Goal: Transaction & Acquisition: Purchase product/service

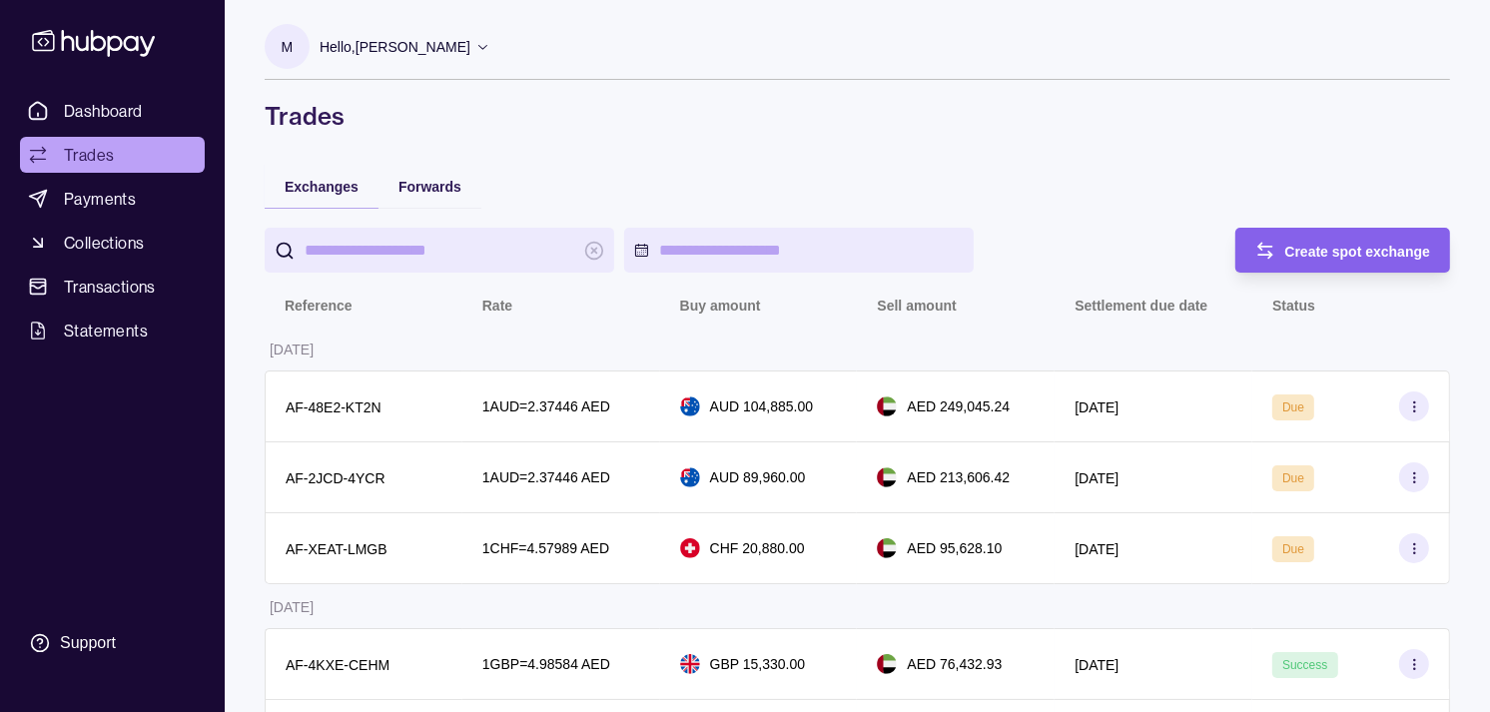
click at [81, 150] on span "Trades" at bounding box center [89, 155] width 50 height 24
click at [118, 107] on span "Dashboard" at bounding box center [103, 111] width 79 height 24
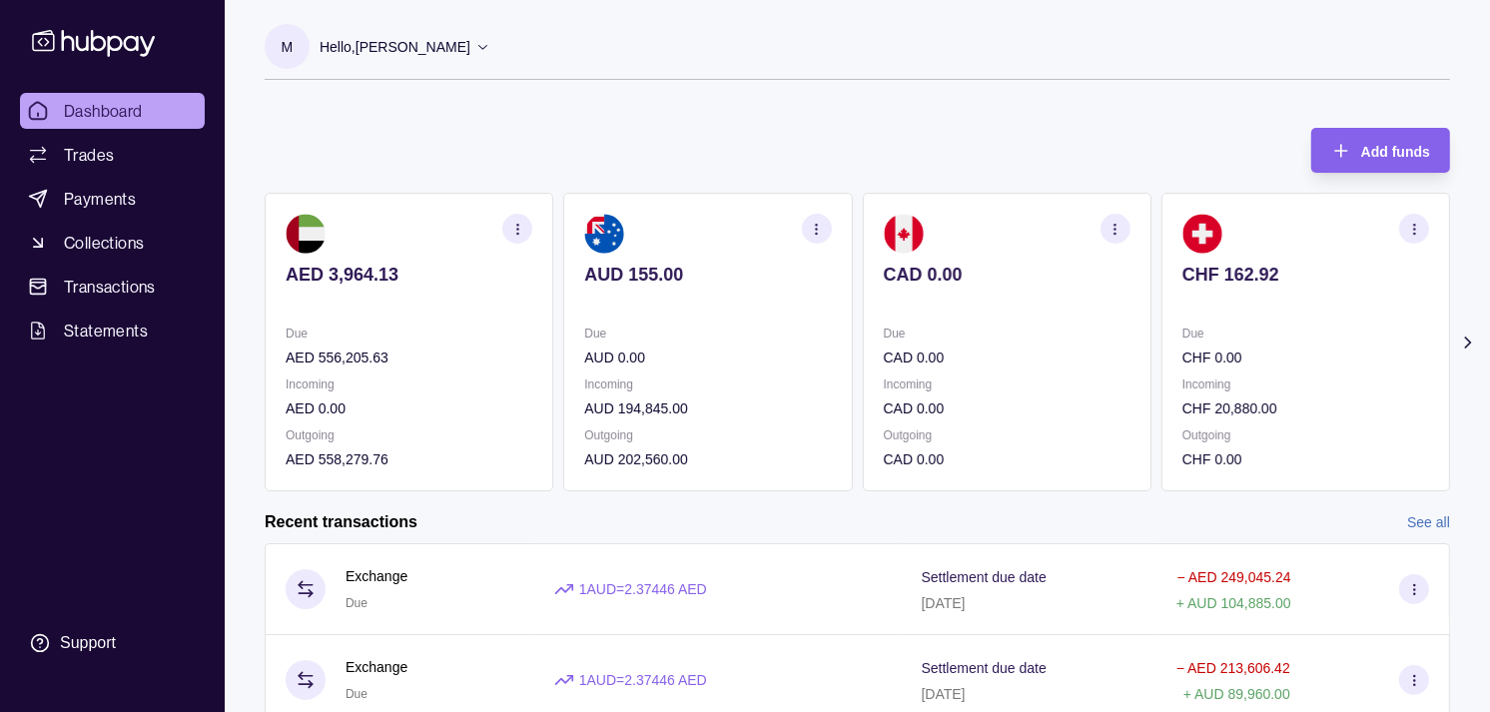
click at [821, 228] on icon "button" at bounding box center [816, 229] width 15 height 15
click at [643, 228] on link "View transactions" at bounding box center [673, 229] width 109 height 22
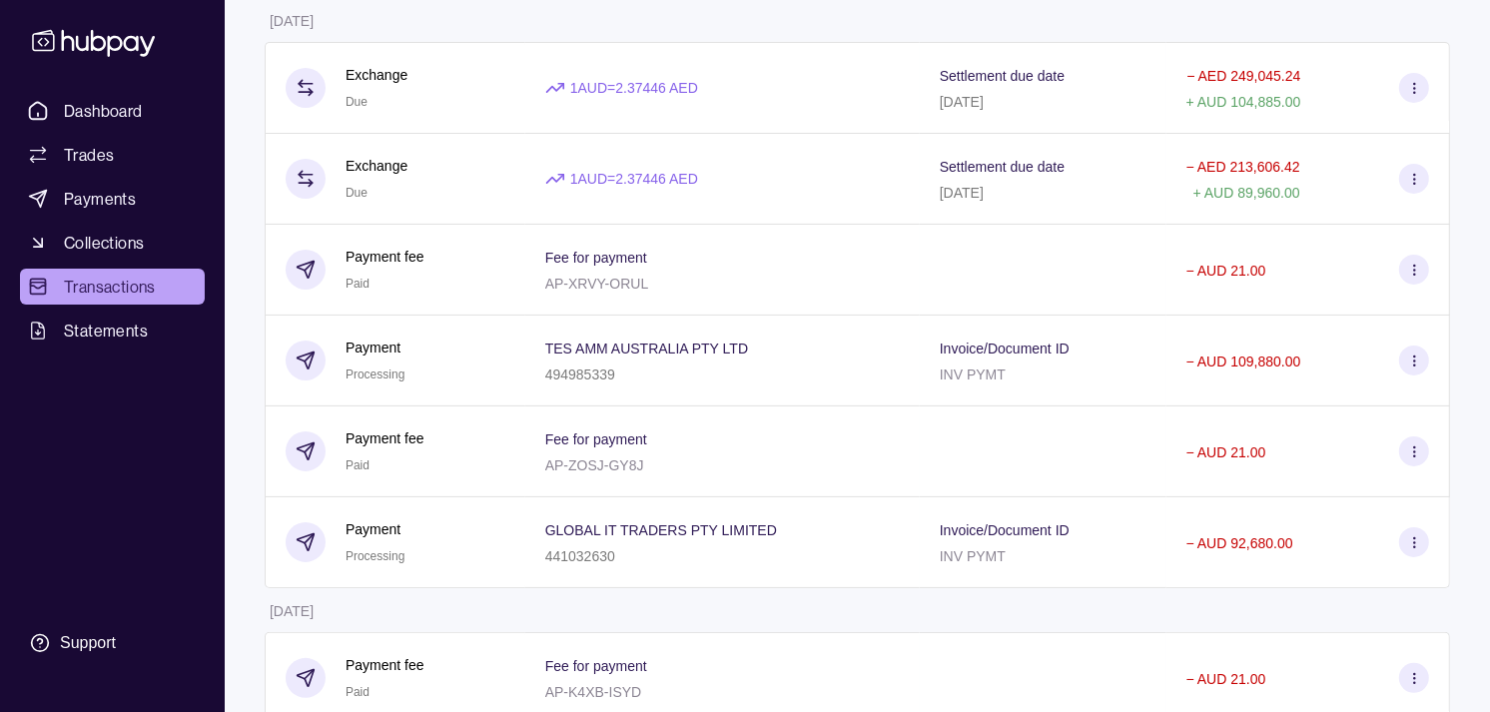
scroll to position [222, 0]
click at [130, 101] on span "Dashboard" at bounding box center [103, 111] width 79 height 24
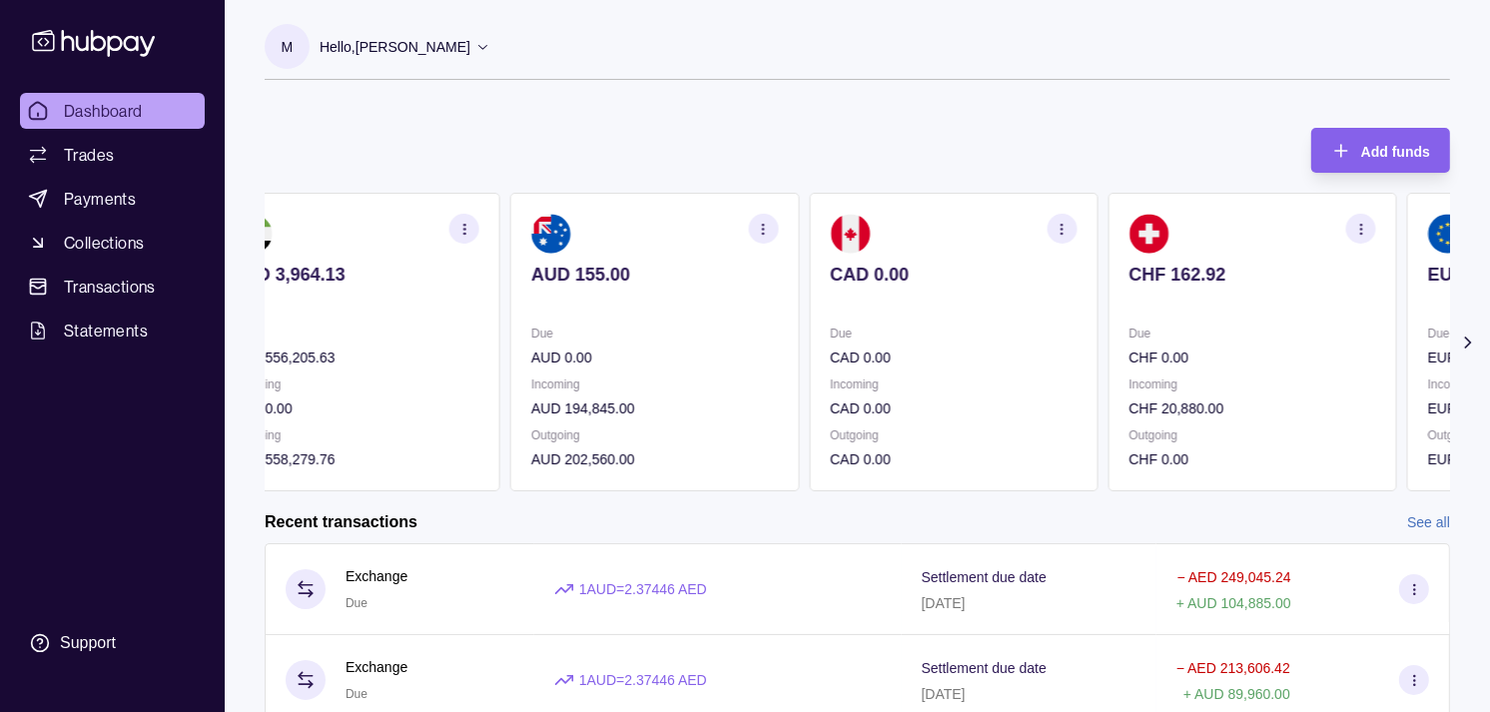
click at [1071, 320] on section "CAD 0.00 Due CAD 0.00 Incoming CAD 0.00 Outgoing CAD 0.00" at bounding box center [953, 342] width 289 height 299
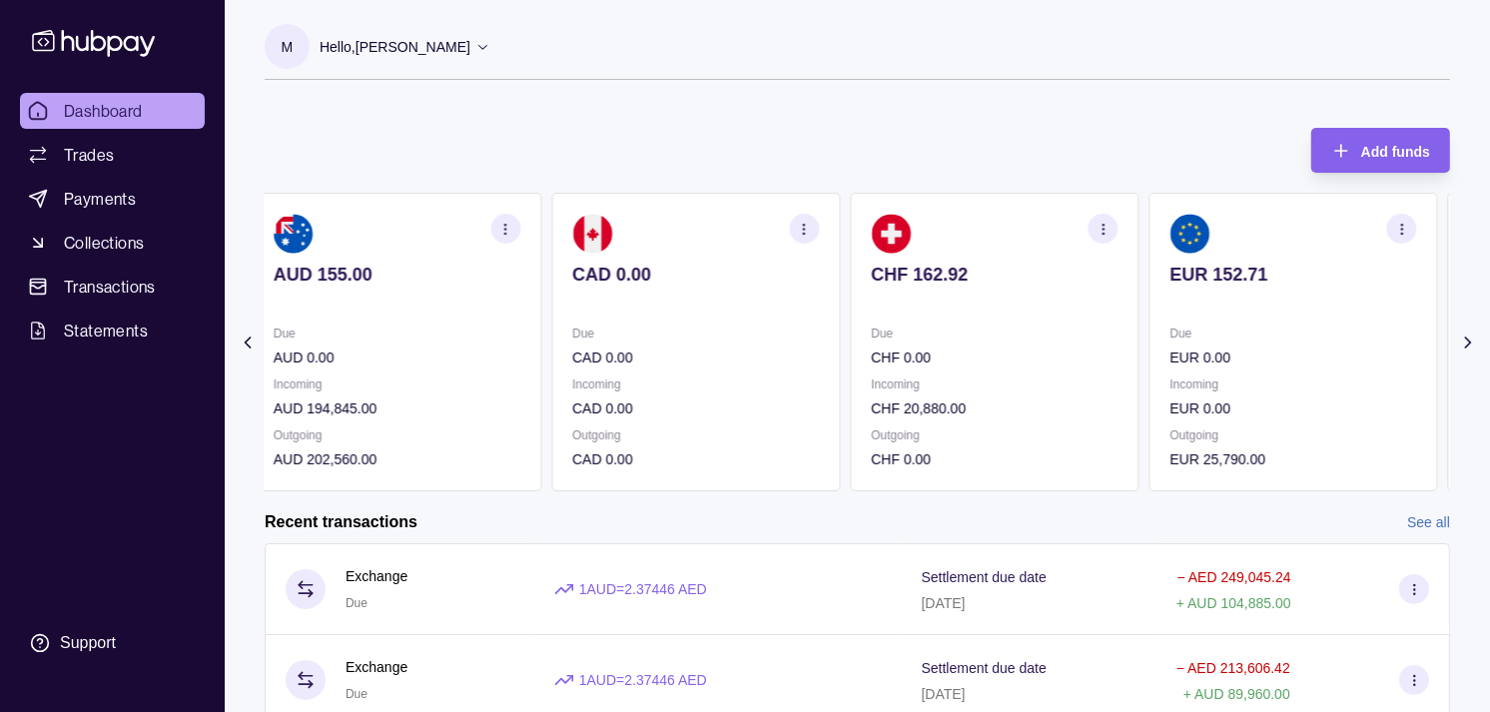
click at [1064, 313] on section "CHF 162.92 Due CHF 0.00 Incoming CHF 20,880.00 Outgoing CHF 0.00" at bounding box center [994, 342] width 289 height 299
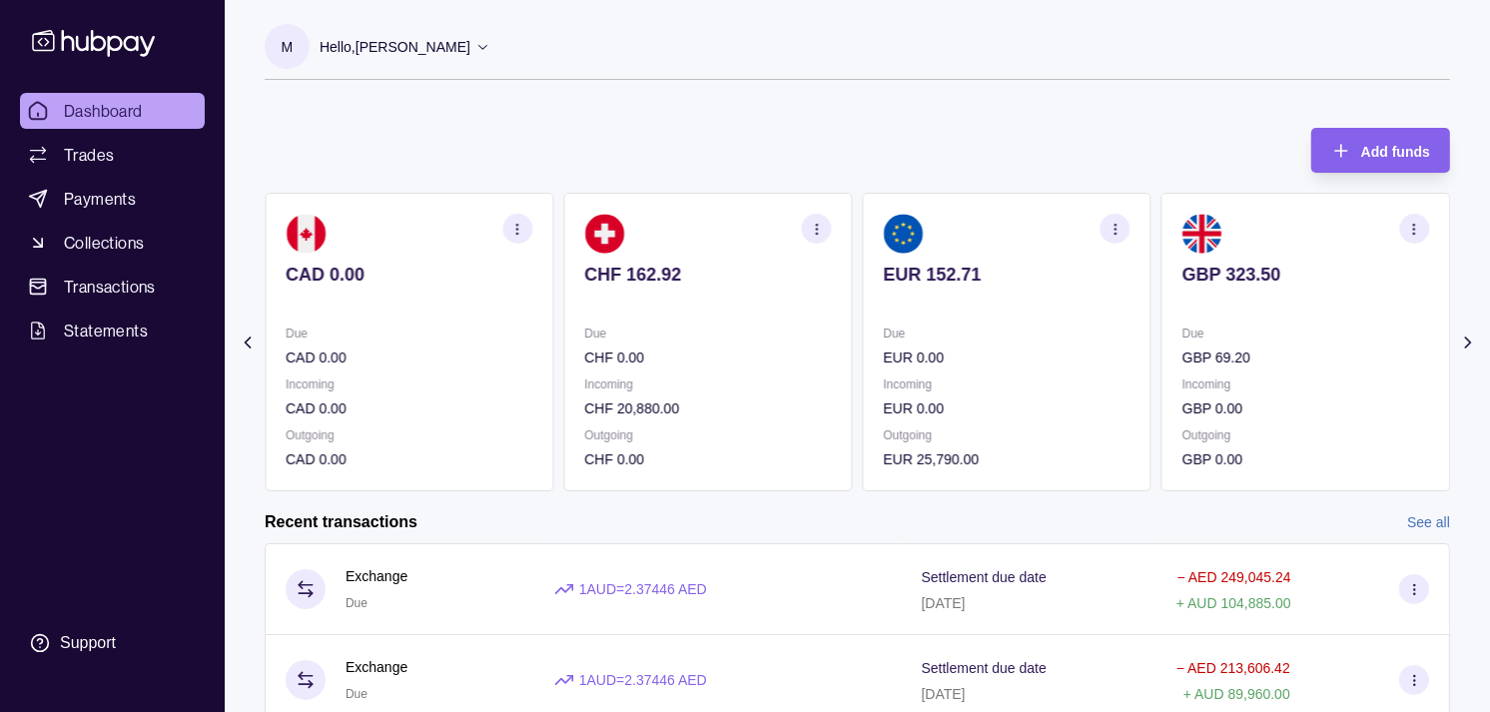
click at [1073, 316] on section "EUR 152.71 Due EUR 0.00 Incoming EUR 0.00 Outgoing EUR 25,790.00" at bounding box center [1007, 342] width 289 height 299
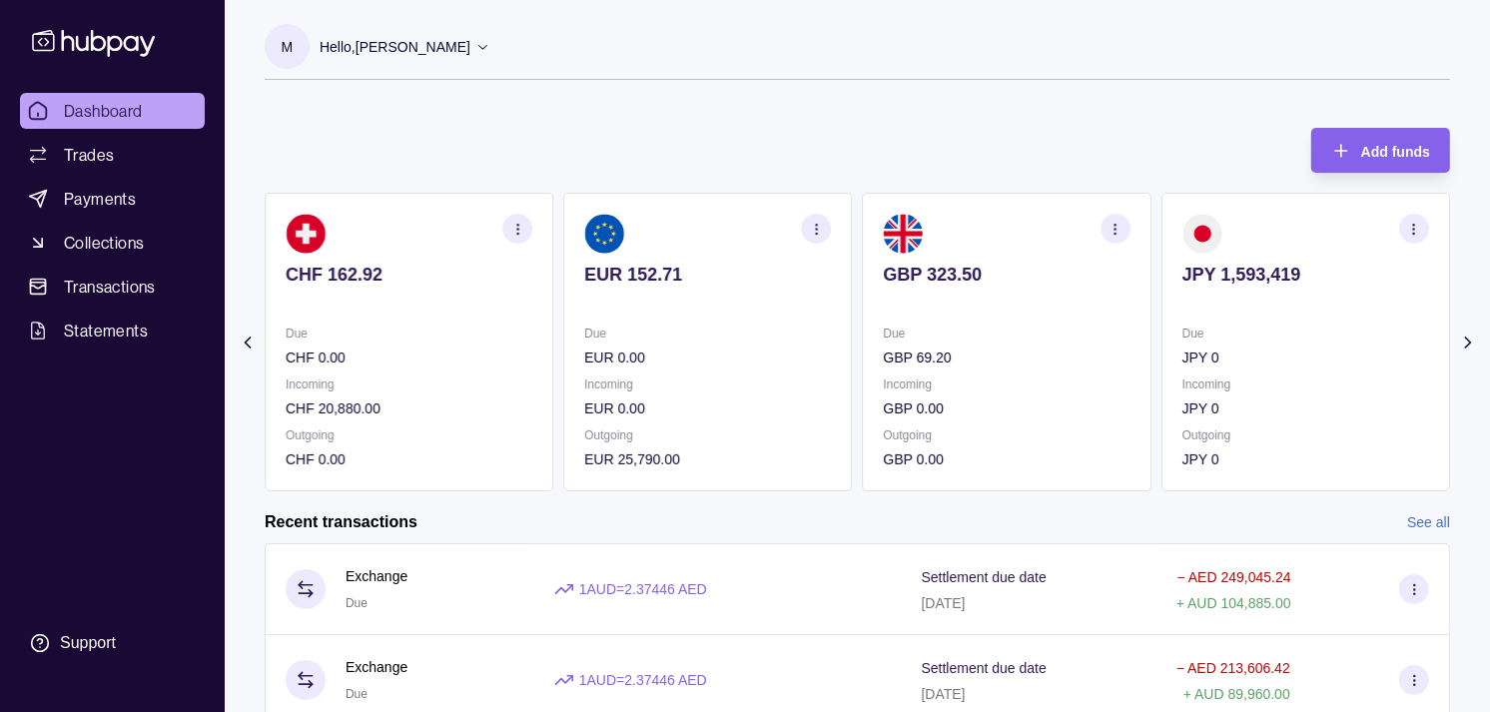
click at [1119, 222] on icon "button" at bounding box center [1115, 229] width 15 height 15
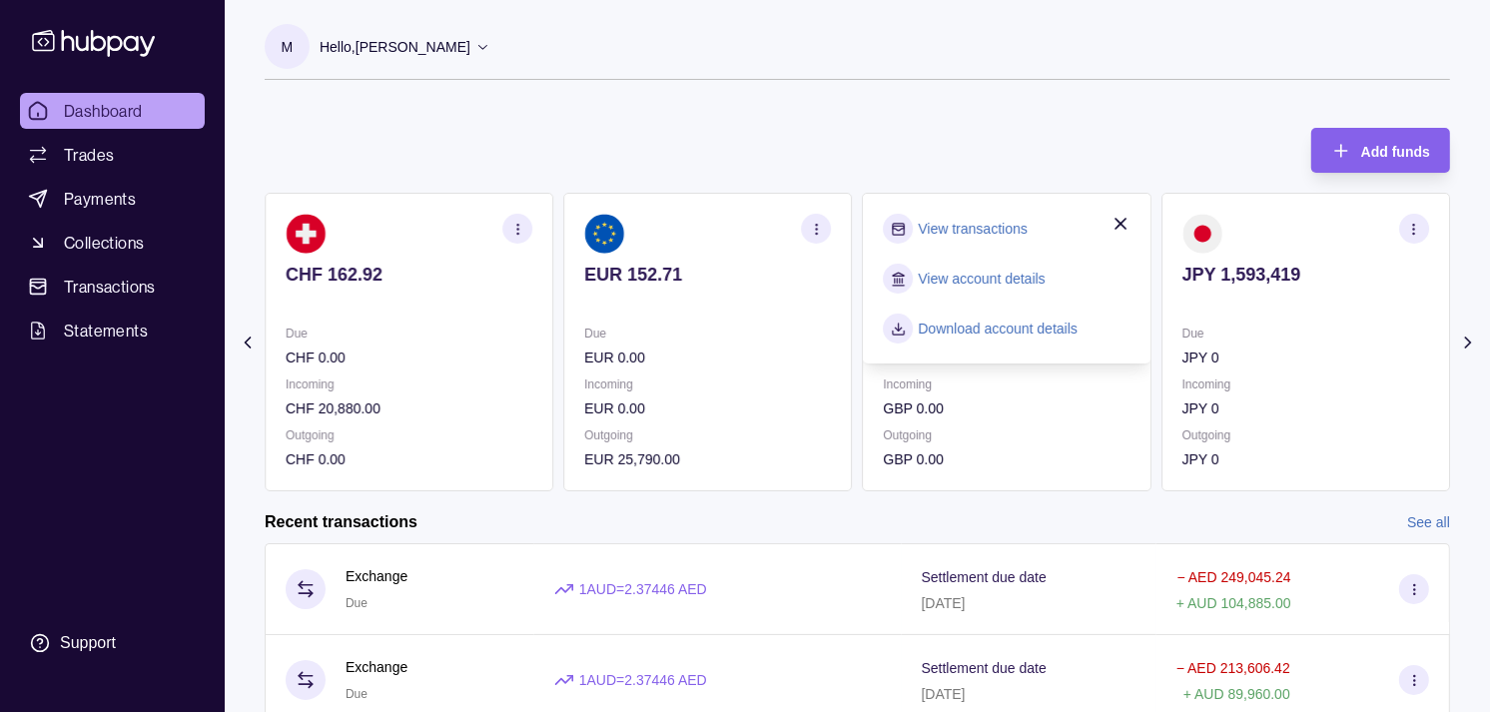
click at [946, 222] on link "View transactions" at bounding box center [973, 229] width 109 height 22
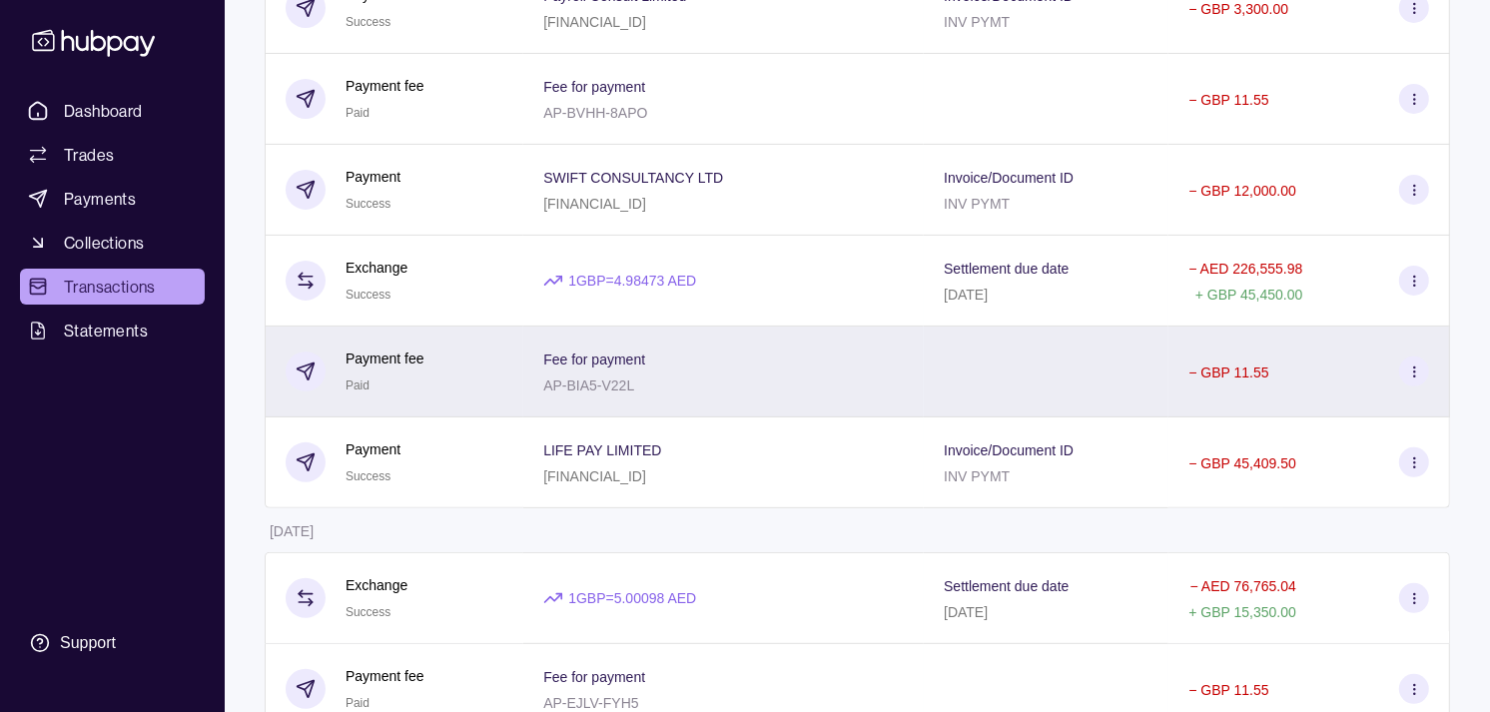
scroll to position [443, 0]
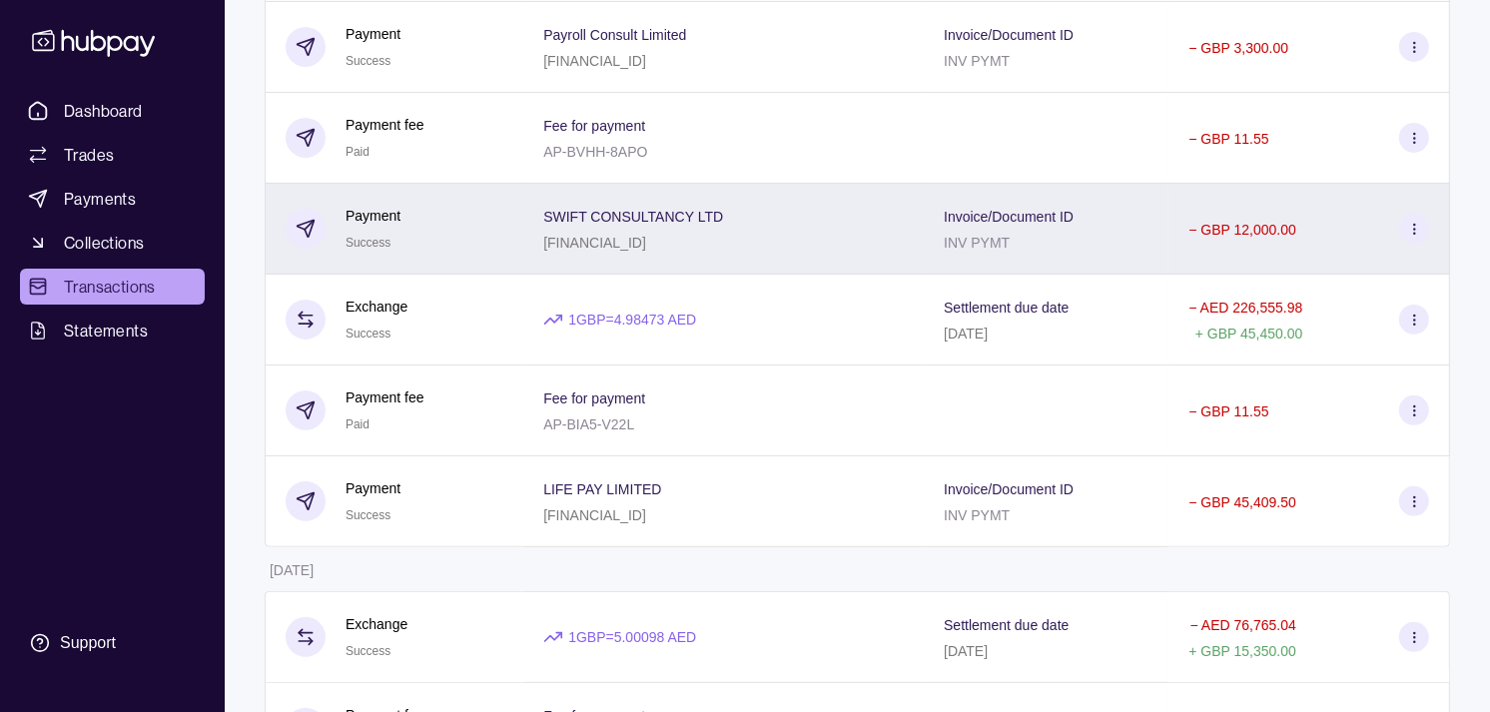
click at [473, 254] on div "Payment Success" at bounding box center [395, 229] width 218 height 49
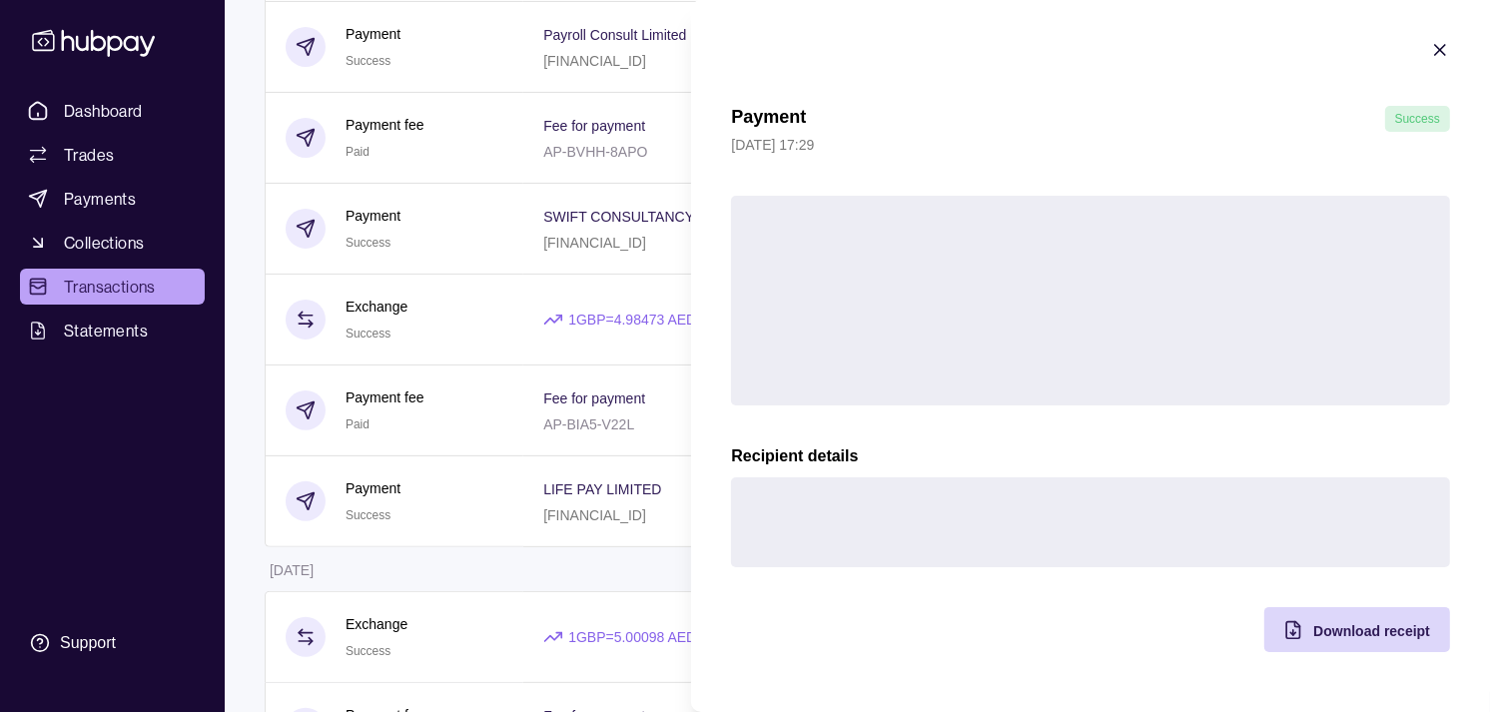
click at [471, 245] on html "Dashboard Trades Payments Collections Transactions Statements Support M Hello, …" at bounding box center [745, 685] width 1490 height 2256
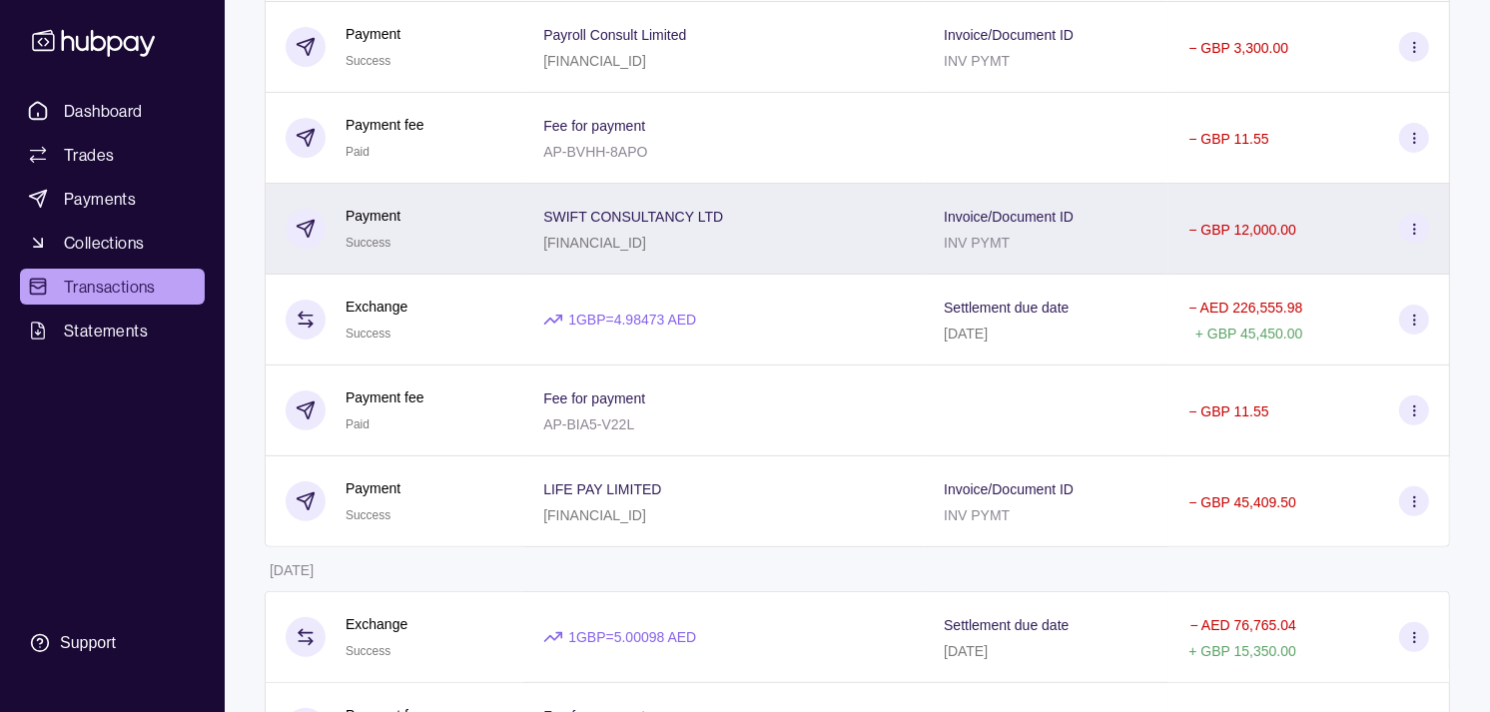
scroll to position [0, 0]
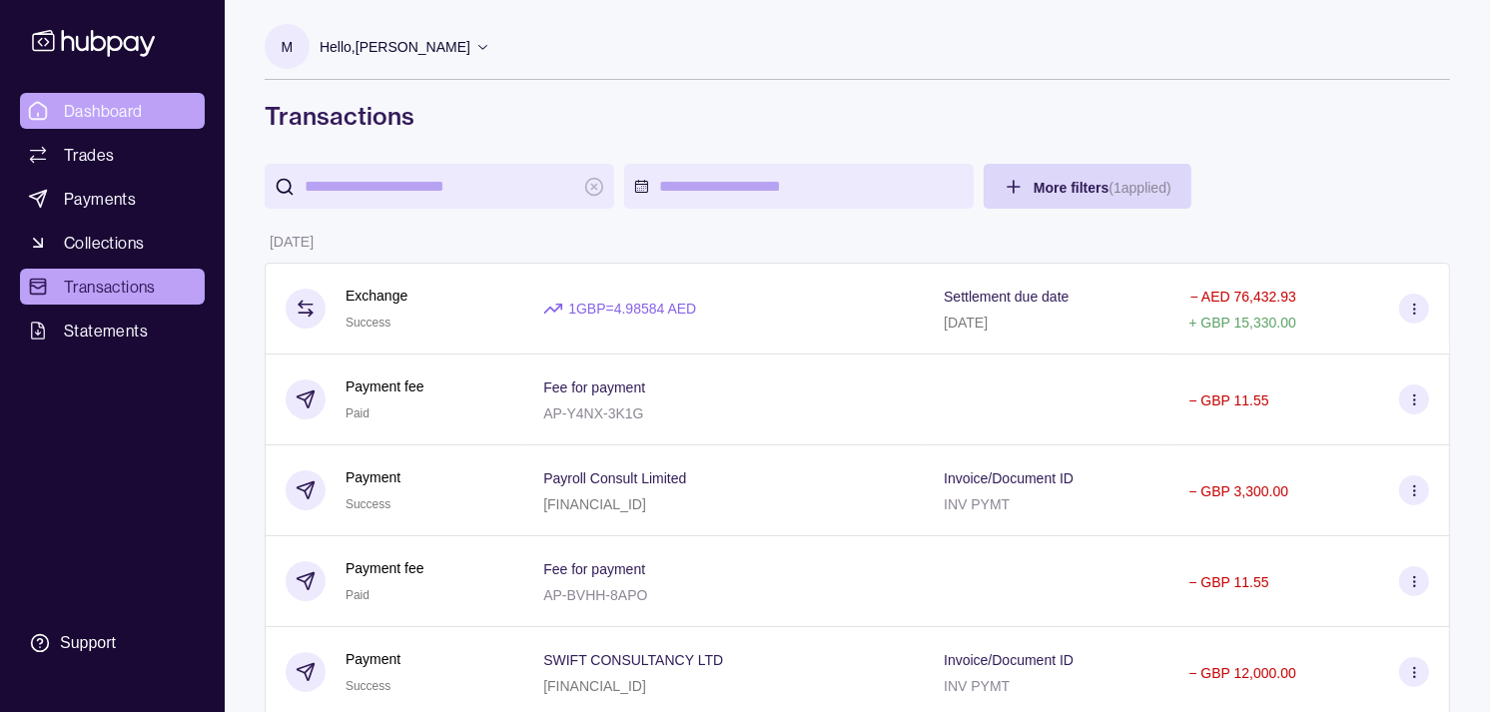
click at [130, 110] on span "Dashboard" at bounding box center [103, 111] width 79 height 24
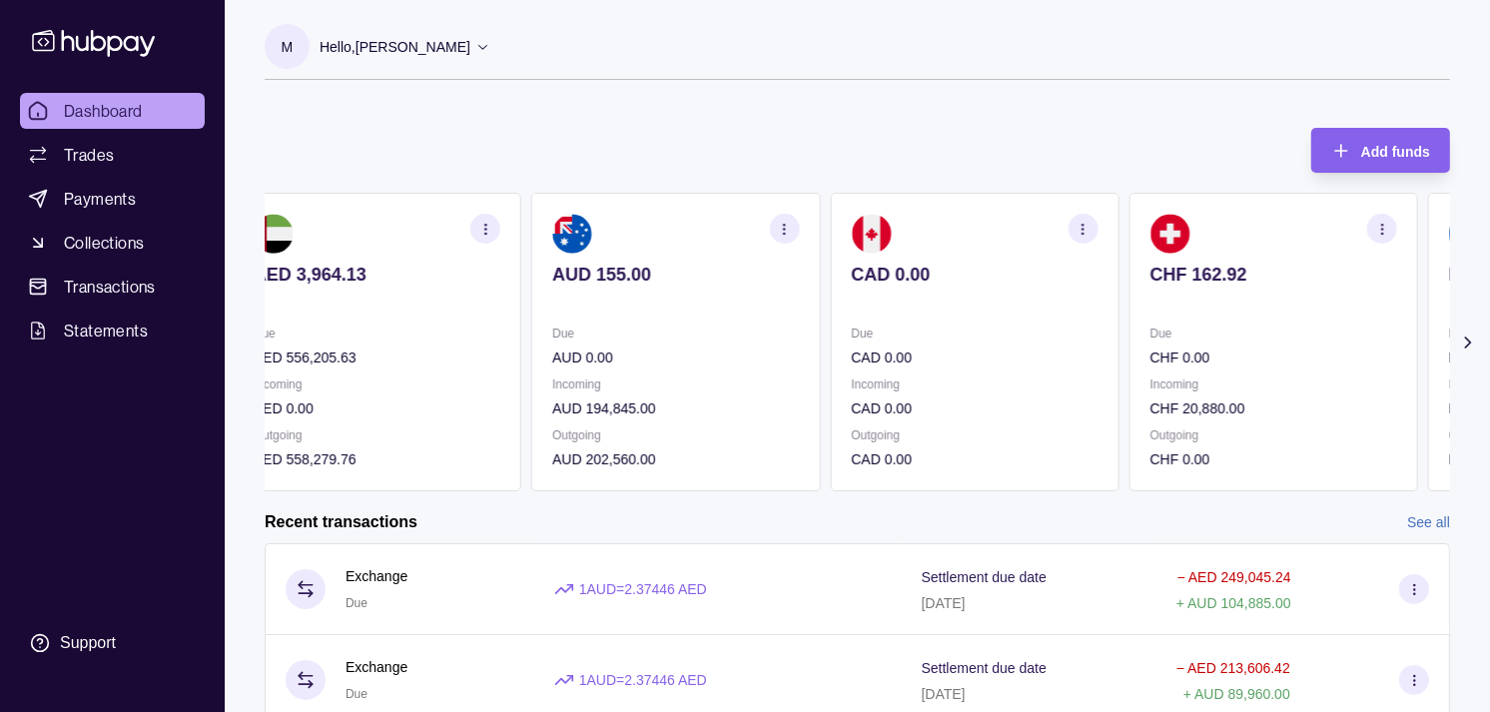
click at [1194, 347] on div "Due CHF 0.00" at bounding box center [1274, 346] width 247 height 46
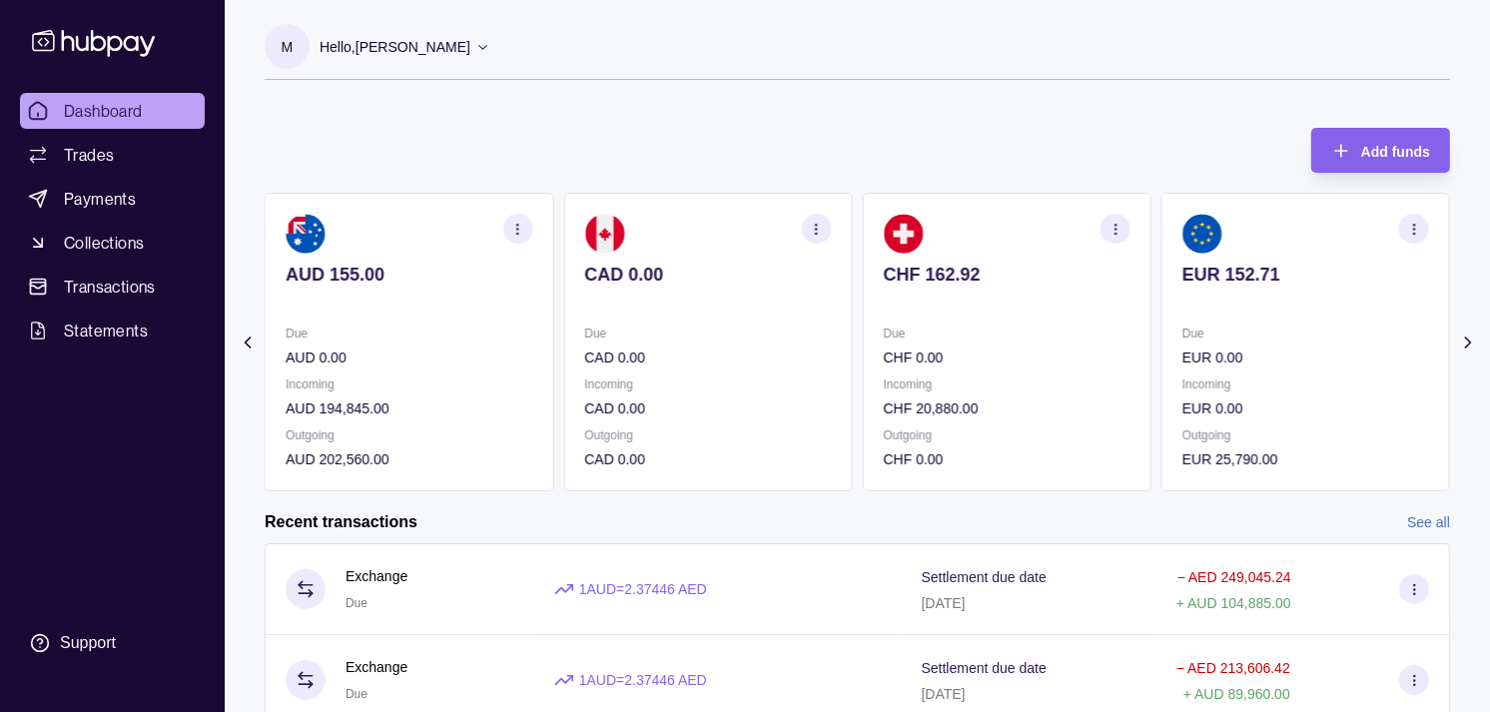
click at [1183, 327] on p "Due" at bounding box center [1306, 334] width 247 height 22
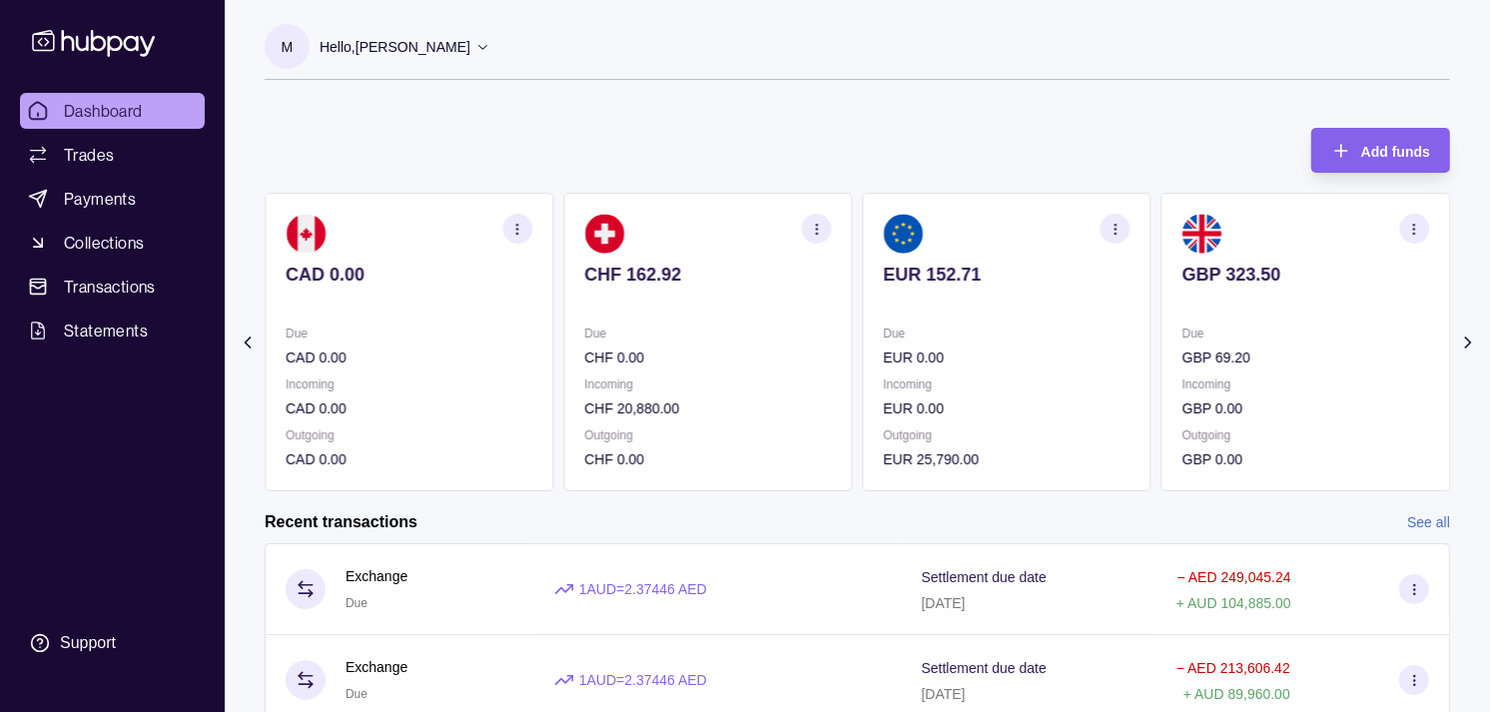
click at [1183, 323] on p "Due" at bounding box center [1306, 334] width 247 height 22
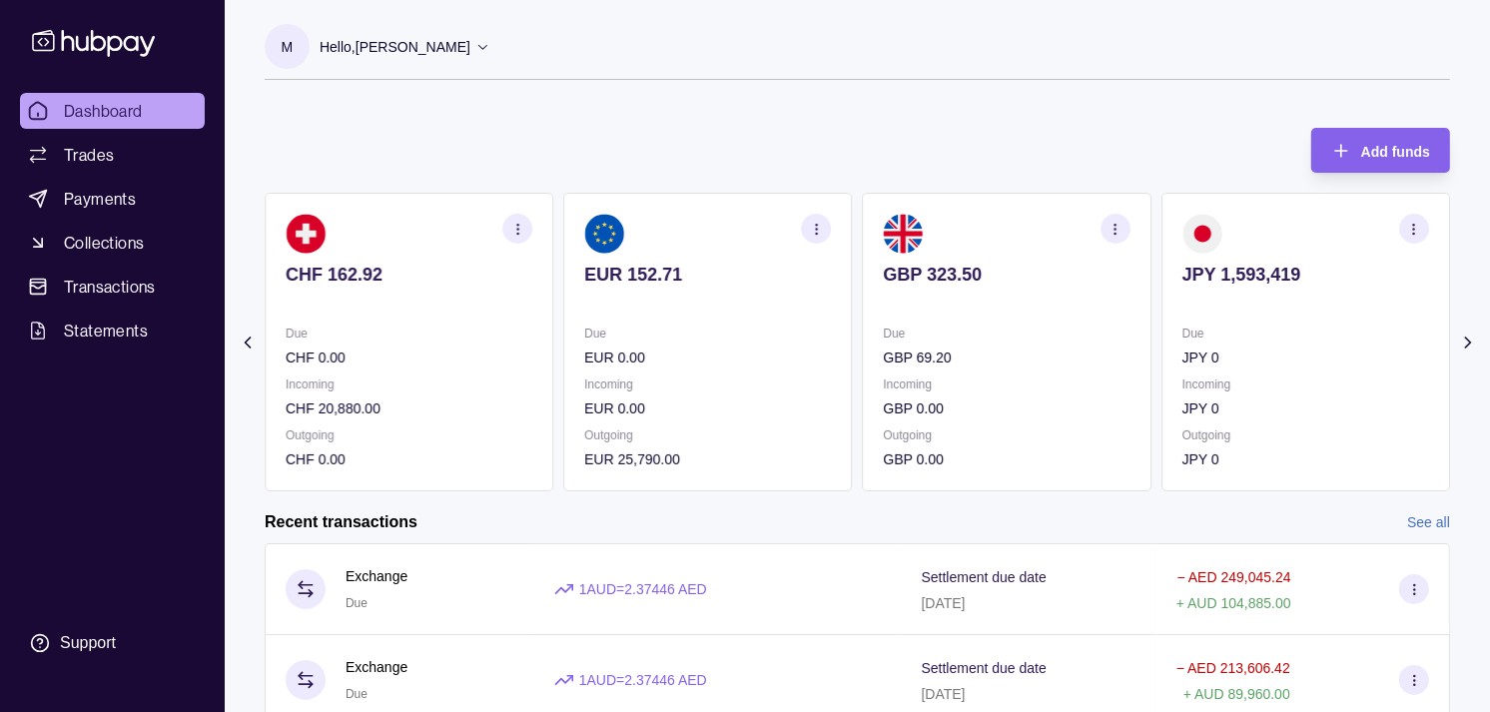
click at [1057, 336] on p "Due" at bounding box center [1007, 334] width 247 height 22
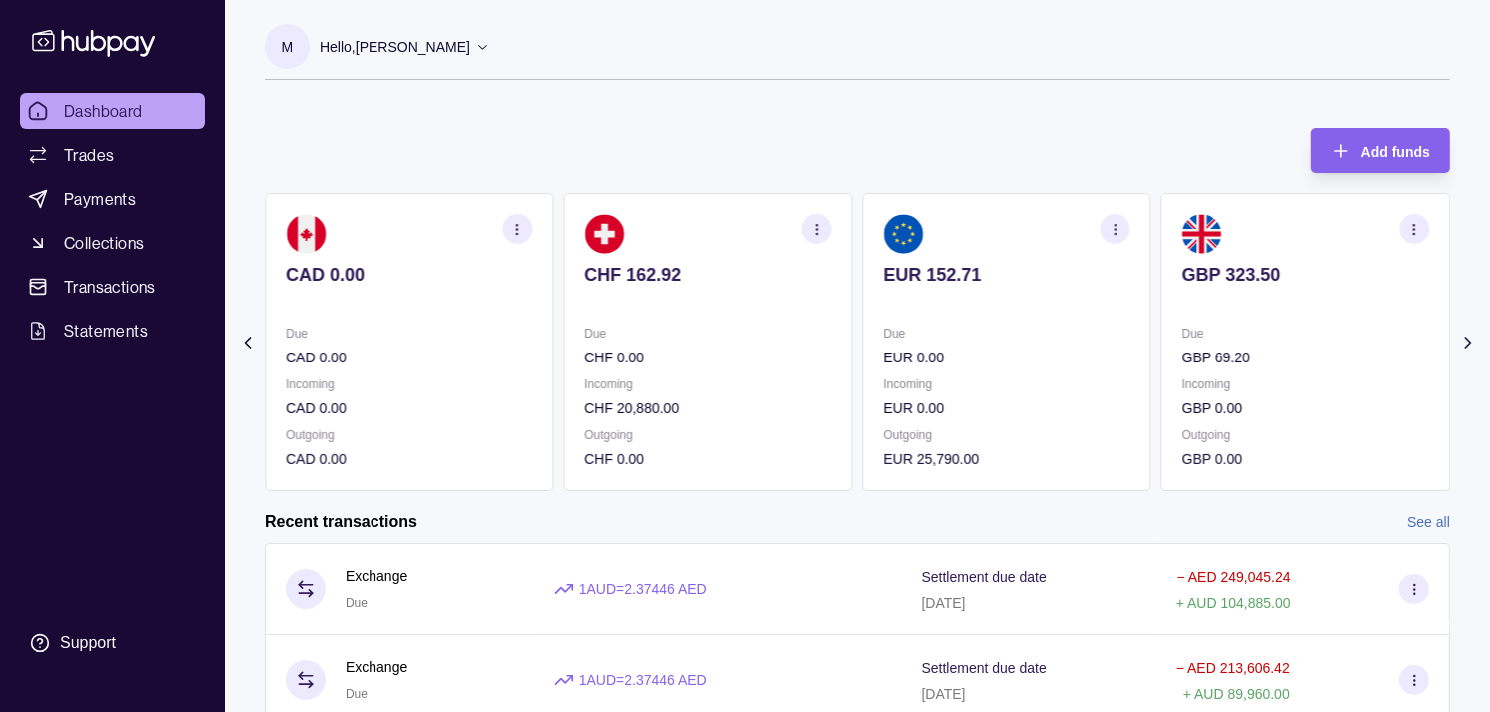
click at [1112, 227] on icon "button" at bounding box center [1115, 229] width 15 height 15
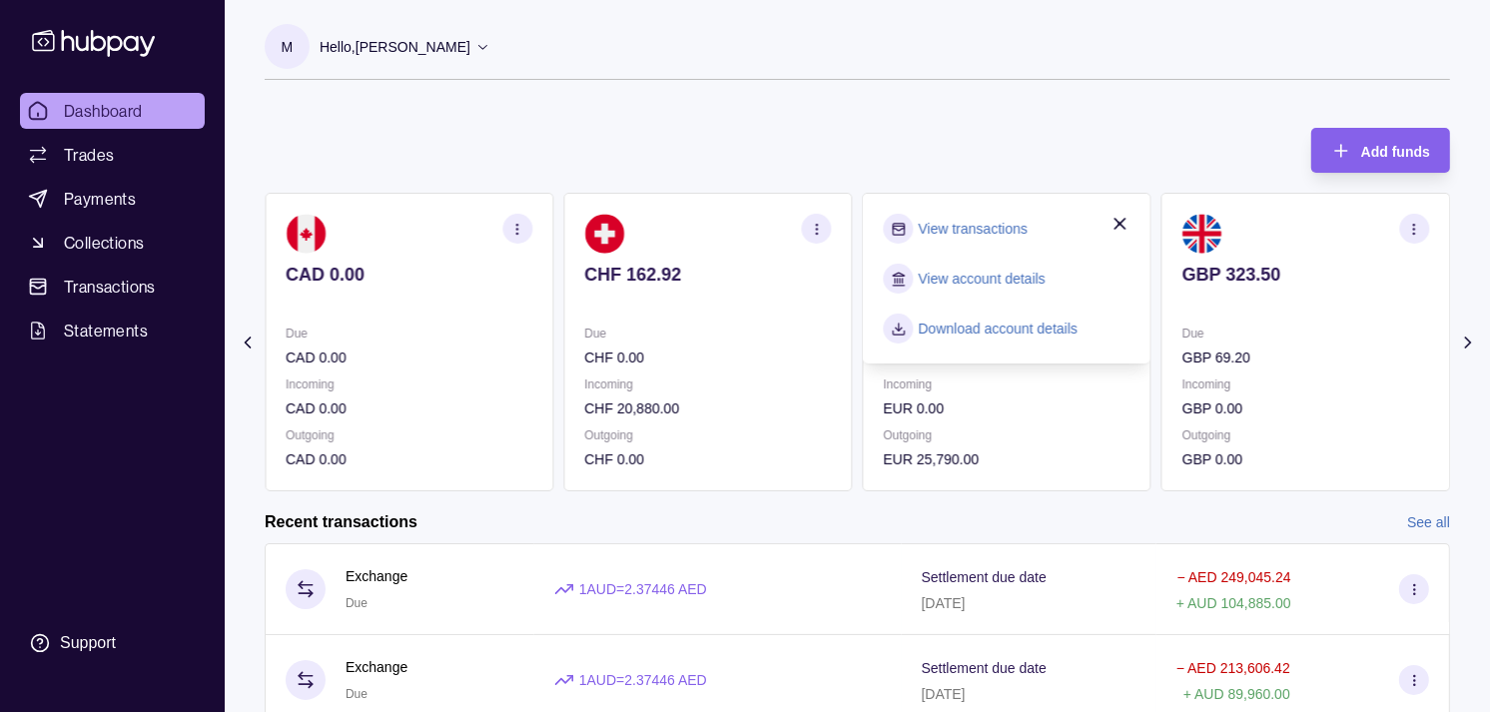
click at [1011, 227] on link "View transactions" at bounding box center [973, 229] width 109 height 22
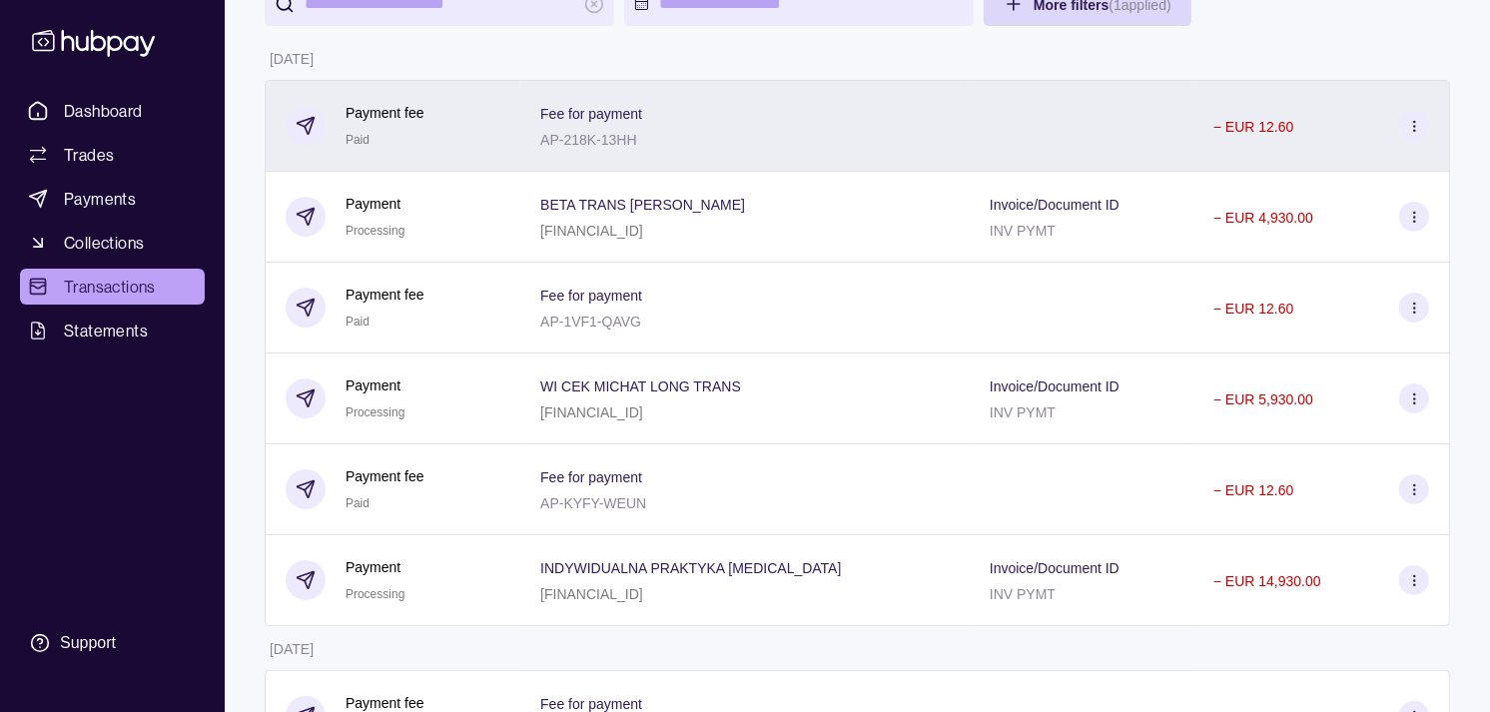
scroll to position [222, 0]
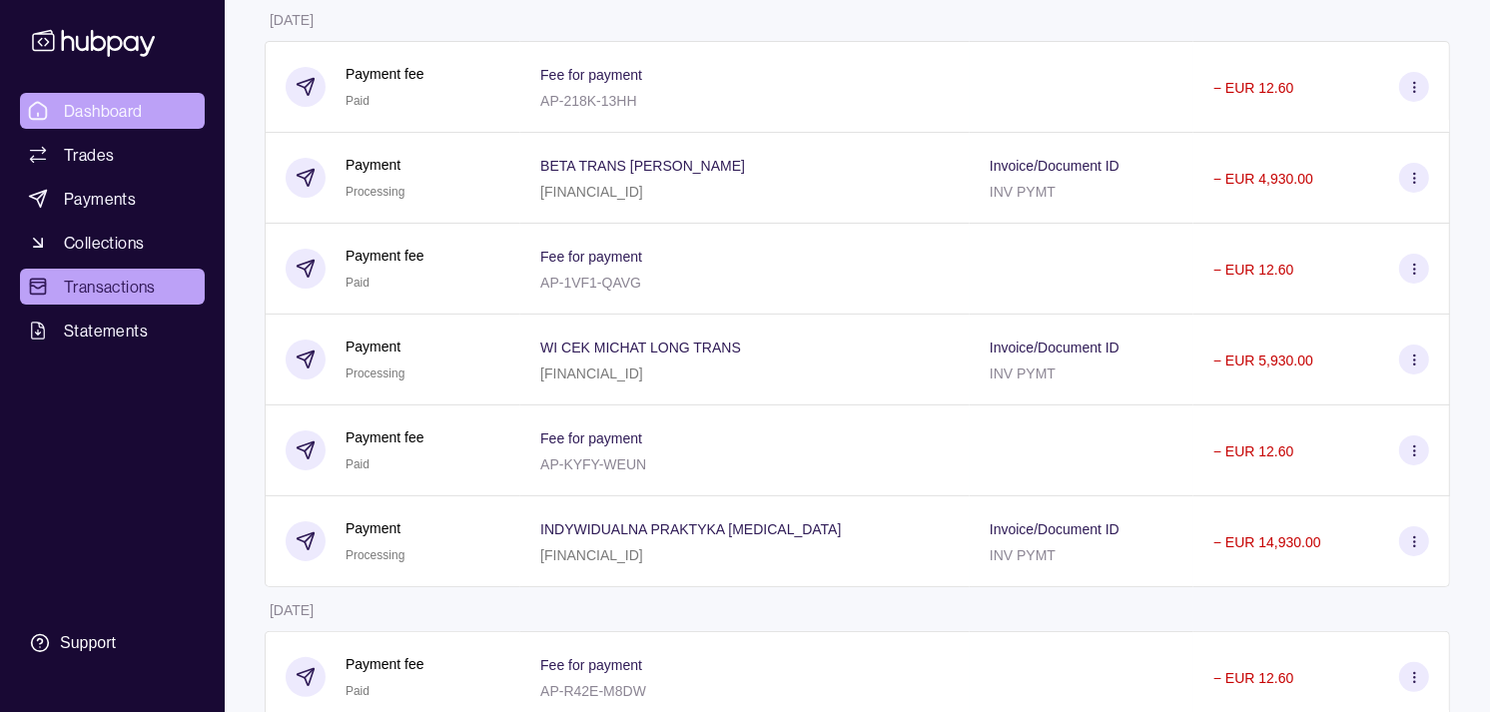
click at [152, 110] on link "Dashboard" at bounding box center [112, 111] width 185 height 36
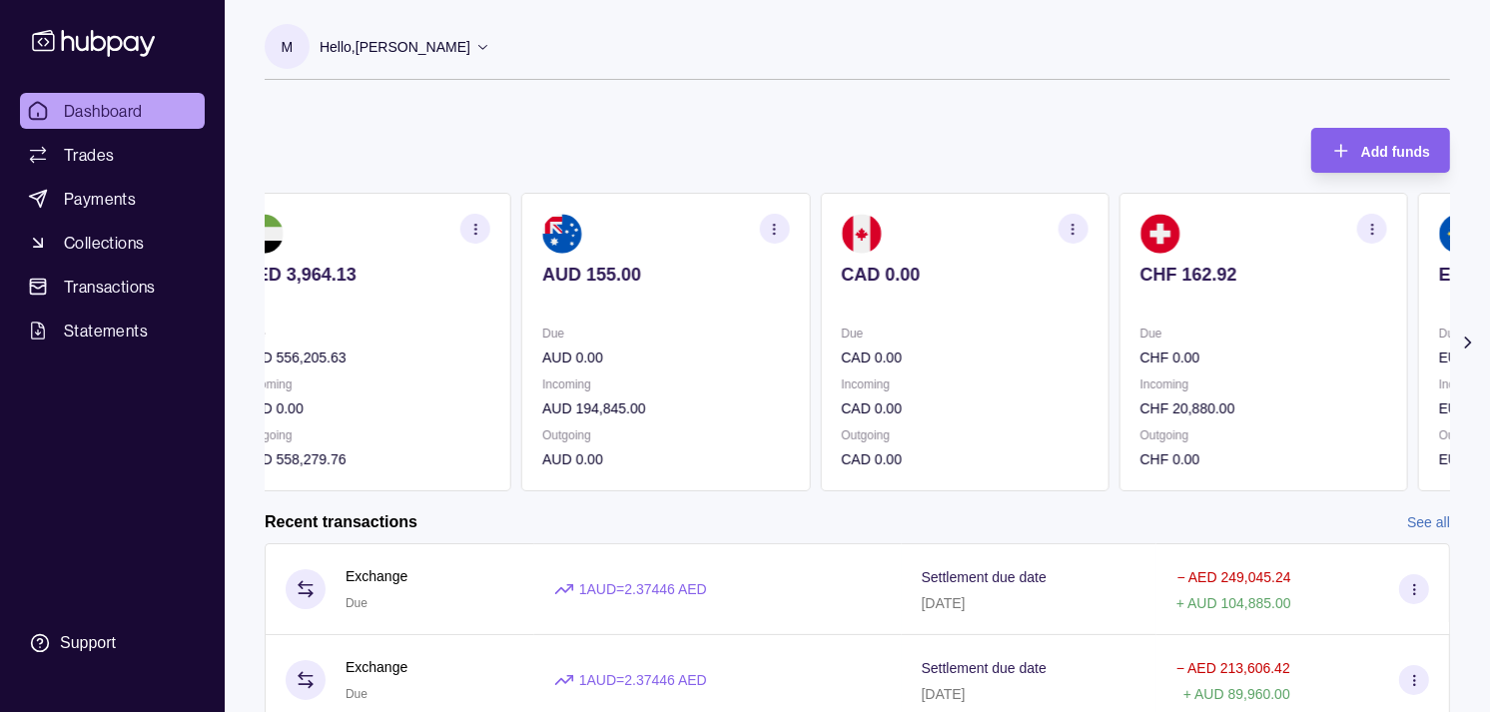
click at [841, 298] on p at bounding box center [964, 302] width 247 height 22
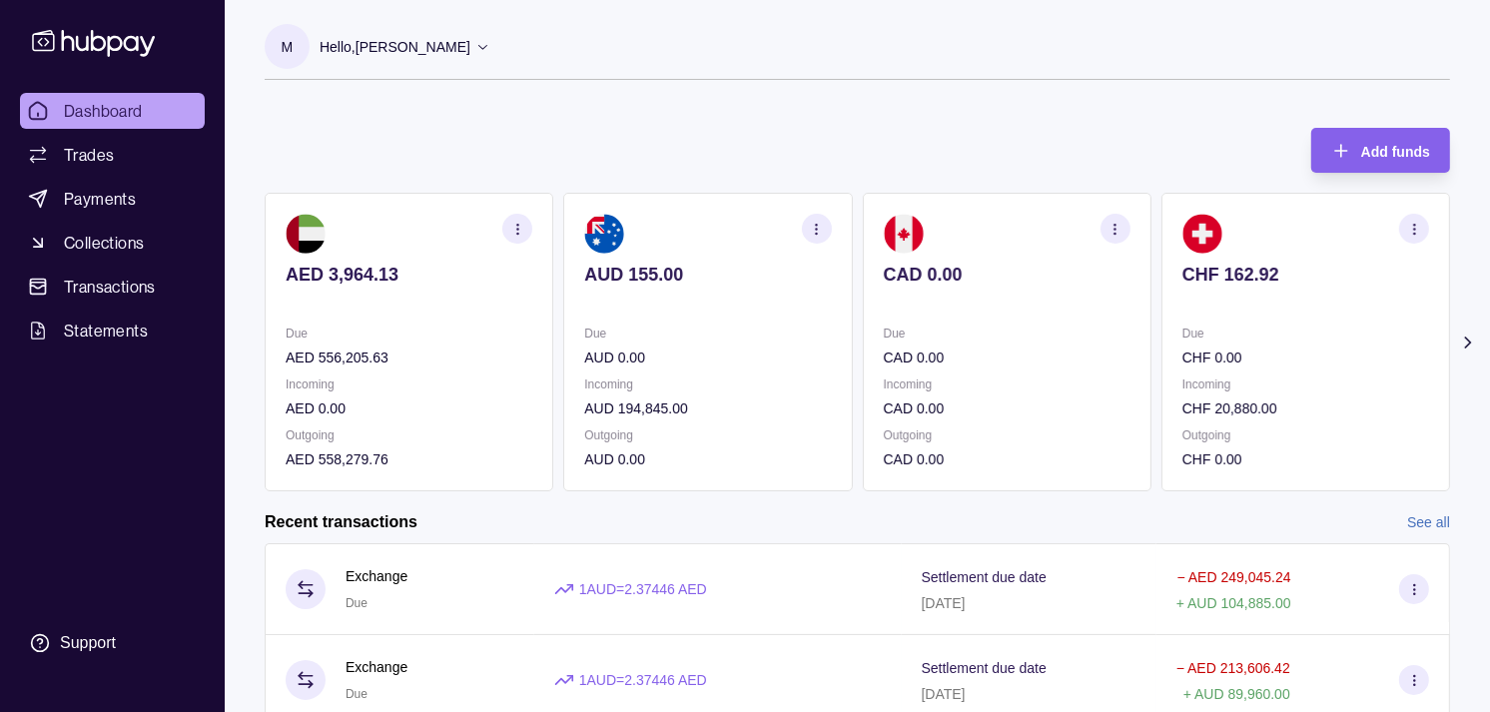
click at [905, 325] on p "Due" at bounding box center [1007, 334] width 247 height 22
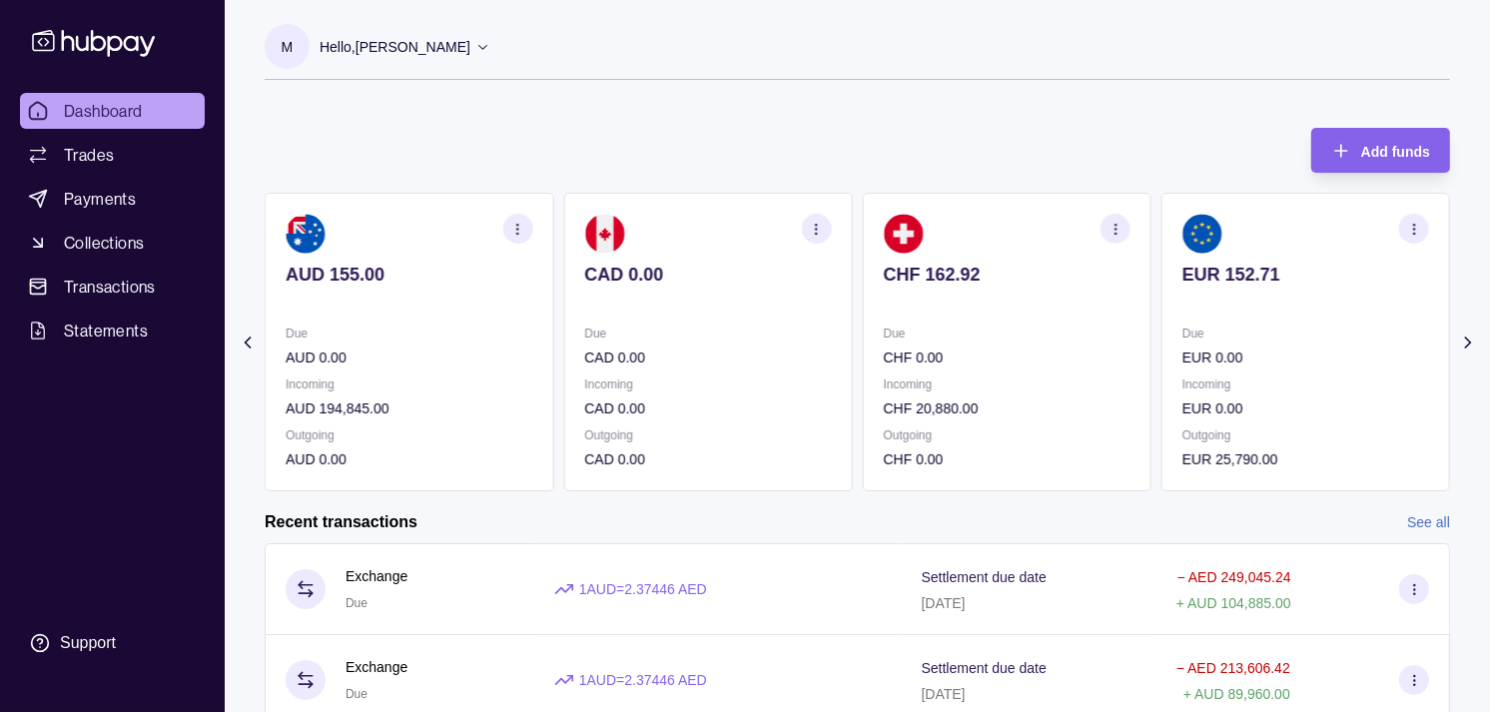
click at [926, 327] on p "Due" at bounding box center [1007, 334] width 247 height 22
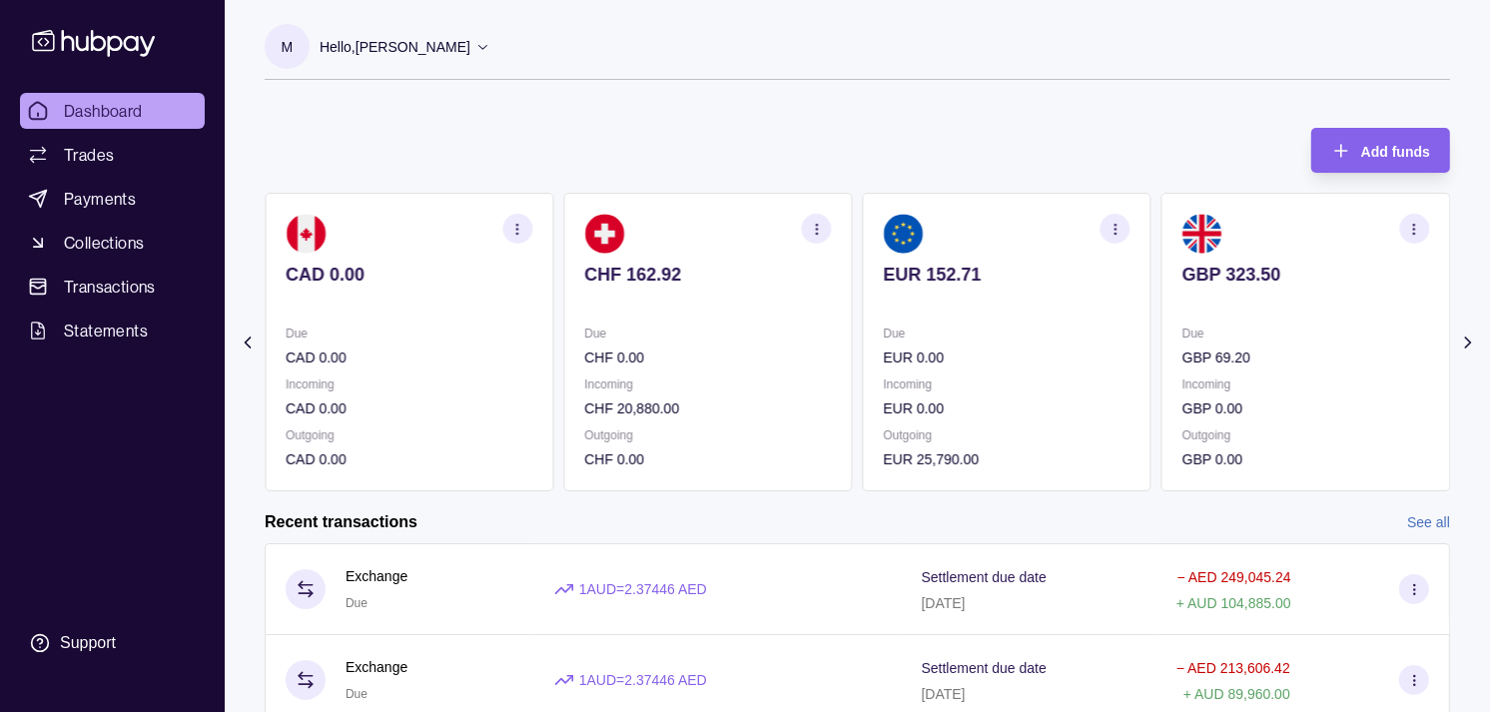
click at [953, 325] on p "Due" at bounding box center [1007, 334] width 247 height 22
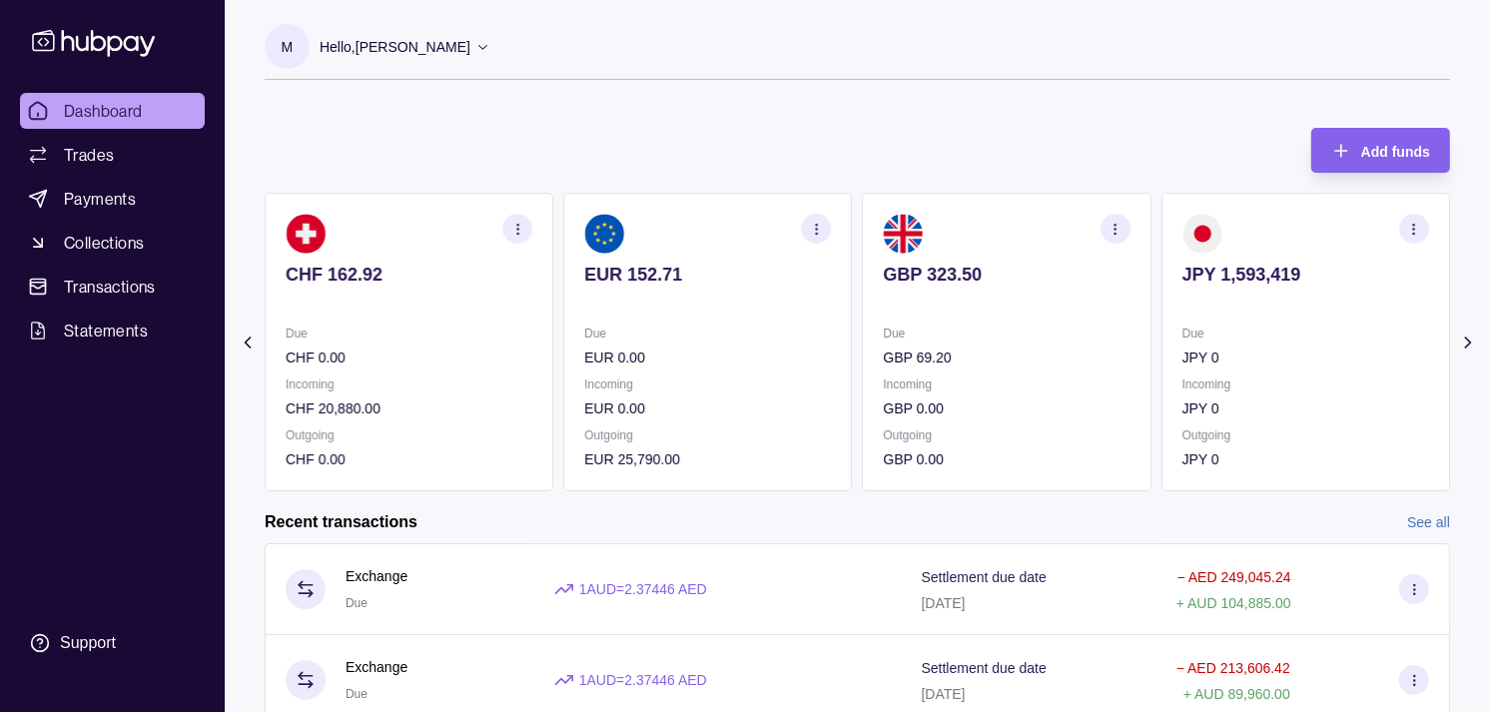
click at [952, 328] on p "Due" at bounding box center [1007, 334] width 247 height 22
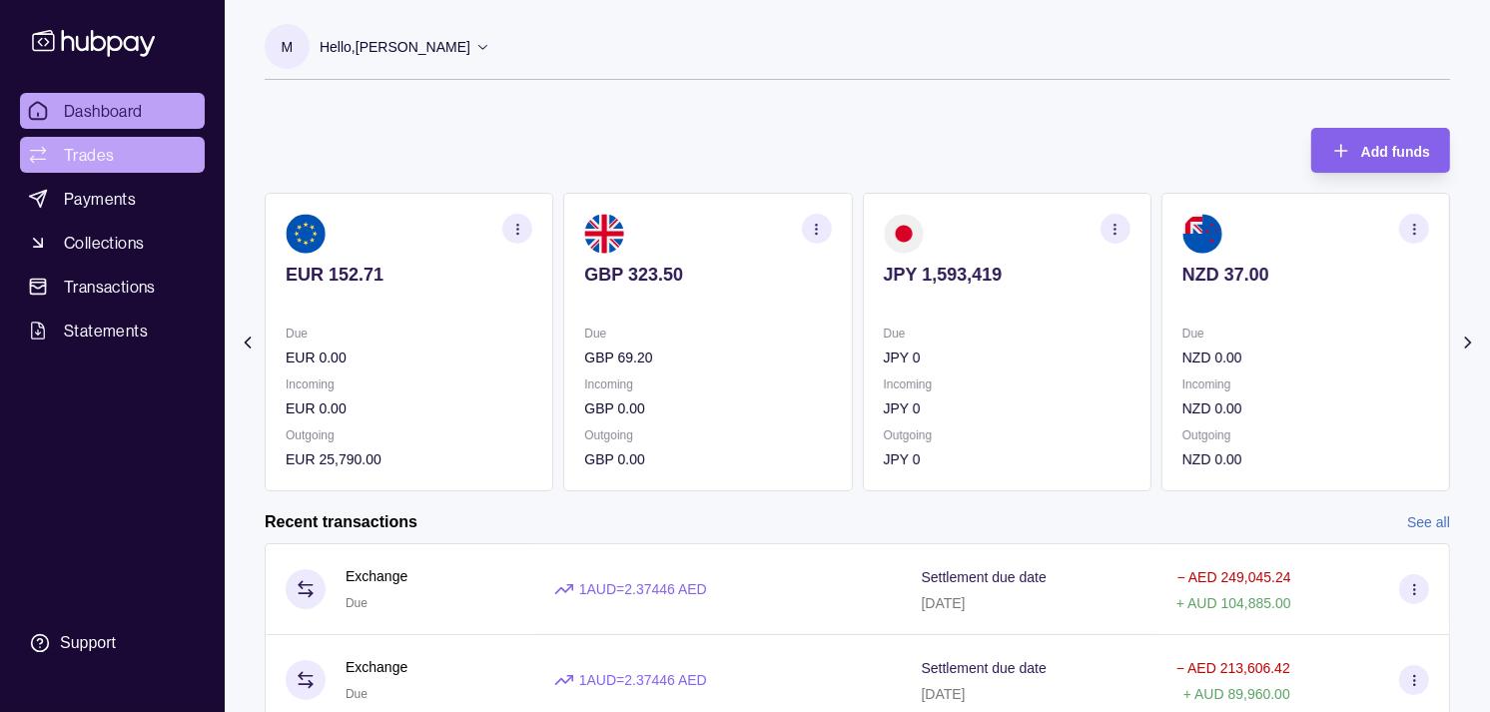
click at [135, 151] on link "Trades" at bounding box center [112, 155] width 185 height 36
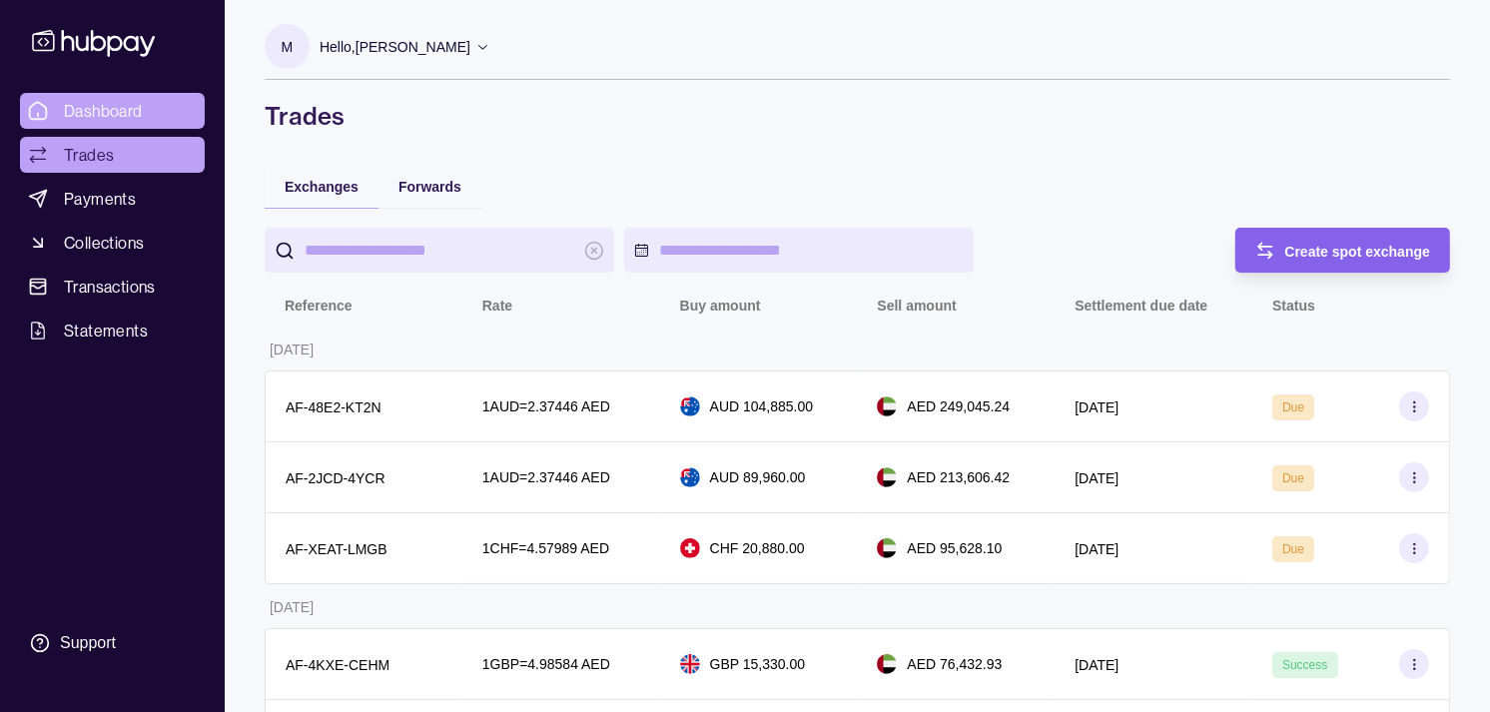
click at [145, 114] on link "Dashboard" at bounding box center [112, 111] width 185 height 36
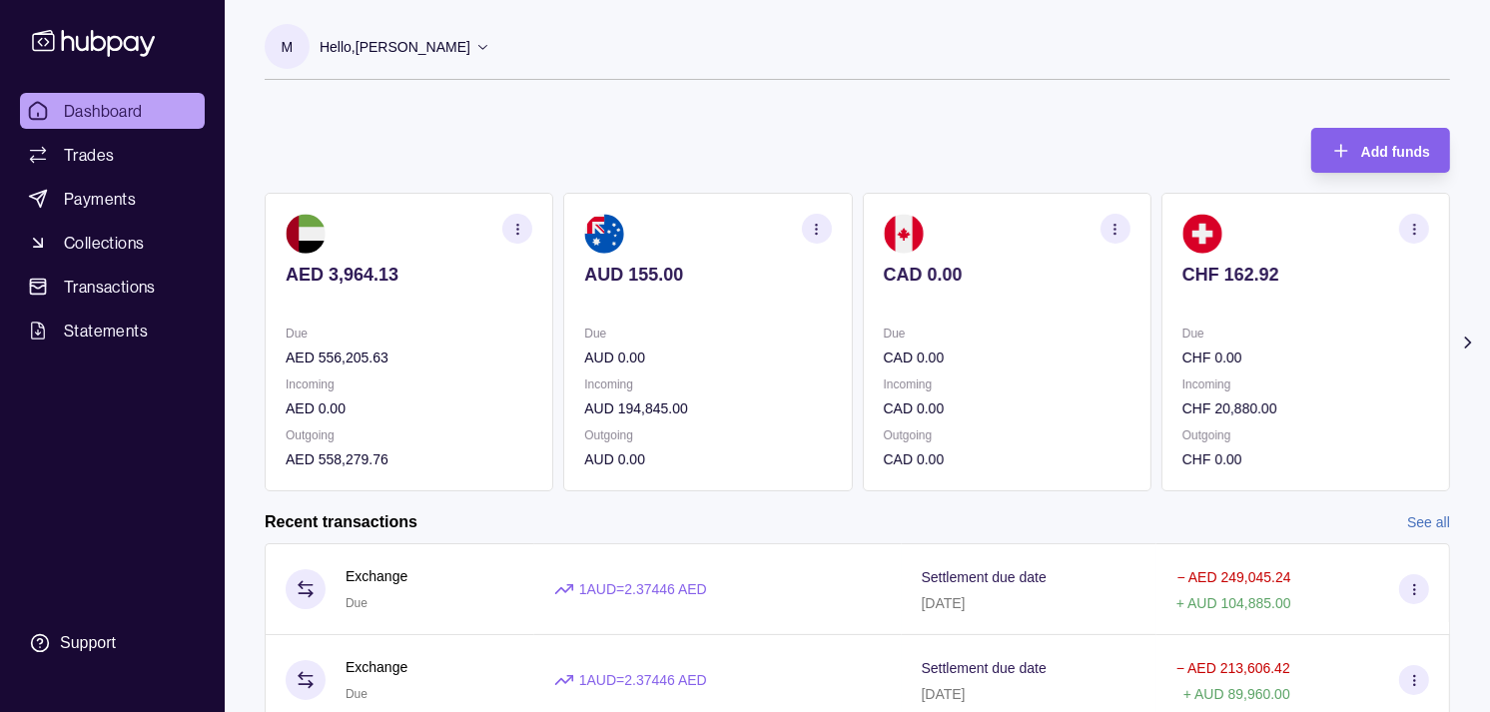
click at [1104, 327] on p "Due" at bounding box center [1007, 334] width 247 height 22
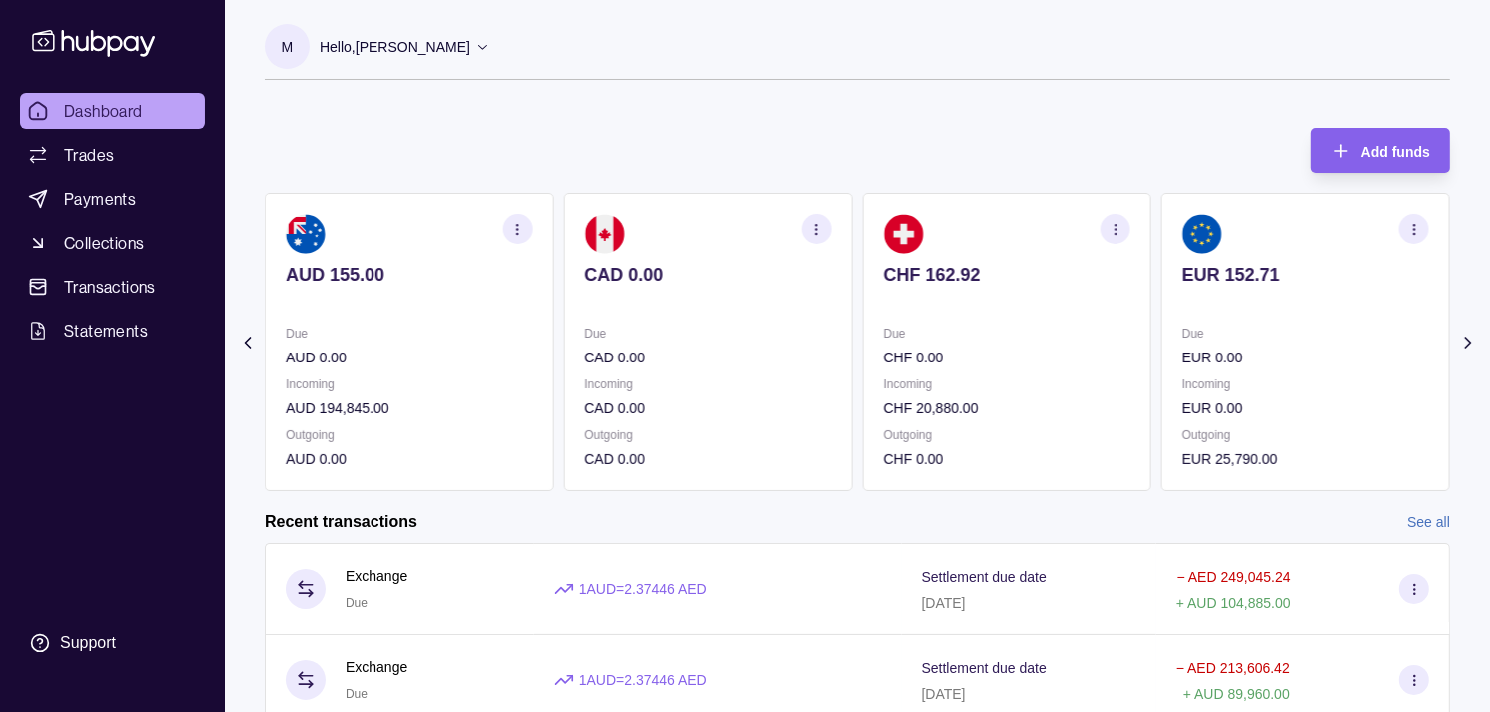
click at [635, 354] on section "CAD 0.00 Due CAD 0.00 Incoming CAD 0.00 Outgoing CAD 0.00" at bounding box center [707, 342] width 289 height 299
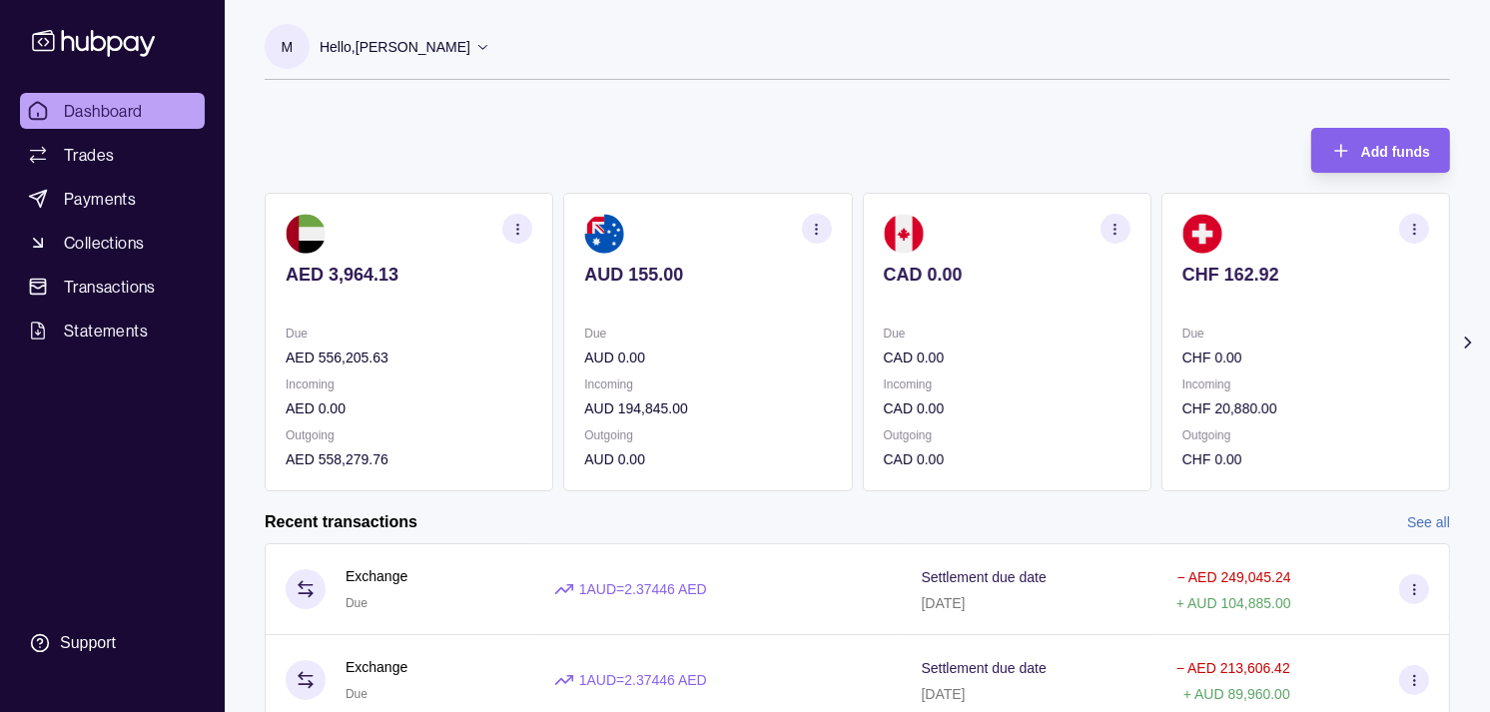
click at [820, 230] on icon "button" at bounding box center [816, 229] width 15 height 15
click at [684, 232] on link "View transactions" at bounding box center [673, 229] width 109 height 22
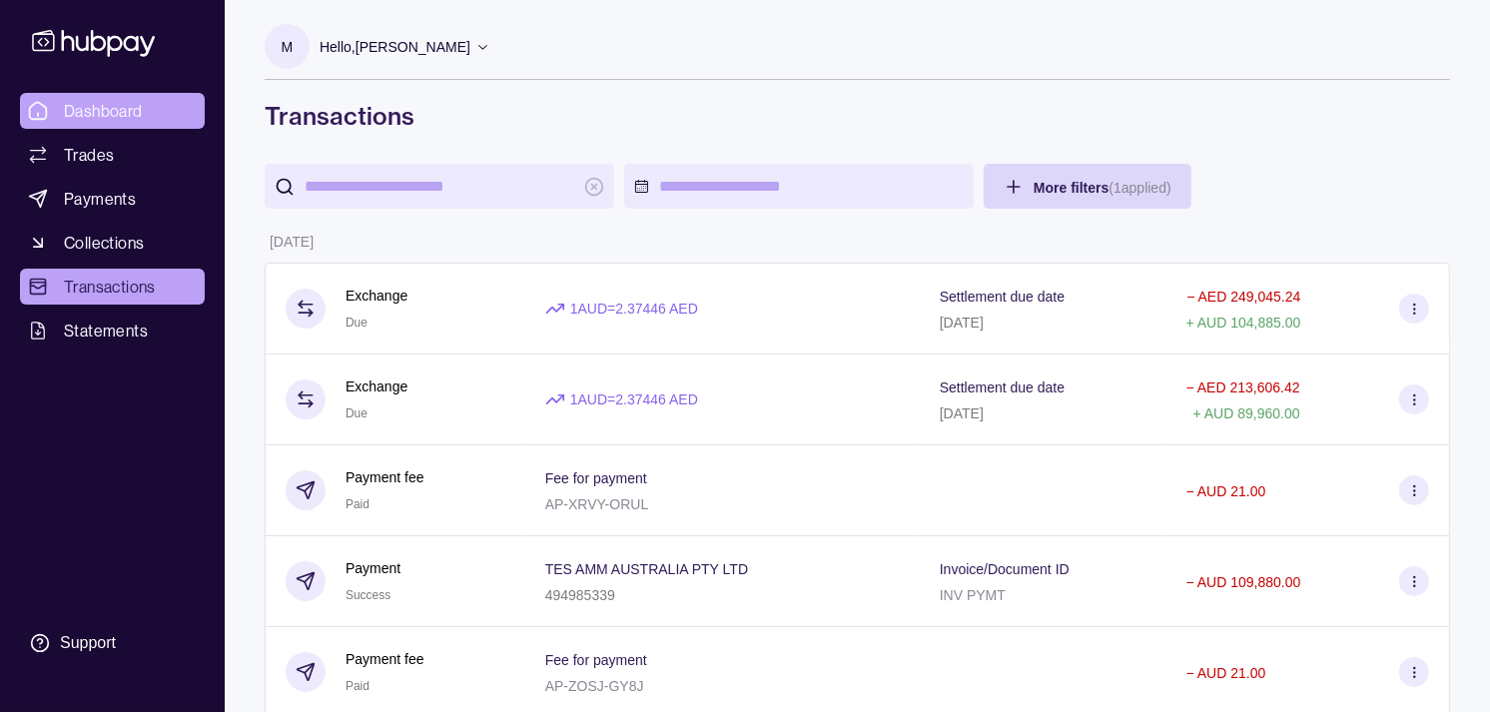
click at [151, 114] on link "Dashboard" at bounding box center [112, 111] width 185 height 36
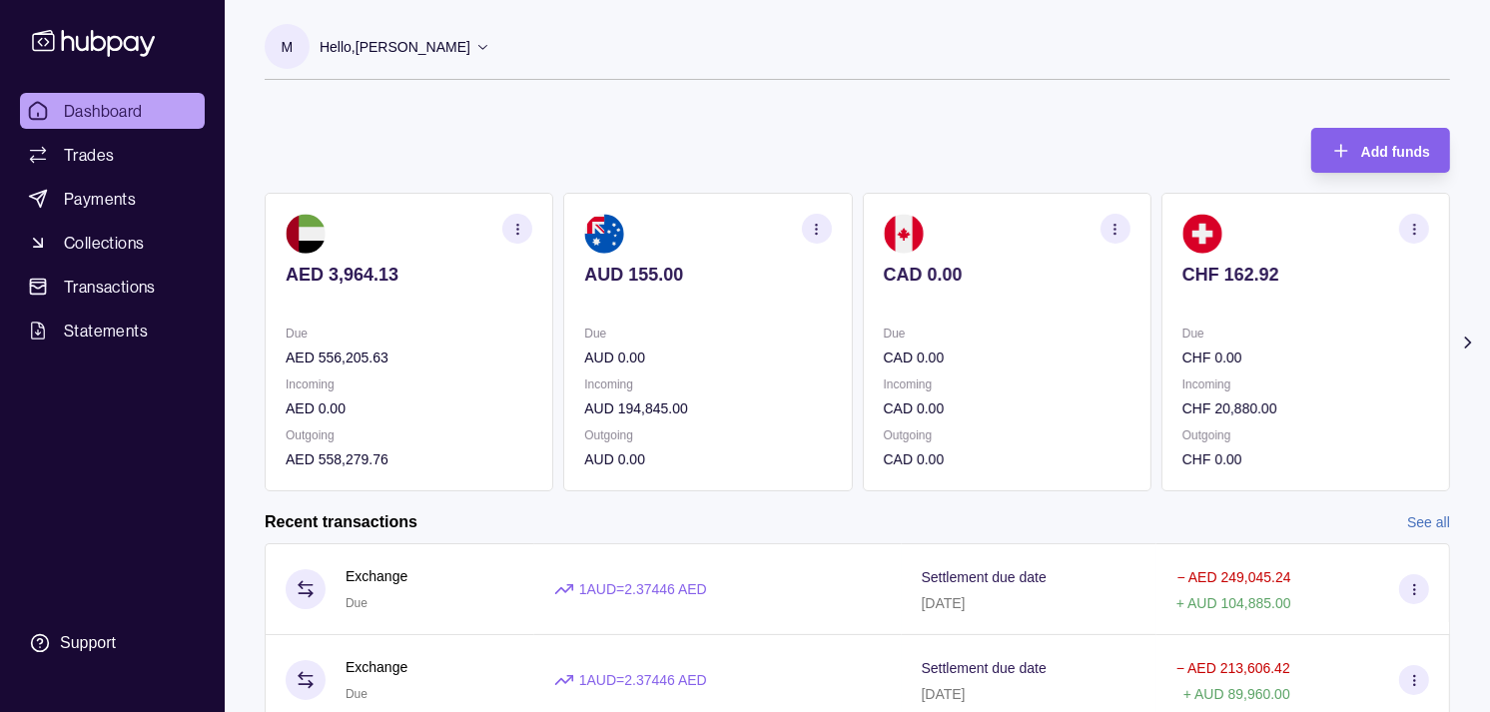
click at [1231, 355] on p "CHF 0.00" at bounding box center [1306, 358] width 247 height 22
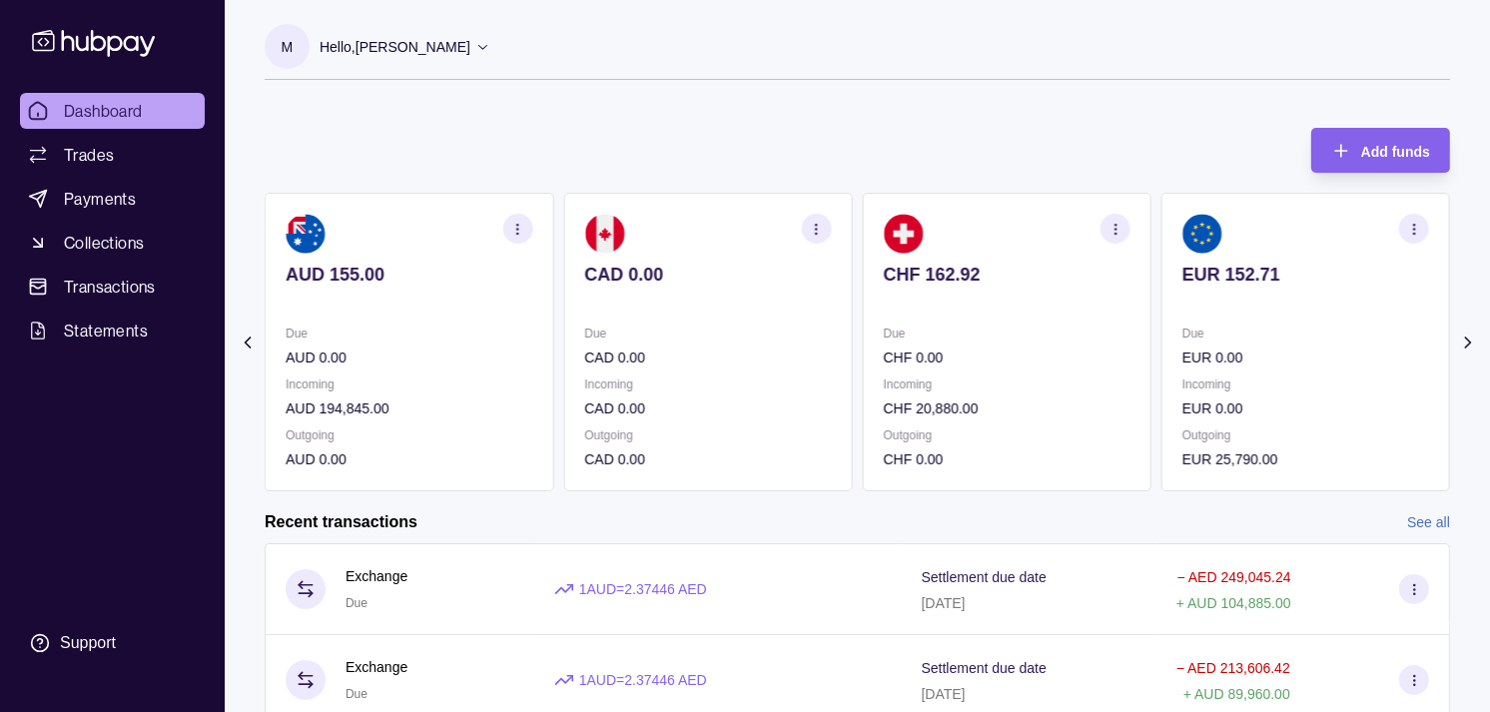
click at [1199, 344] on div "Due EUR 0.00" at bounding box center [1306, 346] width 247 height 46
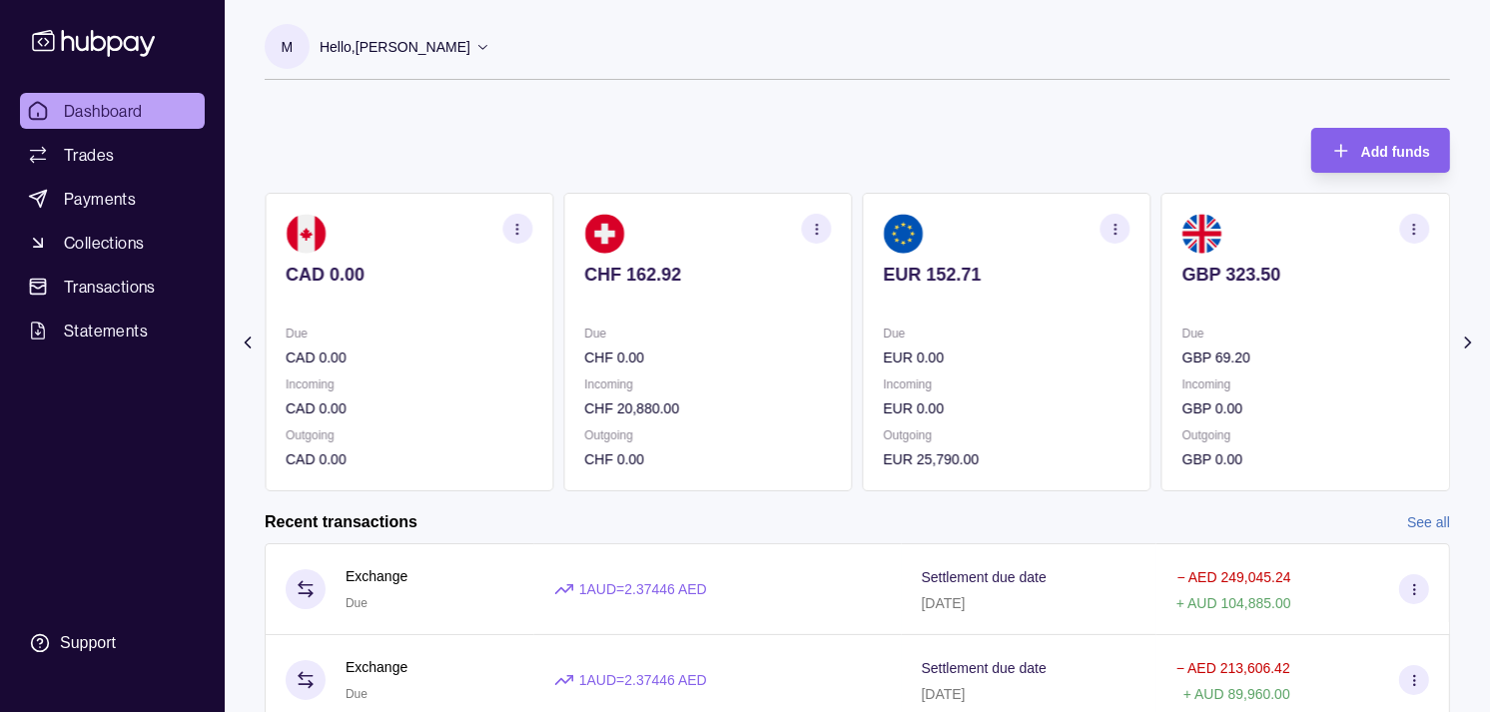
click at [1201, 342] on p "Due" at bounding box center [1306, 334] width 247 height 22
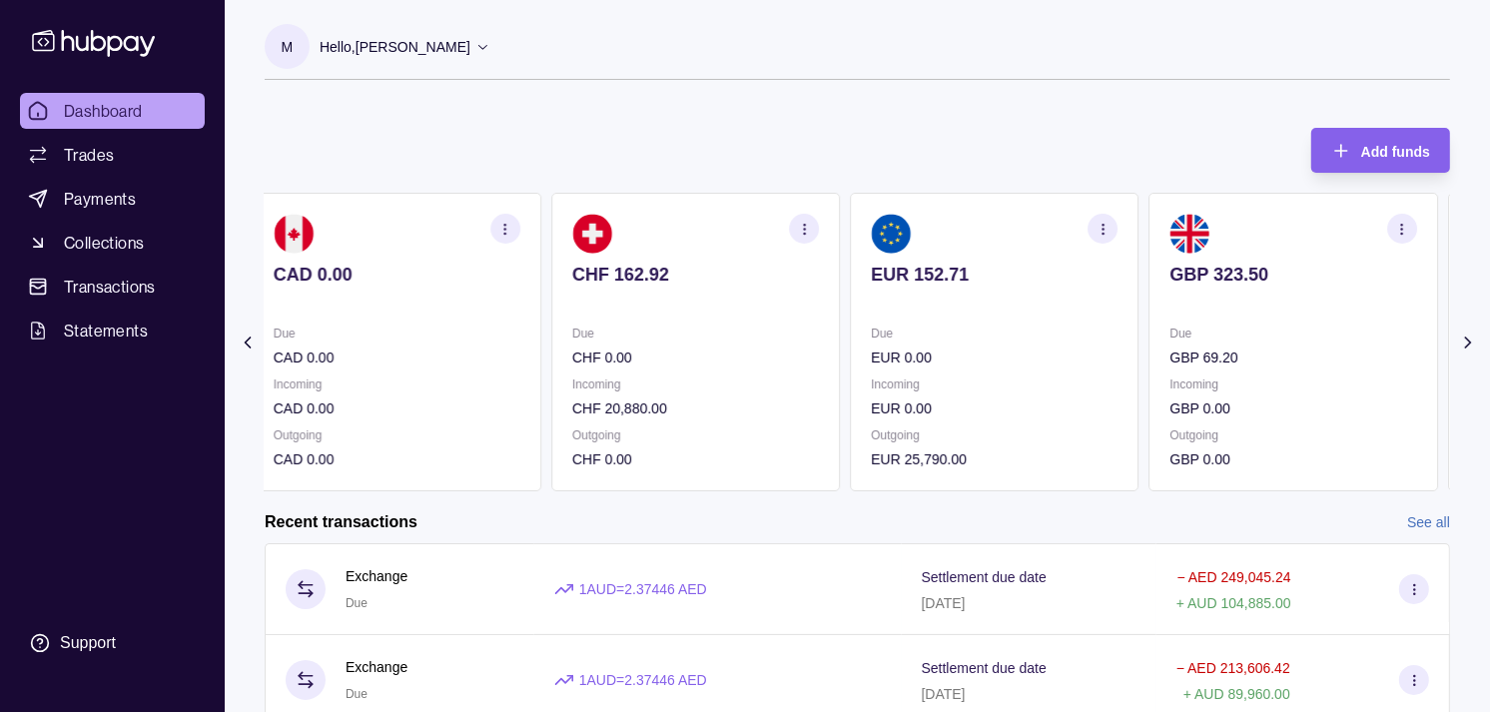
click at [840, 336] on div "AED 3,964.13 Due AED 556,205.63 Incoming AED 0.00 Outgoing AED 558,279.76 AUD 1…" at bounding box center [247, 342] width 1186 height 299
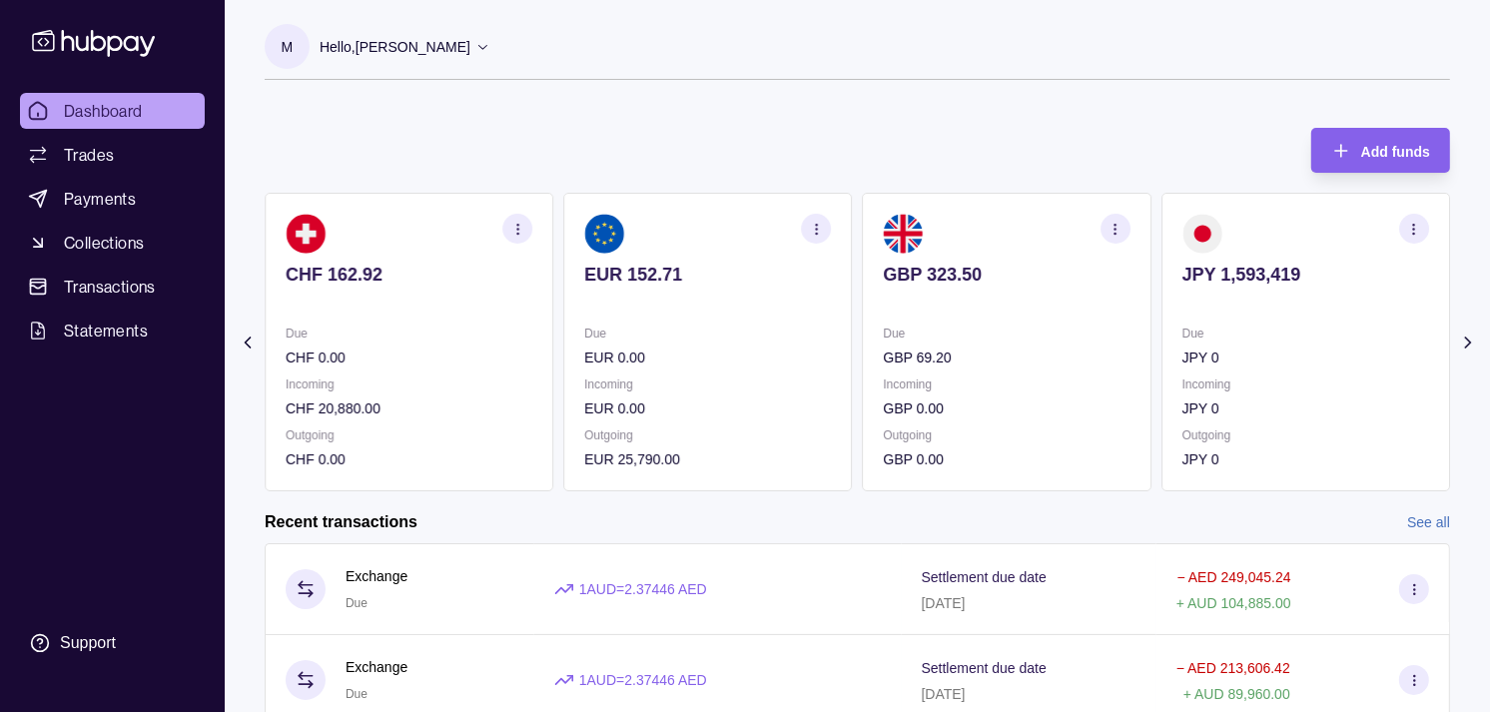
click at [1106, 236] on section "button" at bounding box center [1116, 229] width 30 height 30
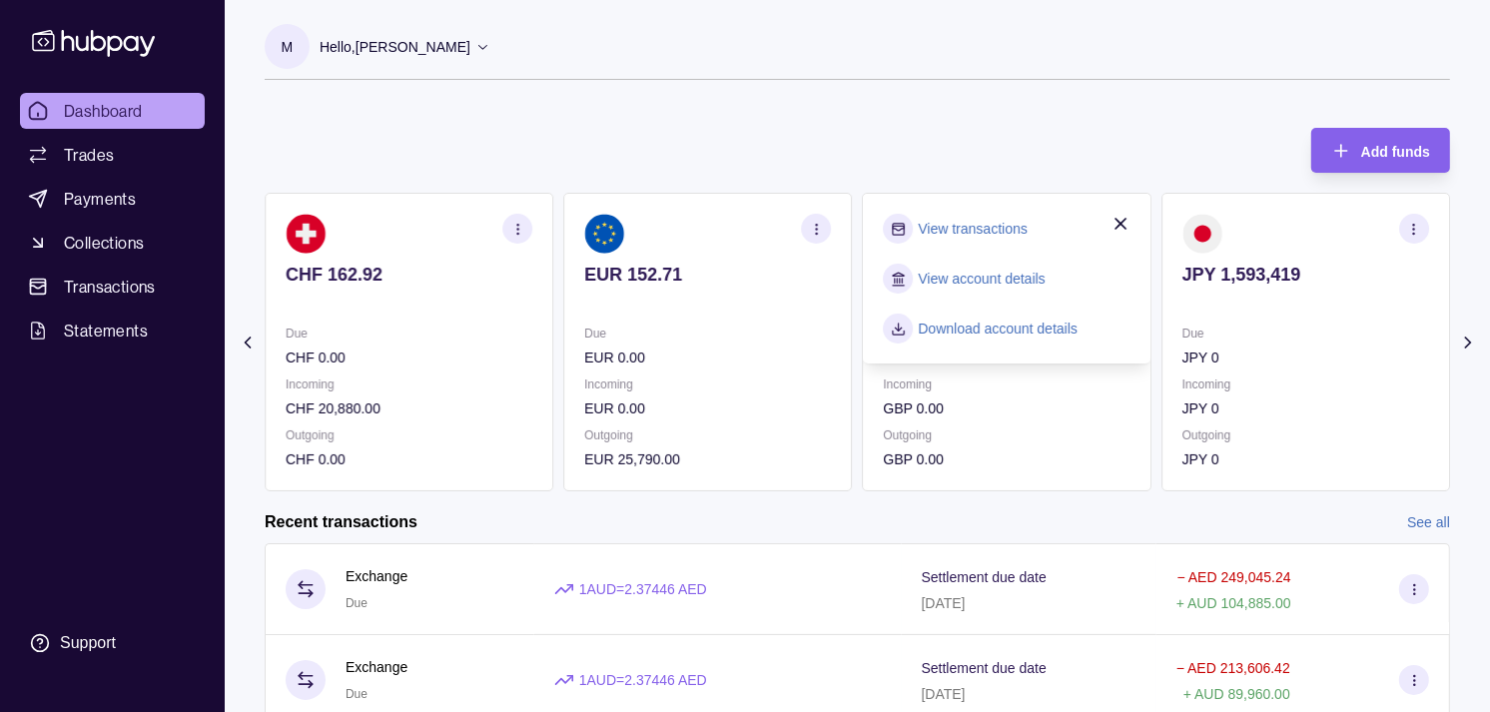
click at [990, 231] on link "View transactions" at bounding box center [973, 229] width 109 height 22
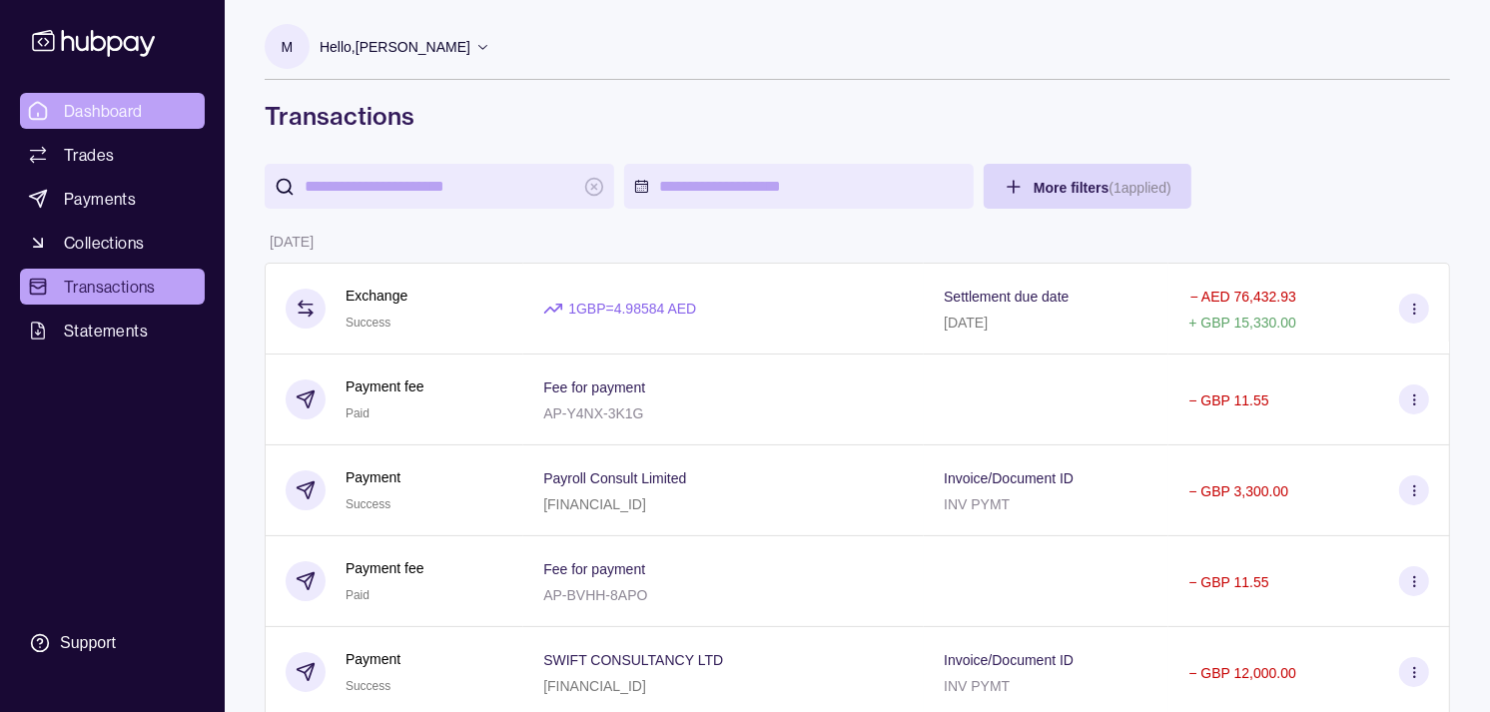
click at [154, 107] on link "Dashboard" at bounding box center [112, 111] width 185 height 36
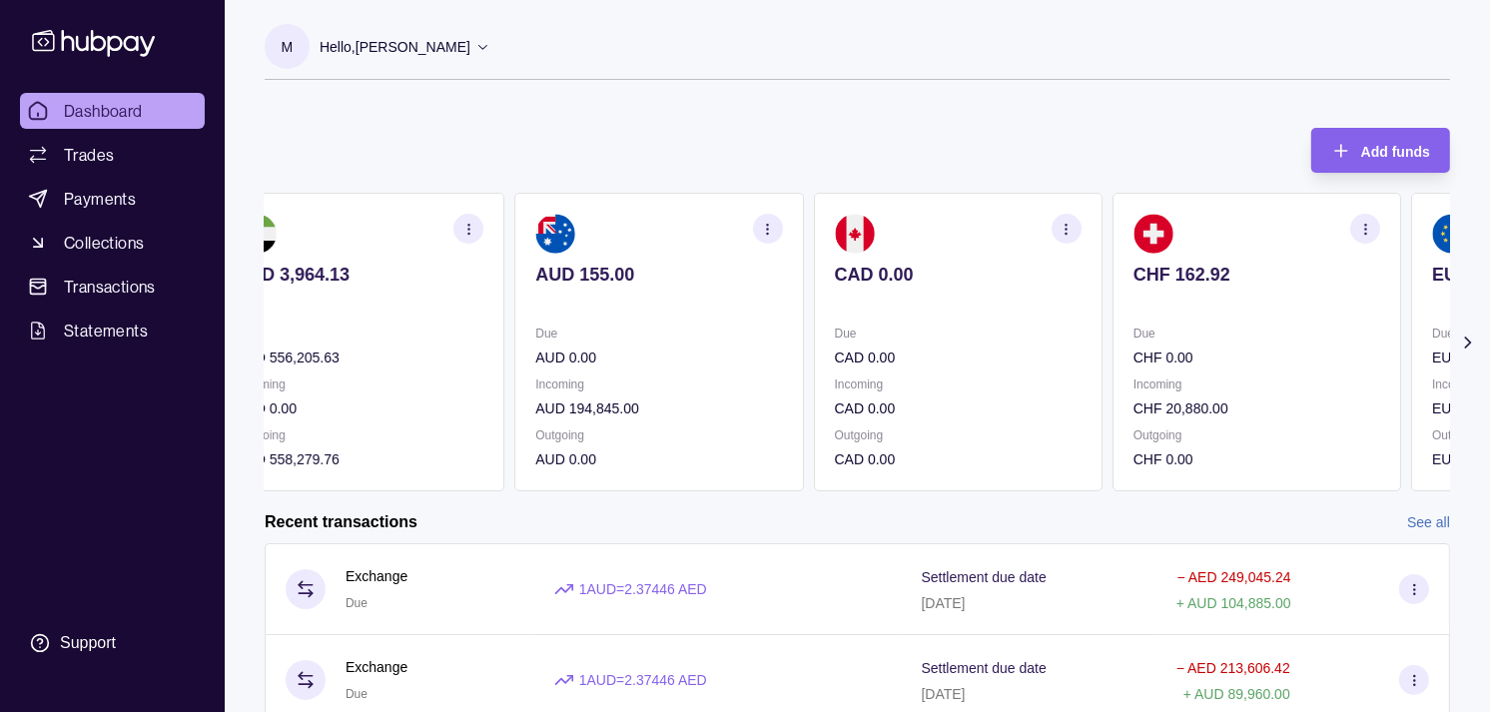
click at [1312, 272] on div "CHF 162.92" at bounding box center [1257, 288] width 247 height 49
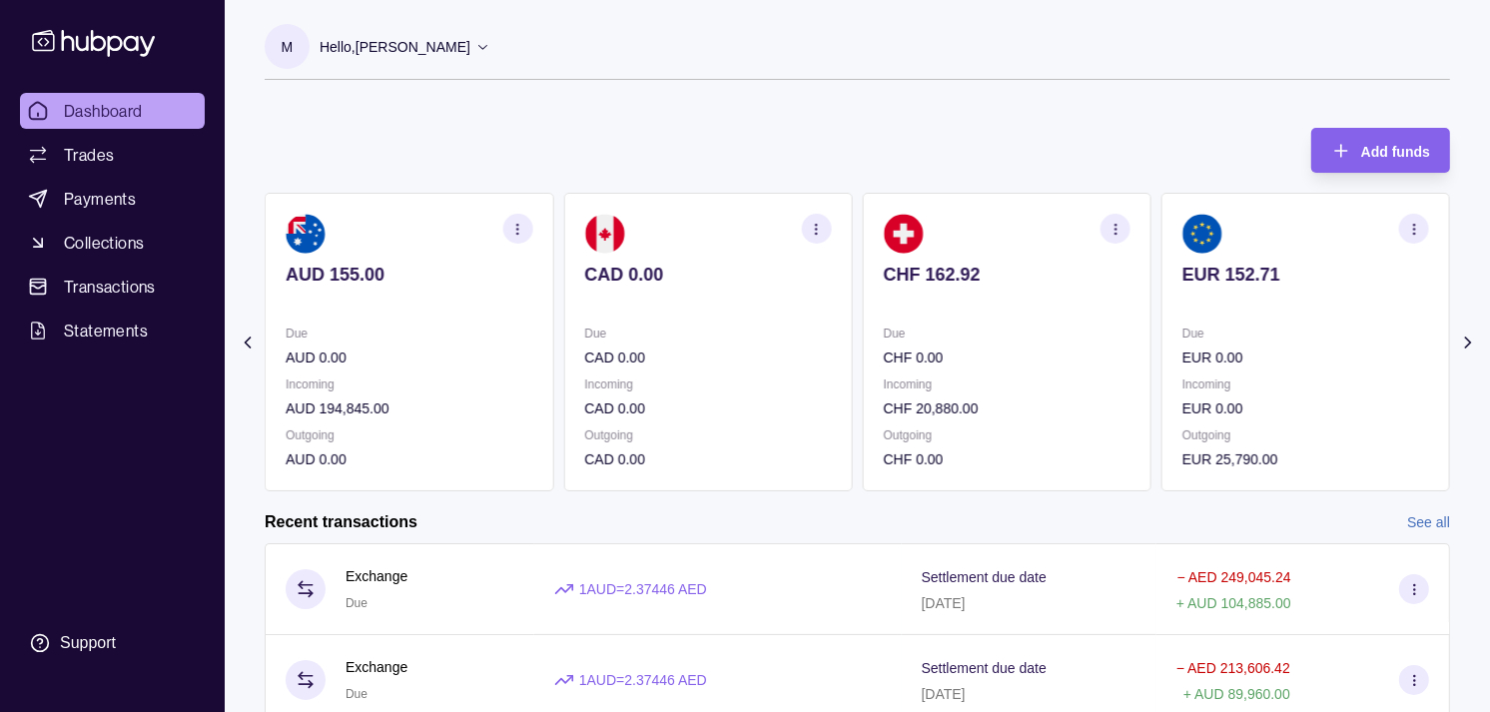
click at [1292, 281] on div "EUR 152.71" at bounding box center [1306, 288] width 247 height 49
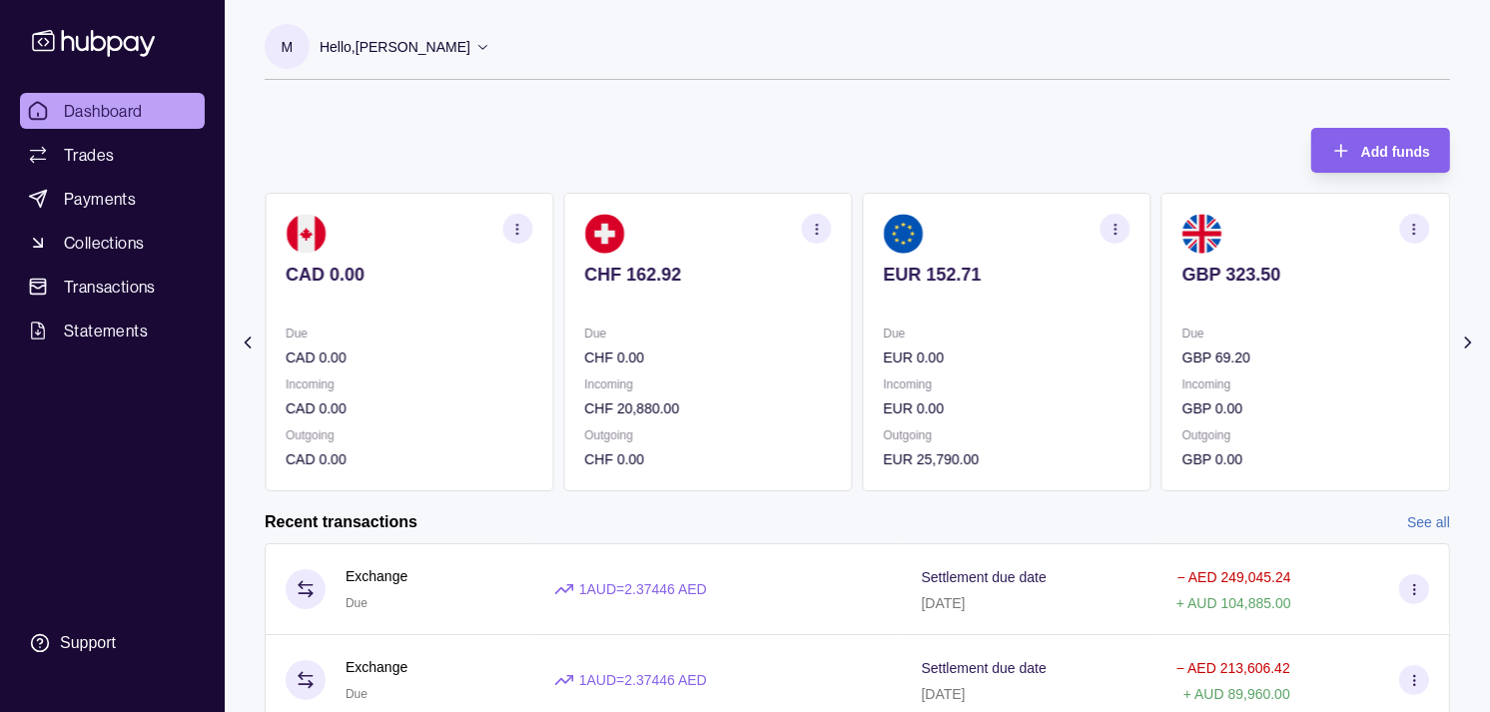
click at [1267, 276] on p "GBP 323.50" at bounding box center [1306, 275] width 247 height 22
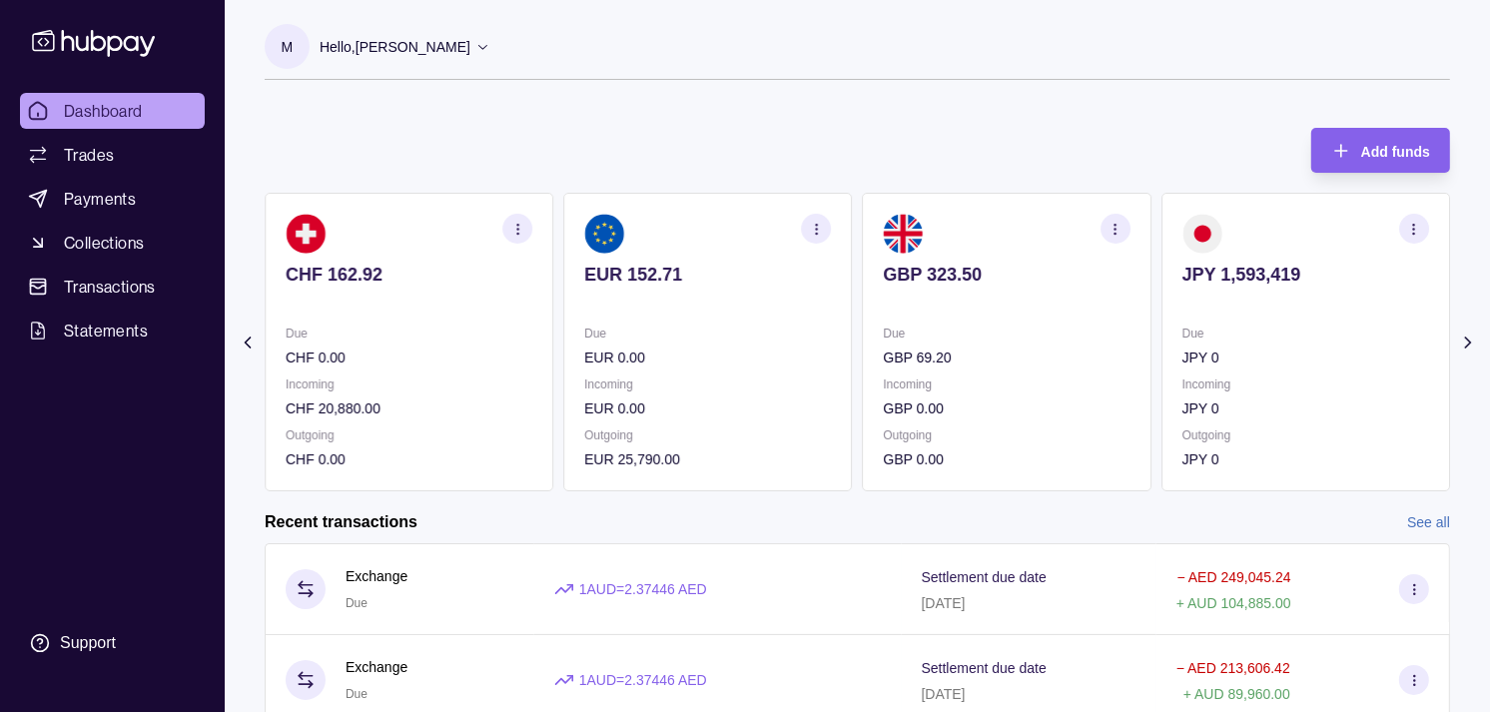
click at [1250, 275] on p "JPY 1,593,419" at bounding box center [1306, 275] width 247 height 22
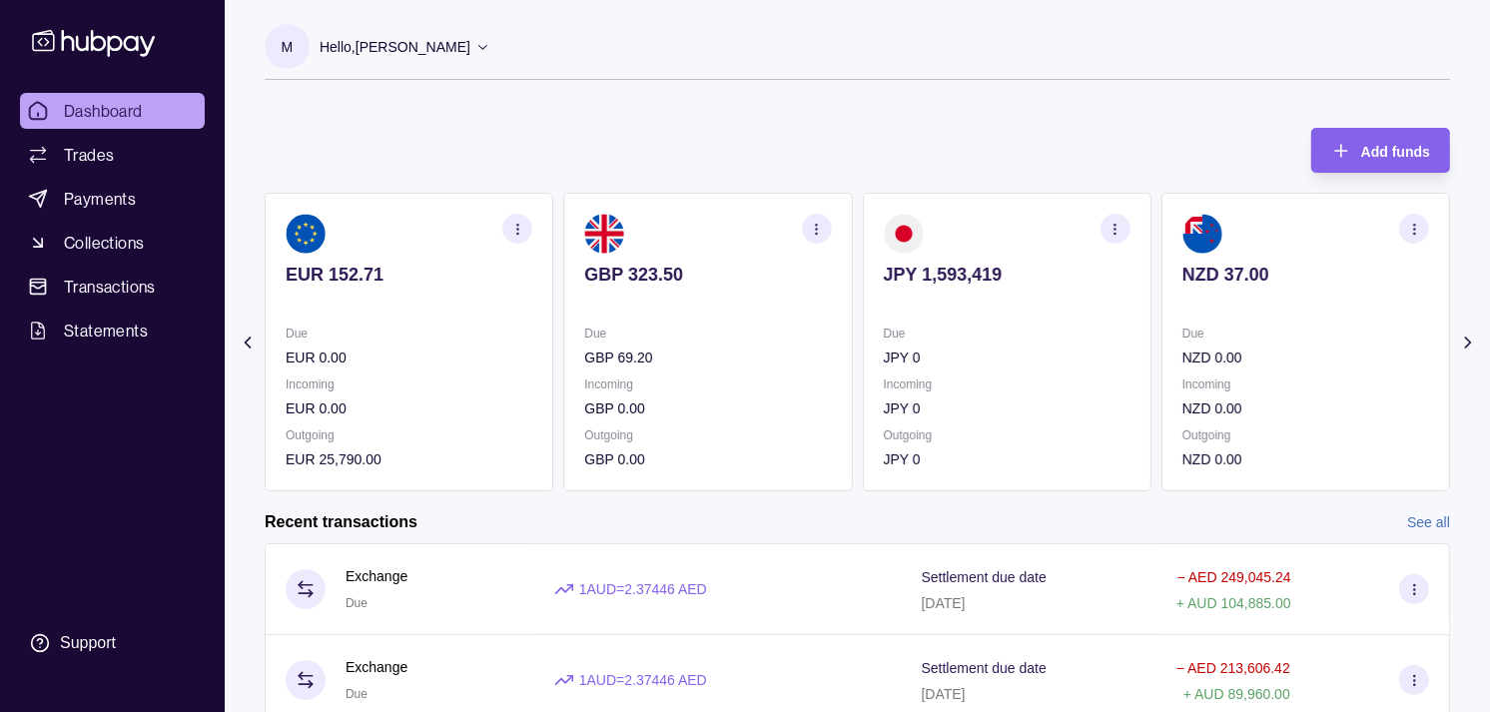
click at [532, 285] on div "EUR 152.71" at bounding box center [409, 288] width 247 height 49
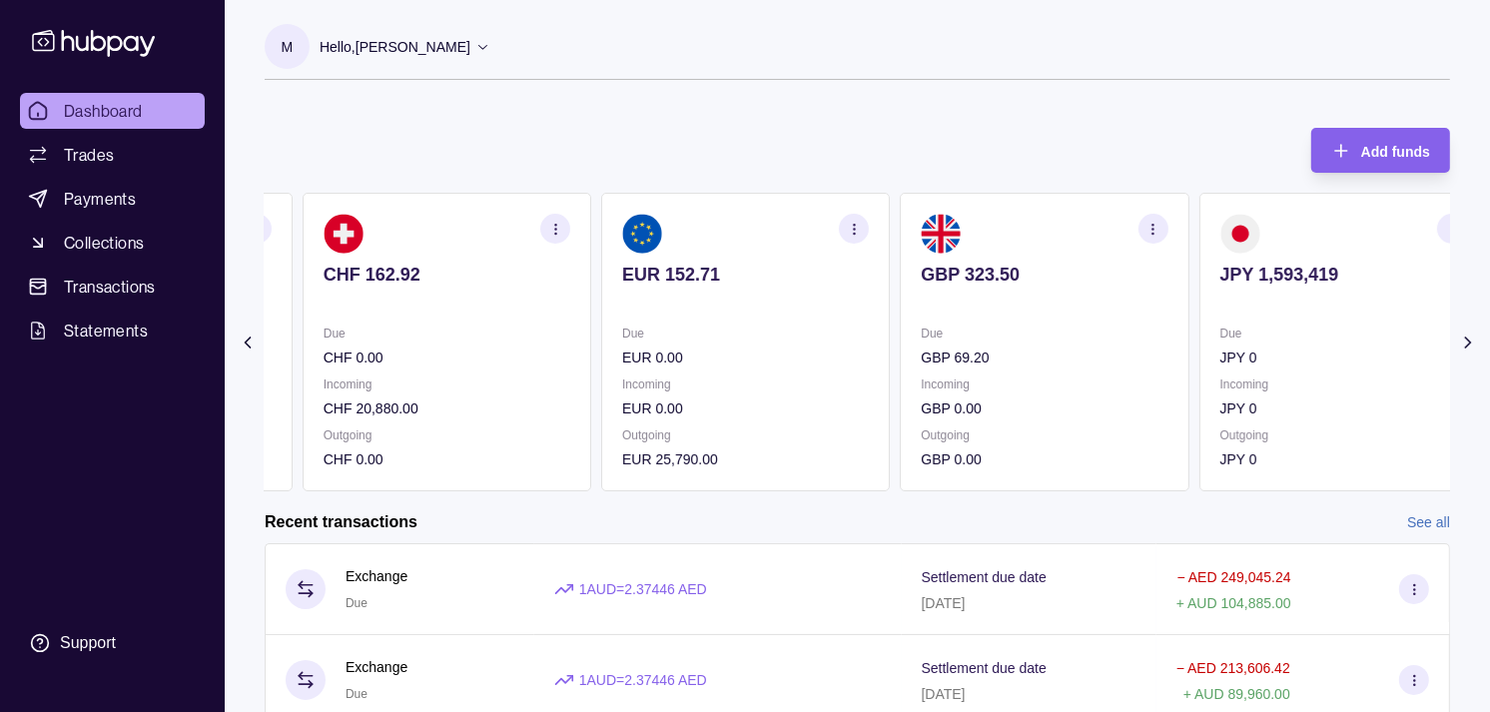
click at [533, 314] on section "CHF 162.92 Due CHF 0.00 Incoming CHF 20,880.00 Outgoing CHF 0.00" at bounding box center [447, 342] width 289 height 299
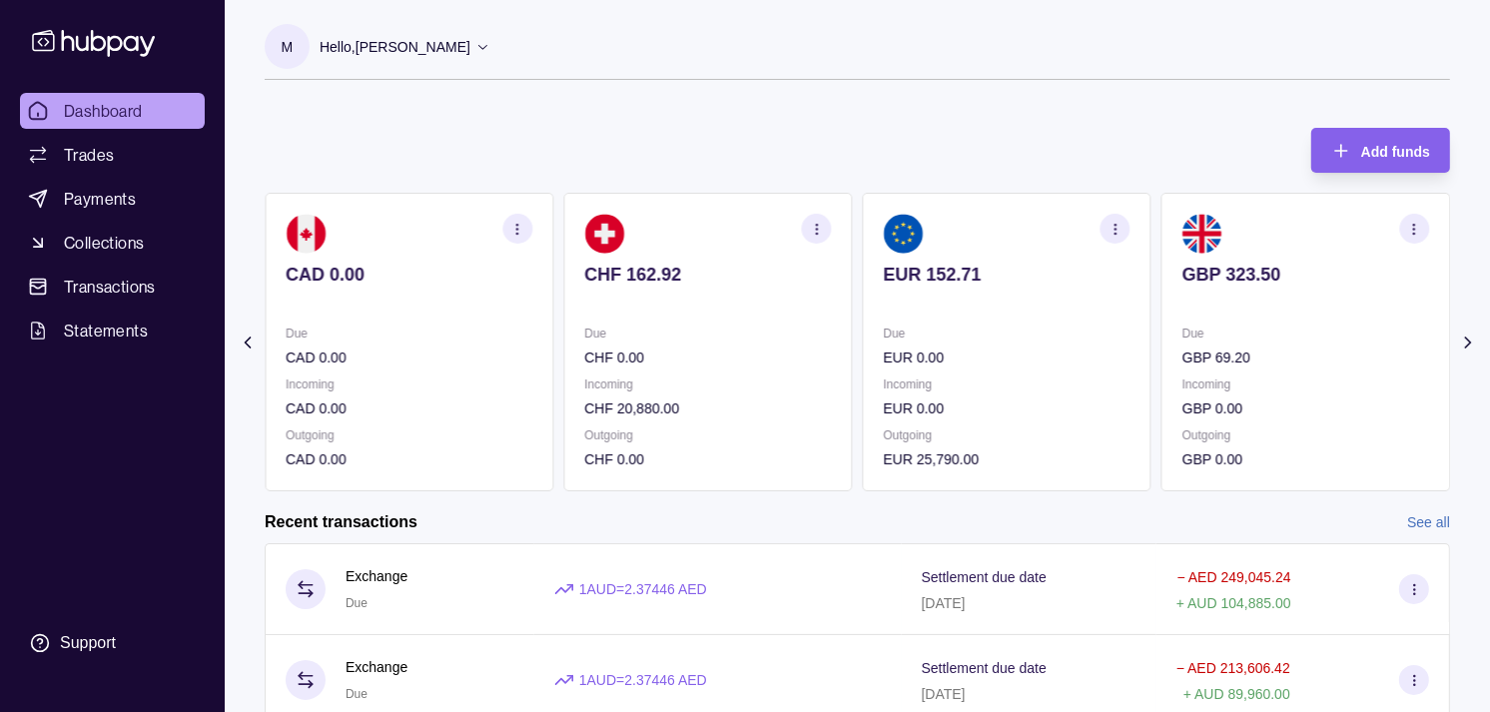
click at [524, 320] on section "CAD 0.00 Due CAD 0.00 Incoming CAD 0.00 Outgoing CAD 0.00" at bounding box center [409, 342] width 289 height 299
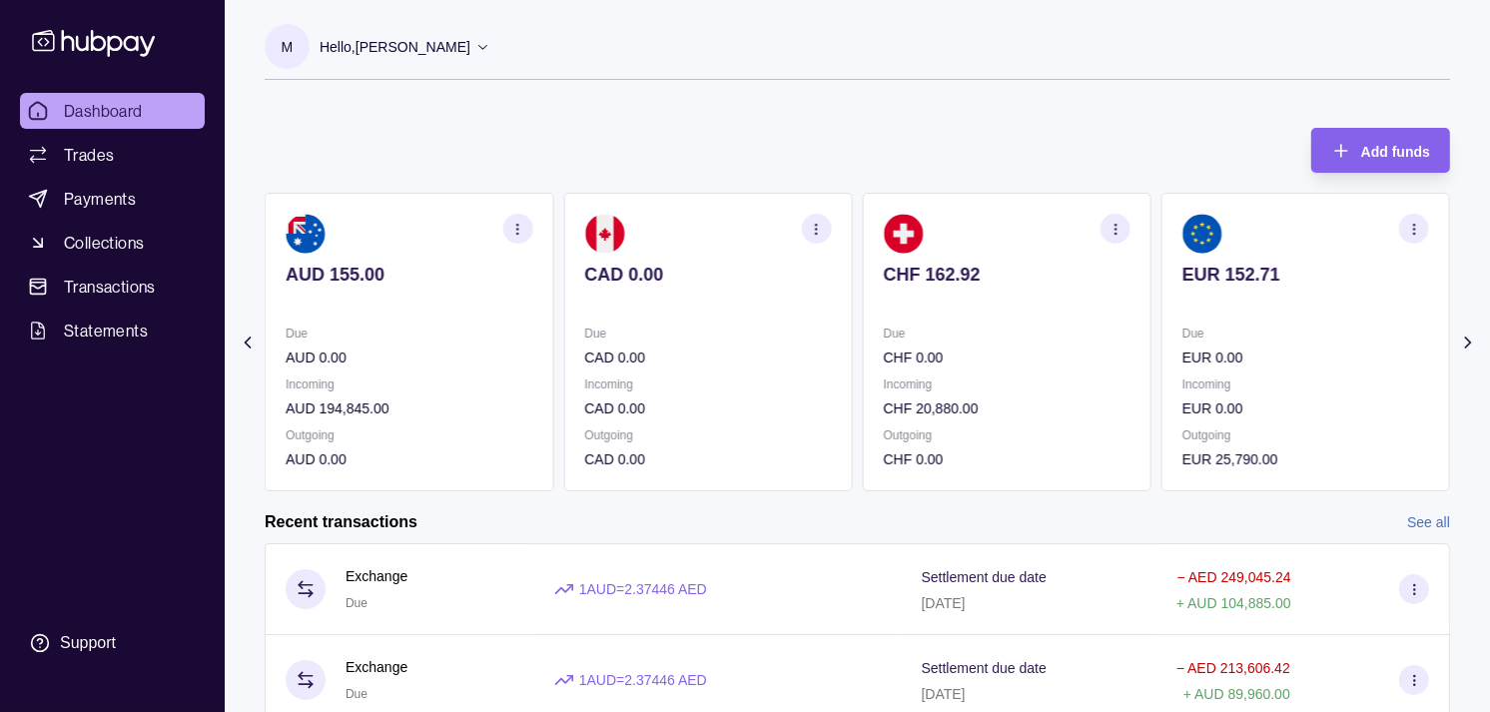
click at [507, 330] on p "Due" at bounding box center [409, 334] width 247 height 22
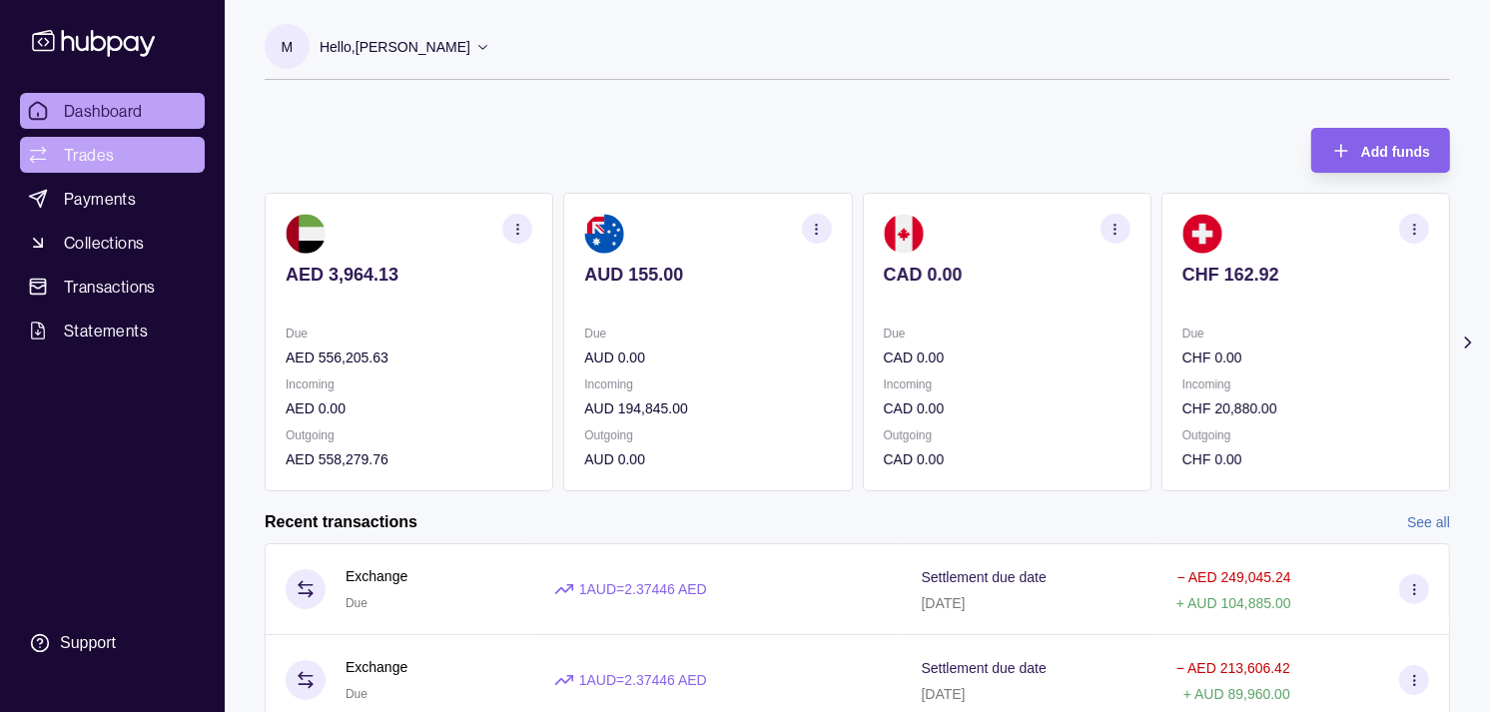
click at [105, 152] on span "Trades" at bounding box center [89, 155] width 50 height 24
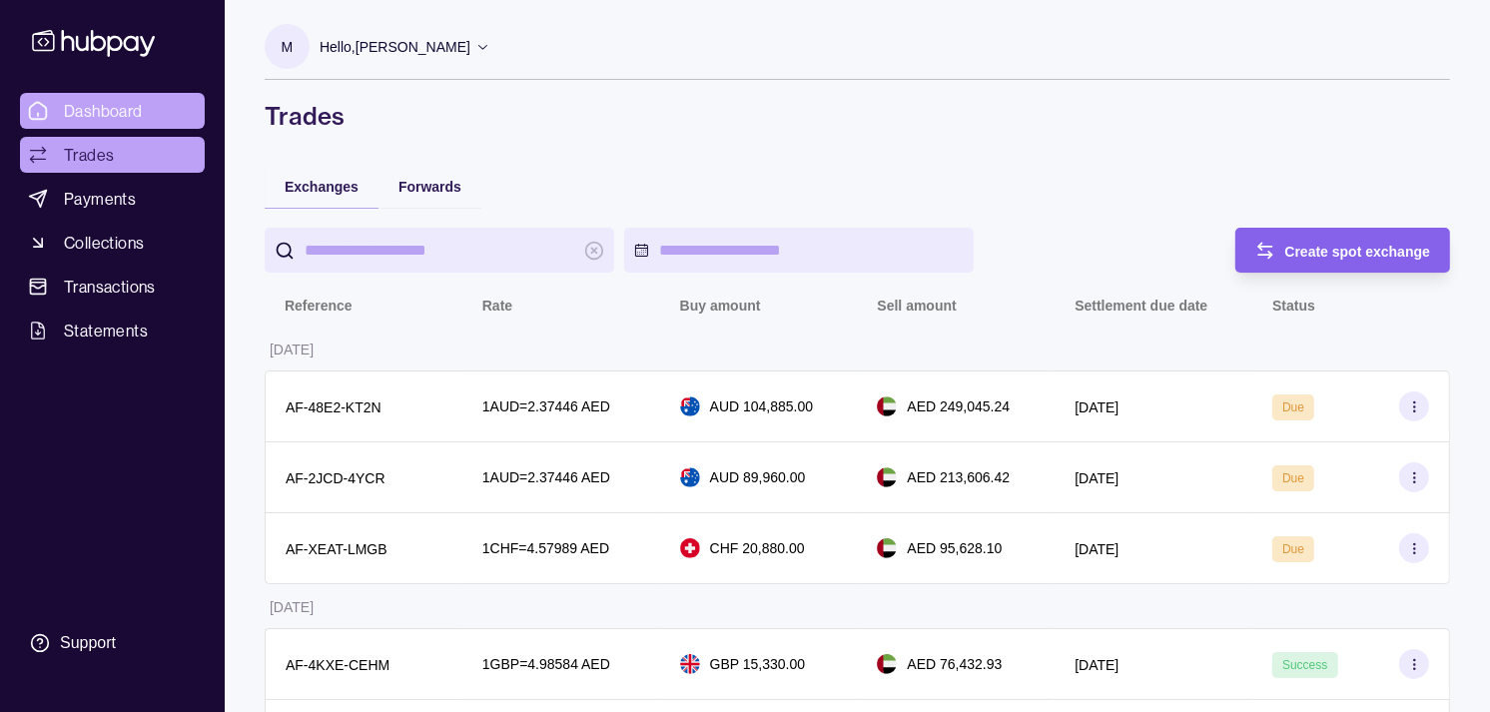
click at [118, 106] on span "Dashboard" at bounding box center [103, 111] width 79 height 24
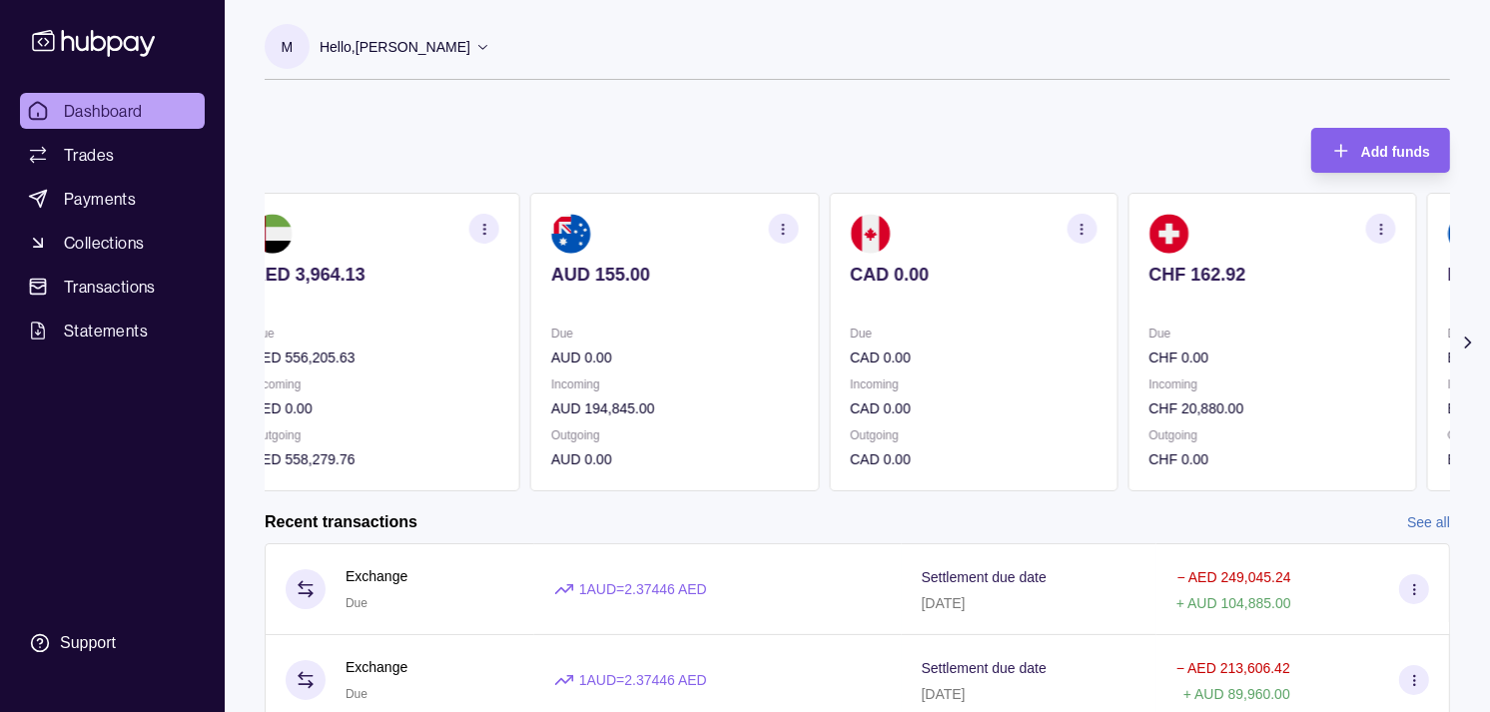
click at [1149, 365] on div "Due CHF 0.00 Incoming CHF 20,880.00 Outgoing CHF 0.00" at bounding box center [1272, 397] width 247 height 148
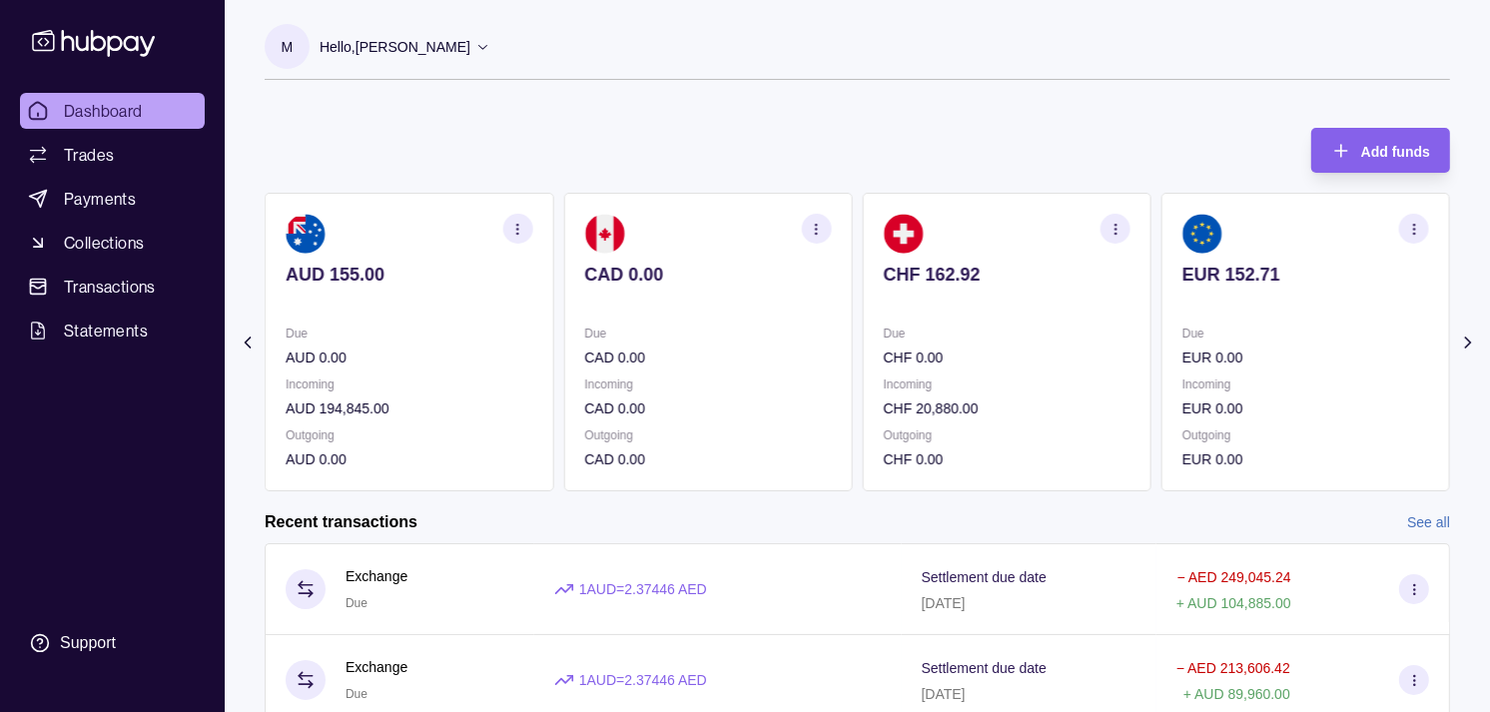
click at [1183, 350] on p "EUR 0.00" at bounding box center [1306, 358] width 247 height 22
click at [1183, 326] on div "Due GBP 69.20" at bounding box center [1306, 346] width 247 height 46
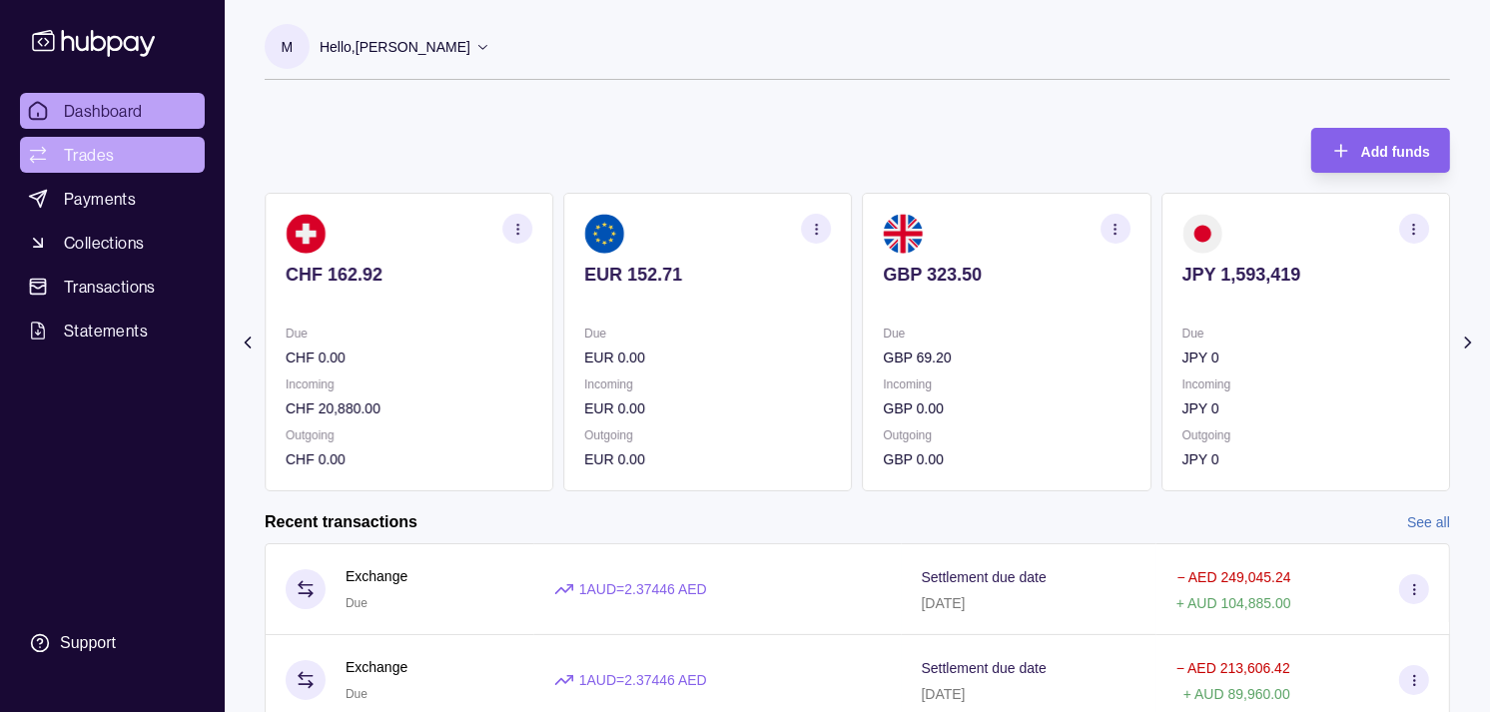
click at [77, 148] on span "Trades" at bounding box center [89, 155] width 50 height 24
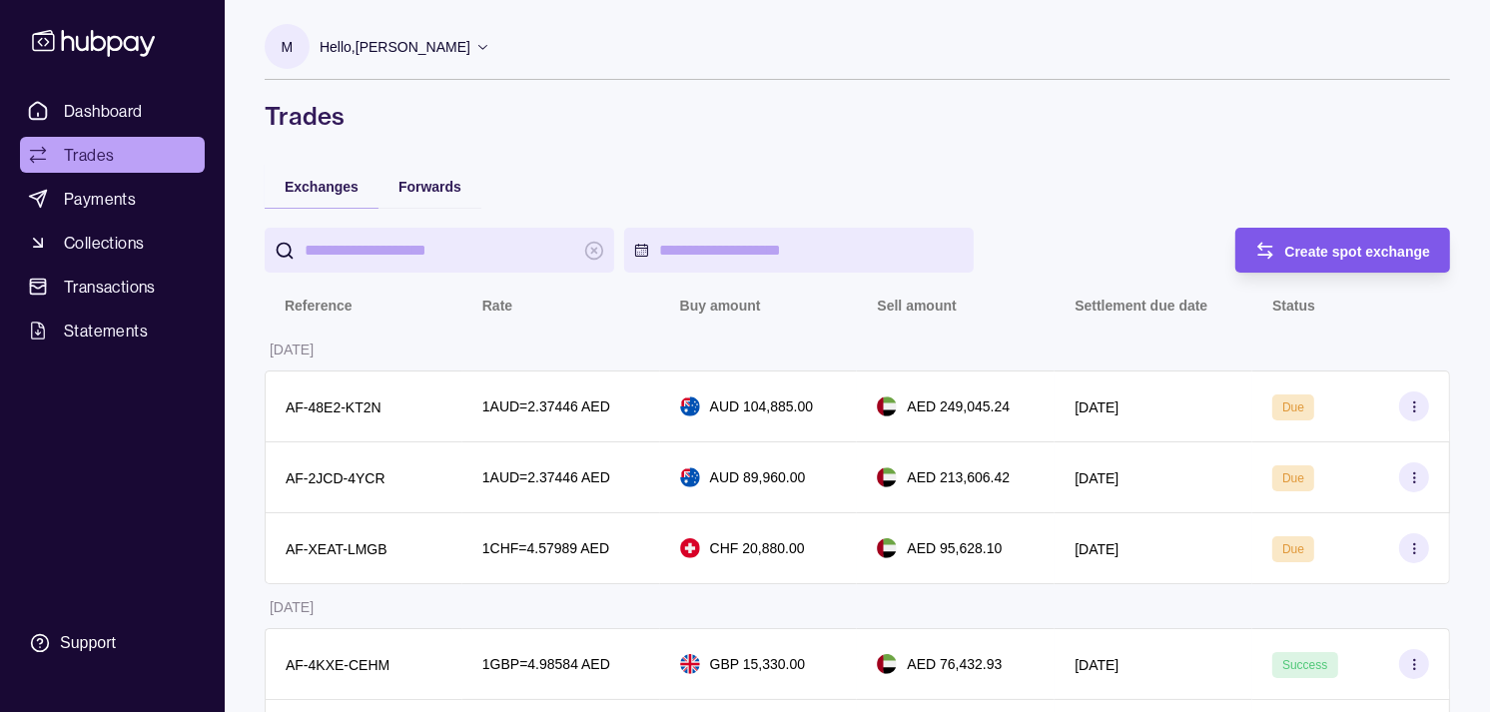
click at [1306, 261] on div "Create spot exchange" at bounding box center [1359, 251] width 146 height 24
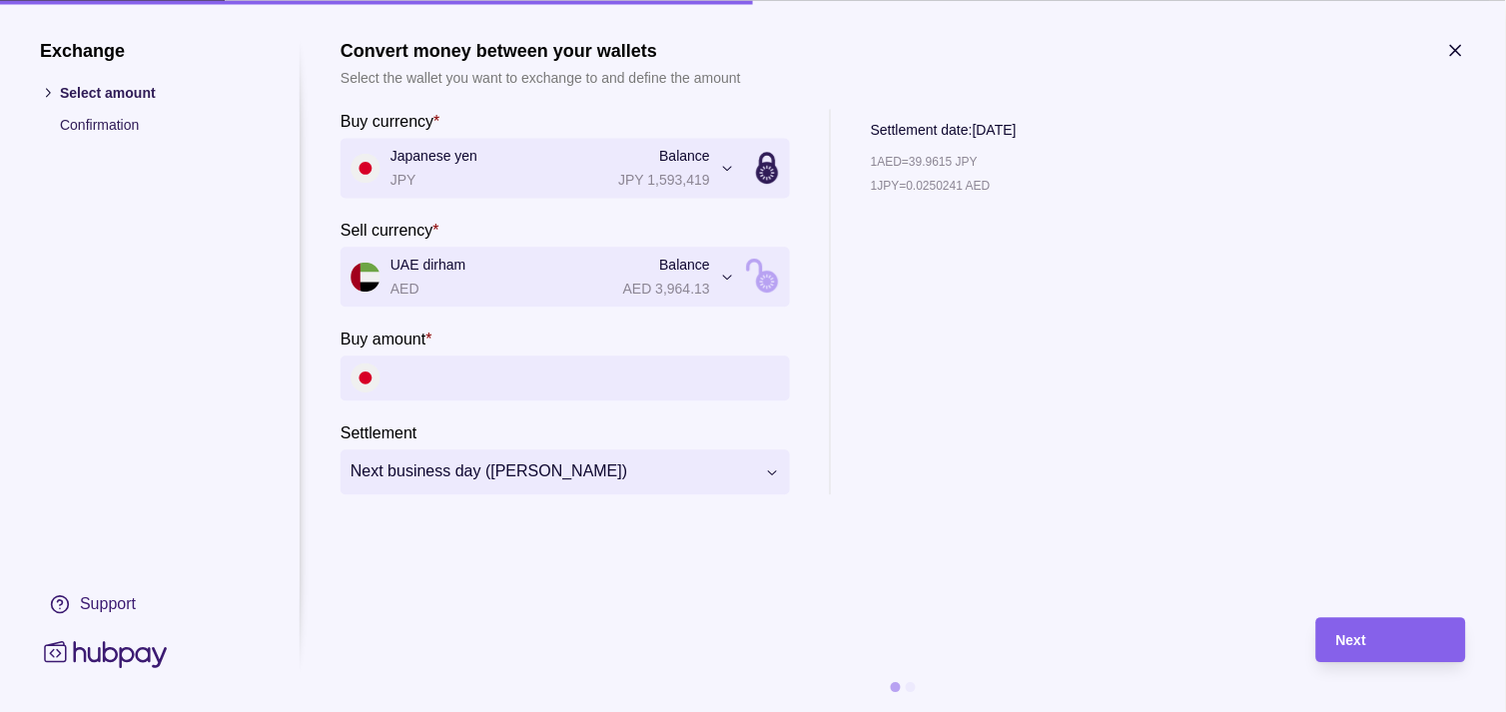
click at [576, 387] on input "Buy amount *" at bounding box center [586, 378] width 390 height 45
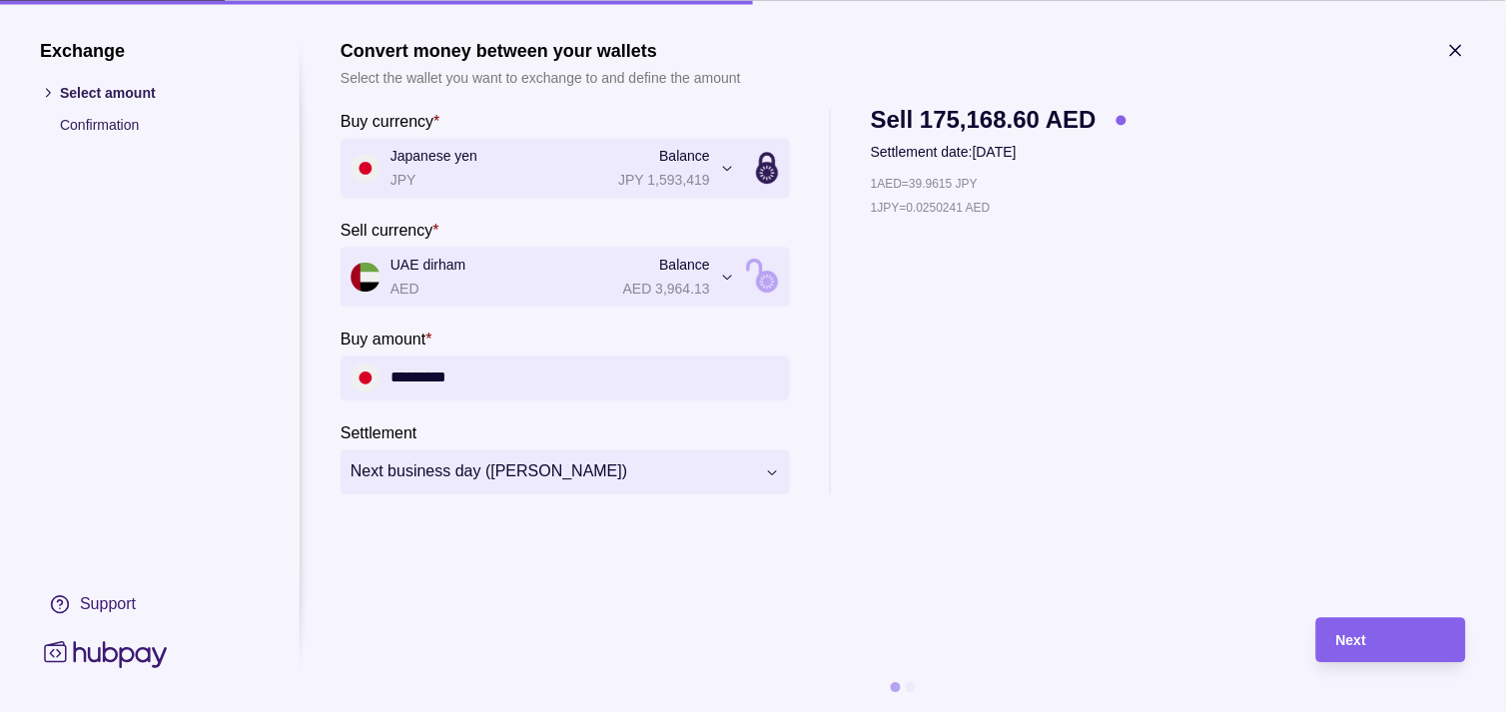
type input "*********"
click at [1371, 640] on div "Next" at bounding box center [1391, 640] width 110 height 24
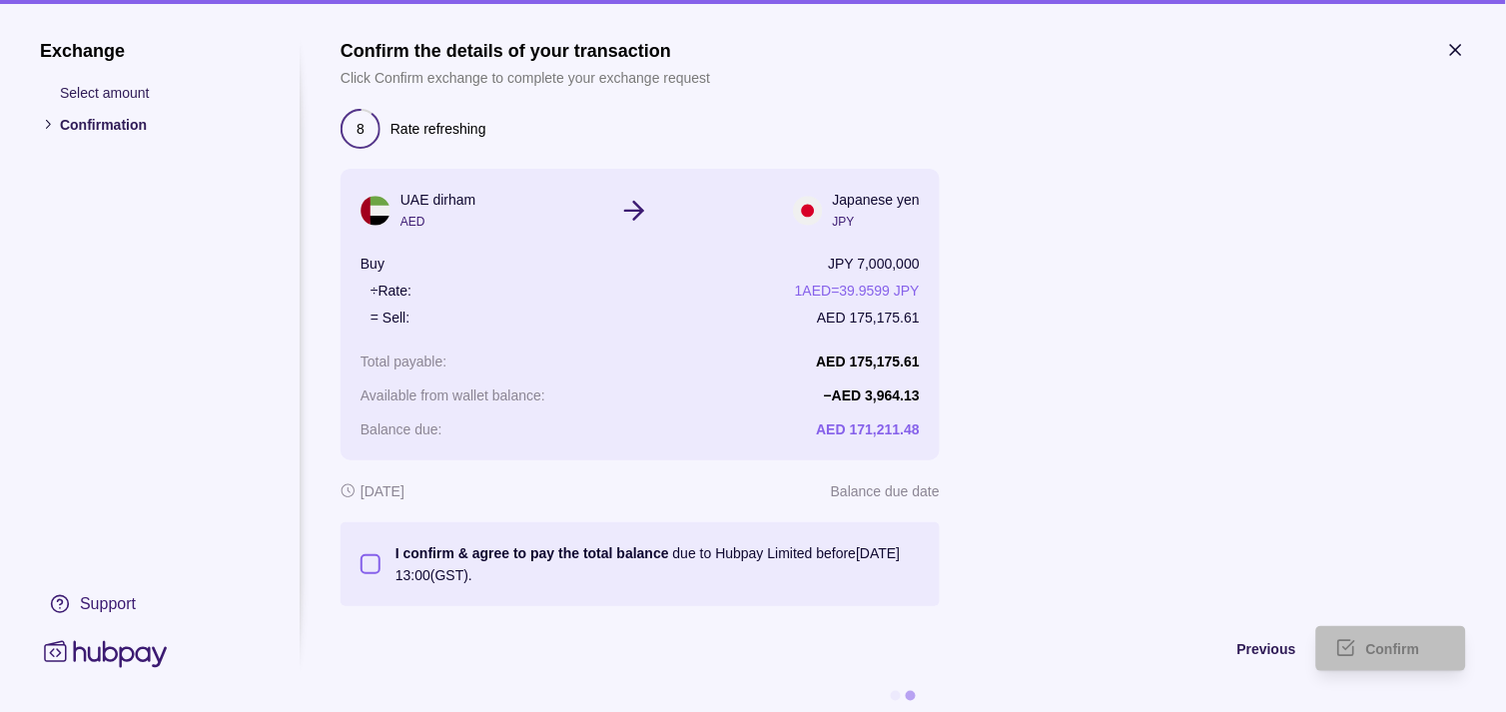
click at [370, 559] on button "I confirm & agree to pay the total balance due to Hubpay Limited before [DATE] …" at bounding box center [371, 564] width 20 height 20
click at [1381, 647] on span "Confirm" at bounding box center [1393, 650] width 54 height 16
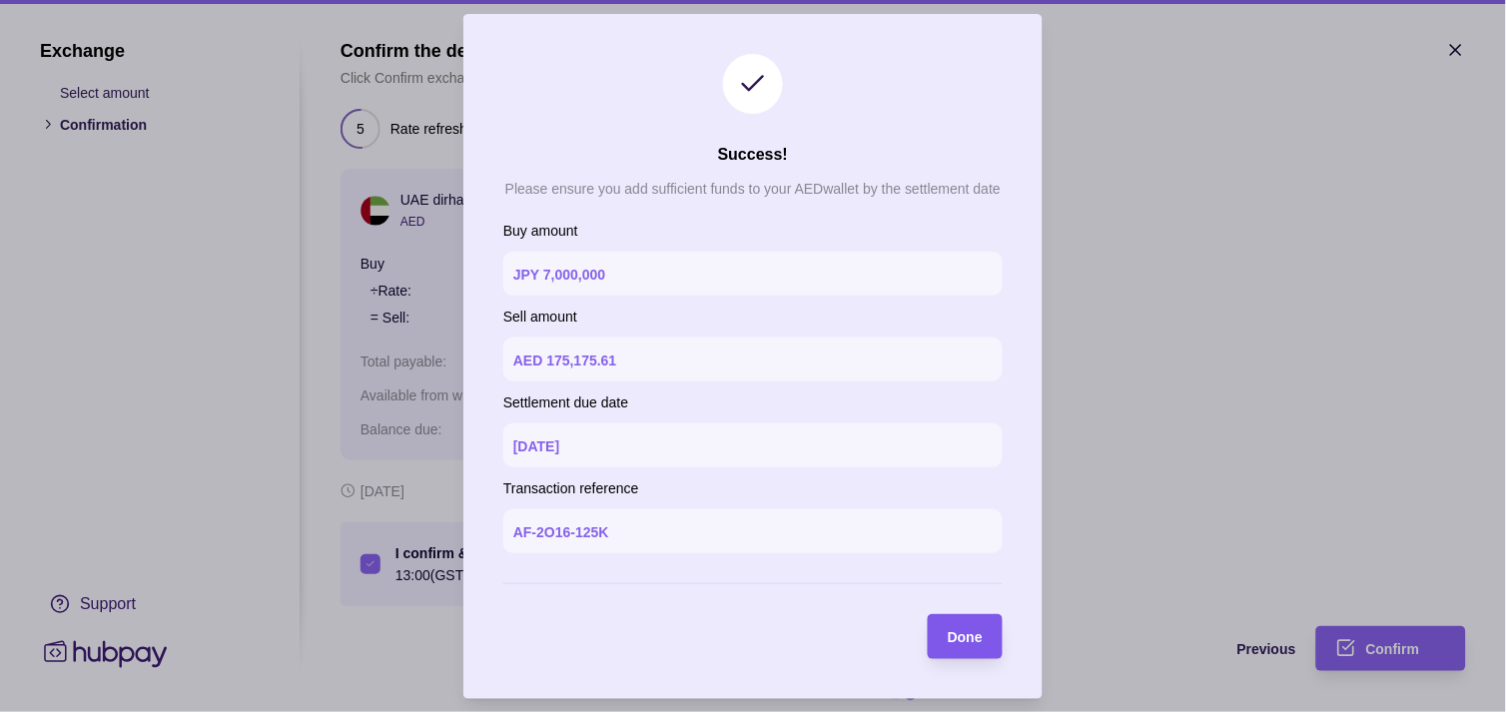
click at [969, 629] on span "Done" at bounding box center [965, 637] width 35 height 16
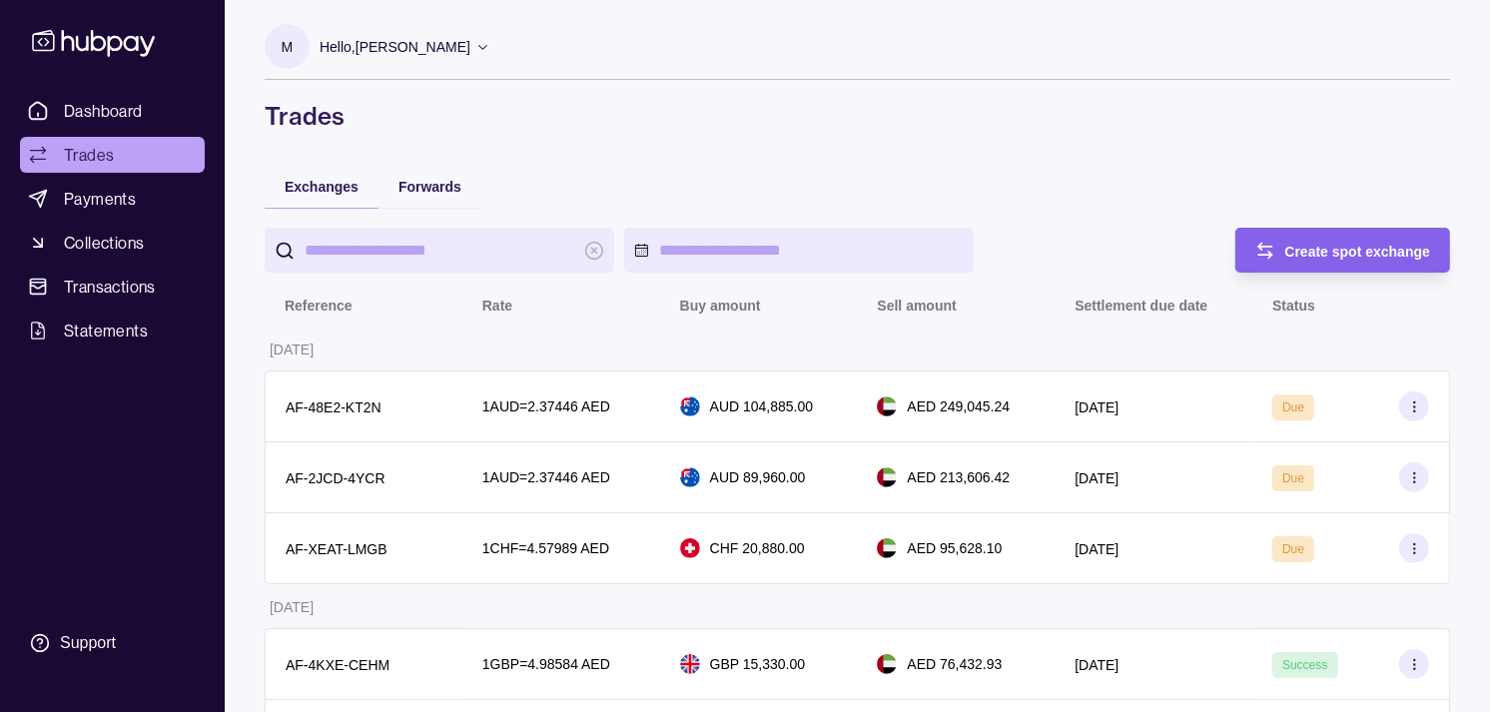
click at [168, 158] on link "Trades" at bounding box center [112, 155] width 185 height 36
click at [141, 105] on span "Dashboard" at bounding box center [103, 111] width 79 height 24
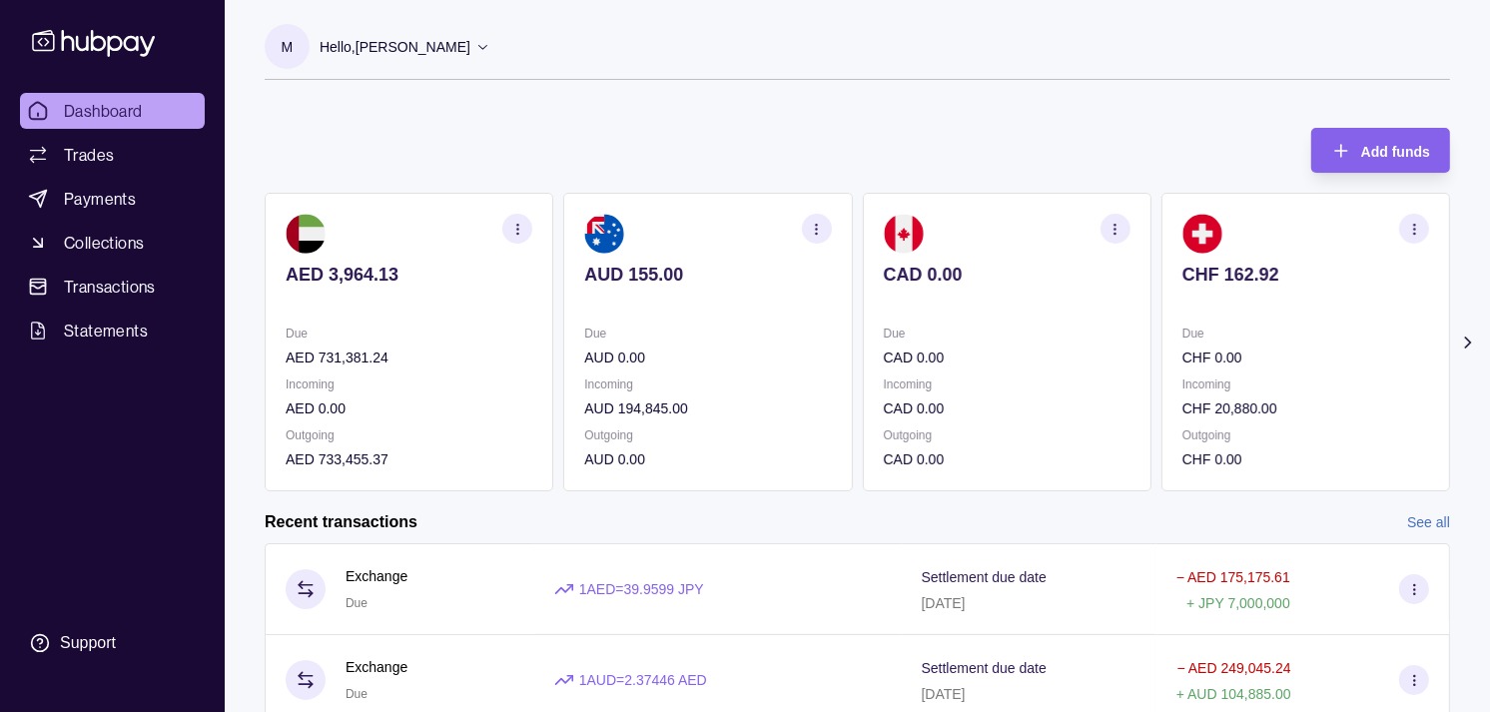
click at [1202, 296] on p at bounding box center [1306, 302] width 247 height 22
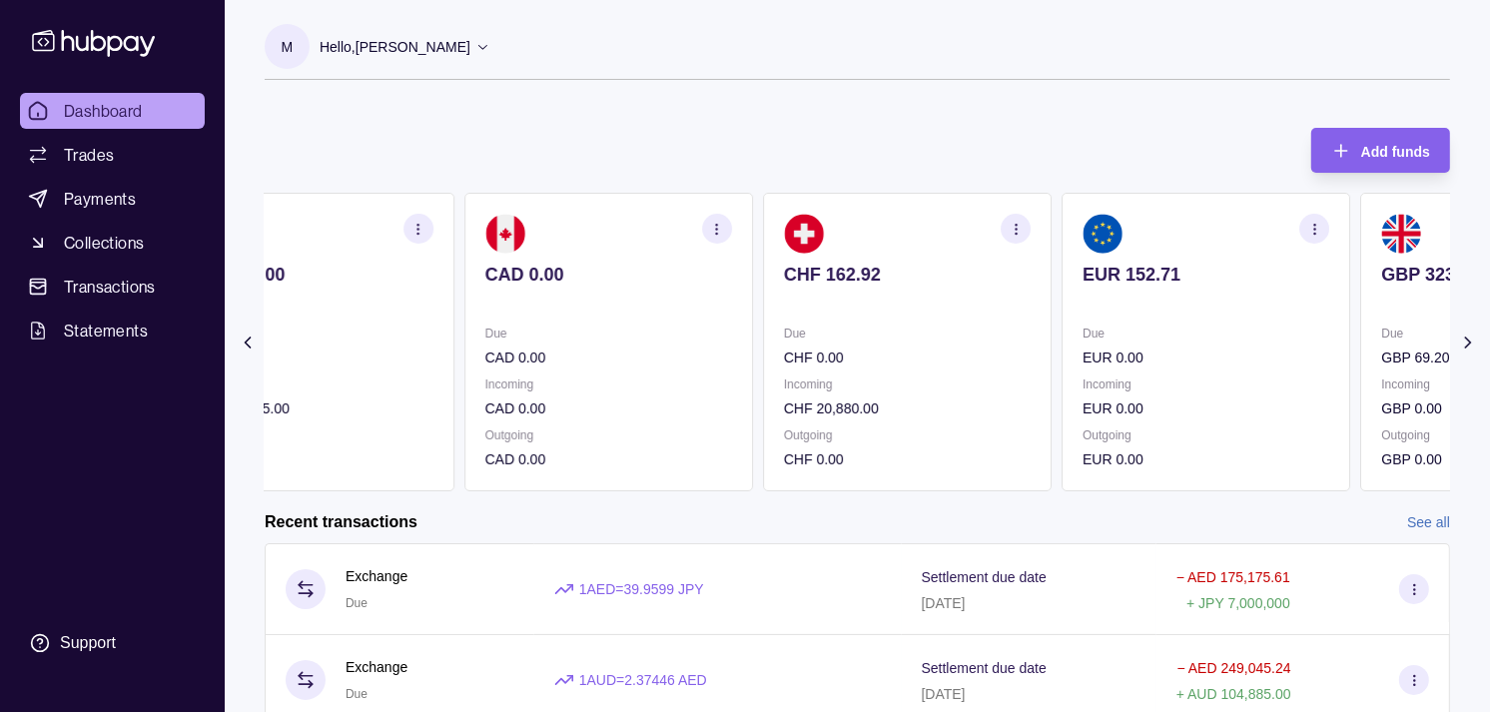
click at [1100, 288] on div "EUR 152.71" at bounding box center [1206, 288] width 247 height 49
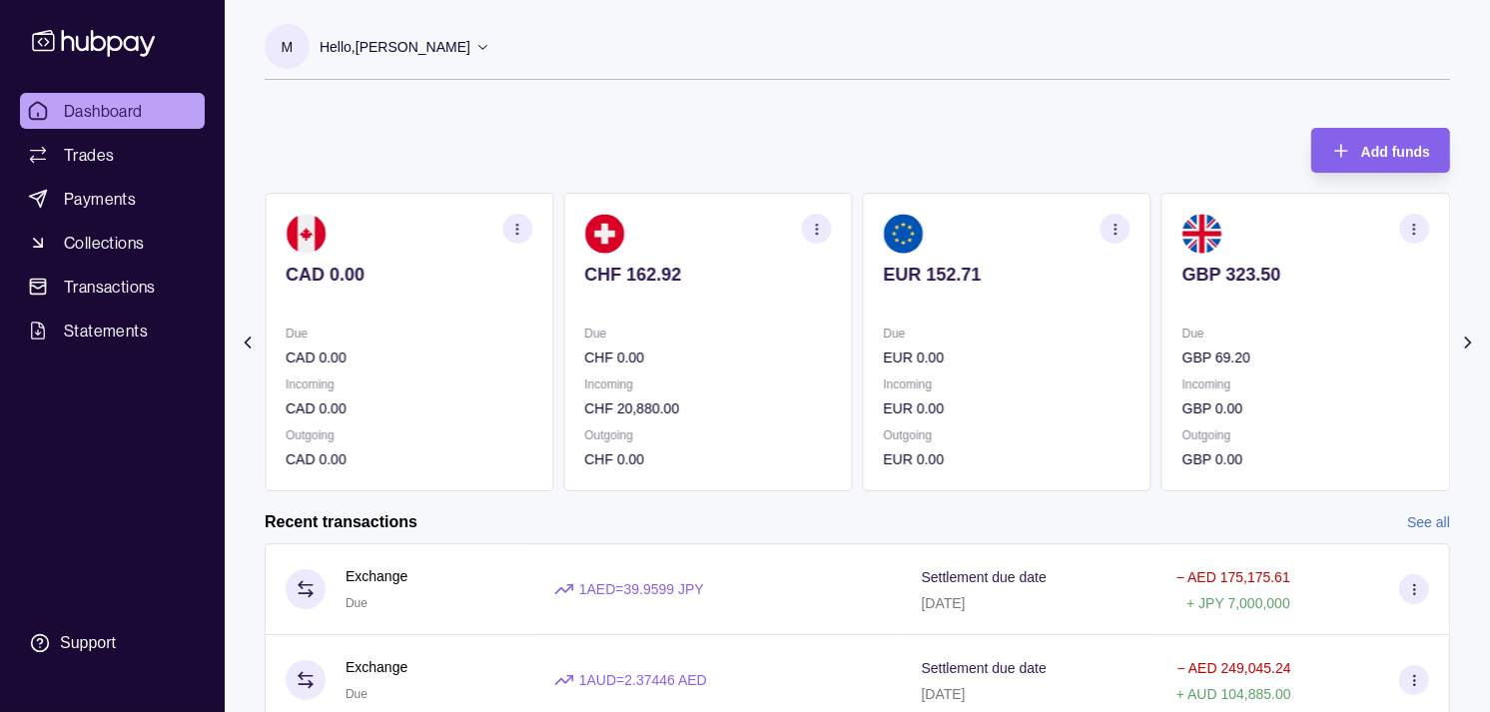
click at [1162, 285] on section "GBP 323.50 Due GBP 69.20 Incoming GBP 0.00 Outgoing GBP 0.00" at bounding box center [1306, 342] width 289 height 299
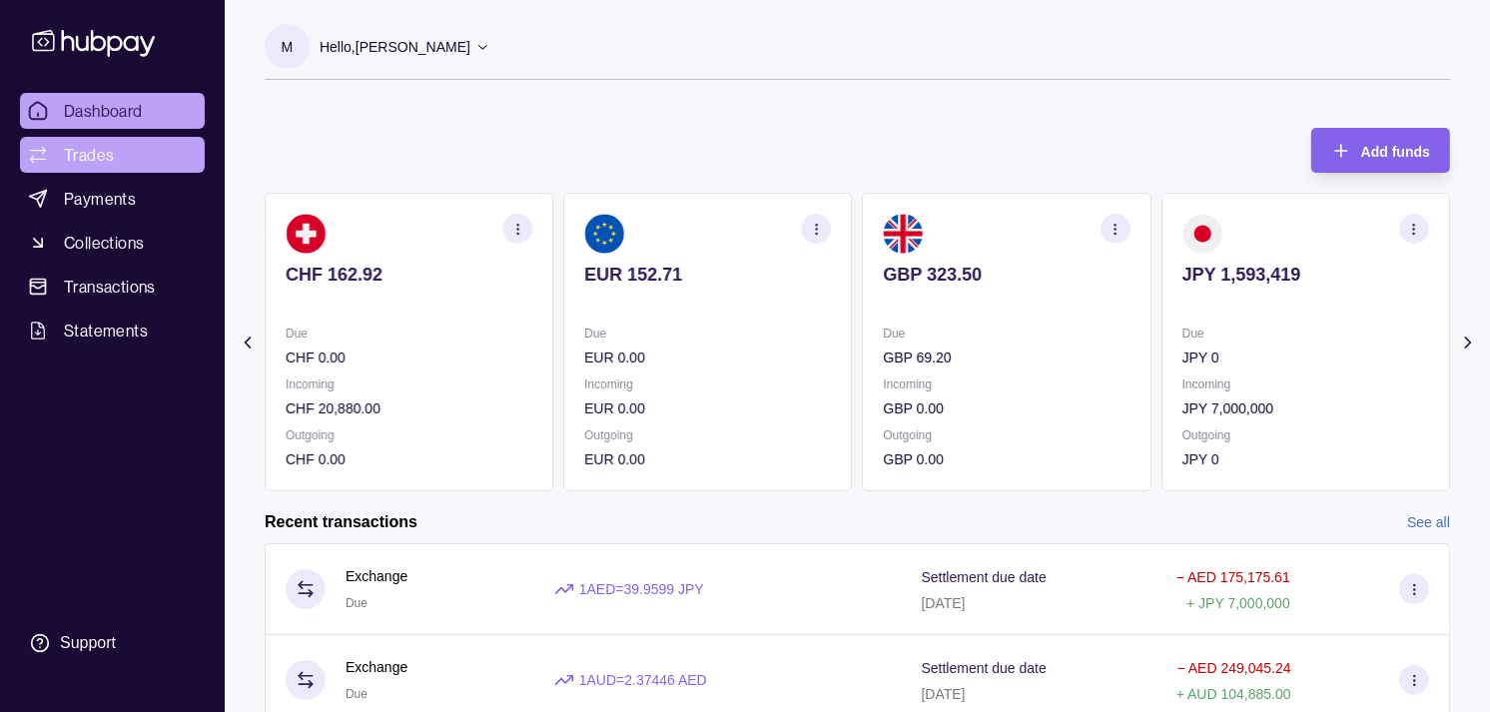
click at [55, 147] on link "Trades" at bounding box center [112, 155] width 185 height 36
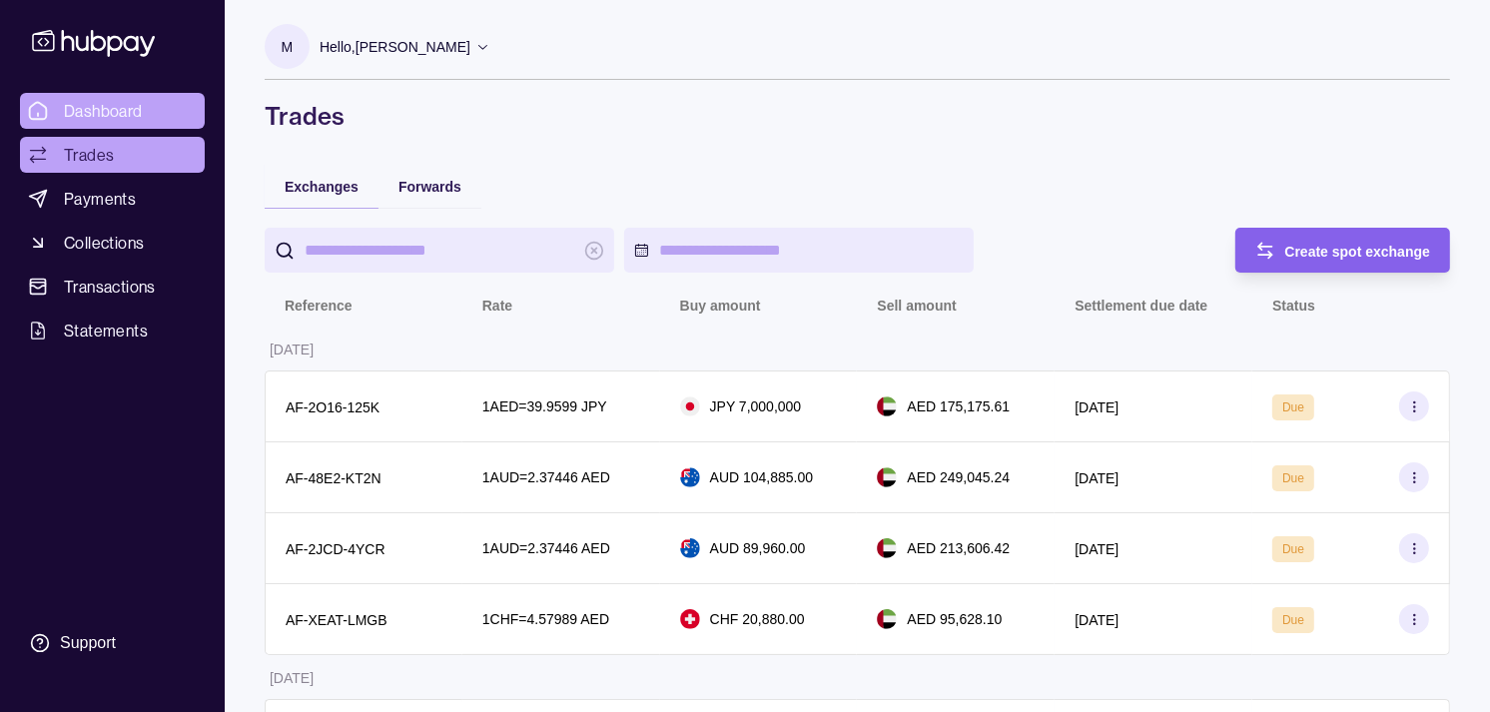
click at [106, 106] on span "Dashboard" at bounding box center [103, 111] width 79 height 24
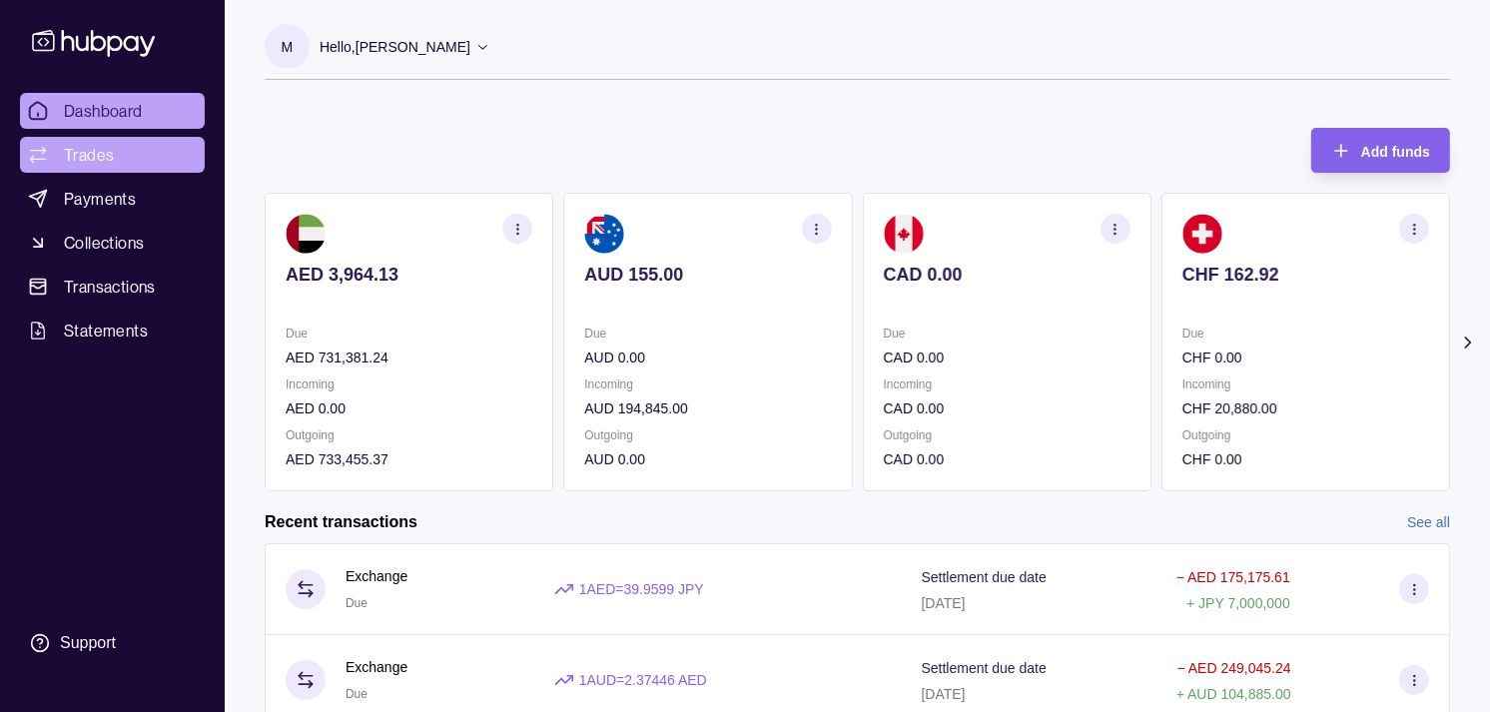
click at [100, 163] on span "Trades" at bounding box center [89, 155] width 50 height 24
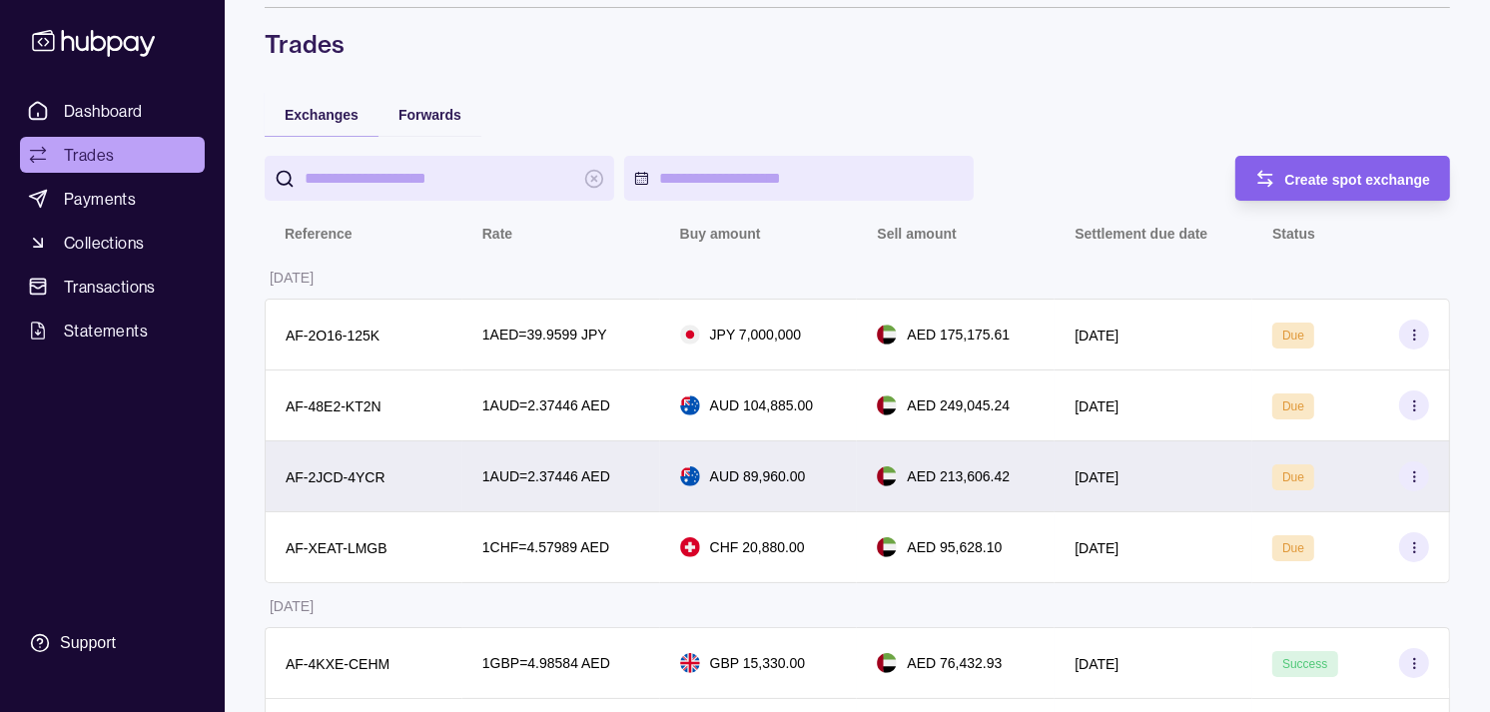
scroll to position [111, 0]
